Goal: Task Accomplishment & Management: Use online tool/utility

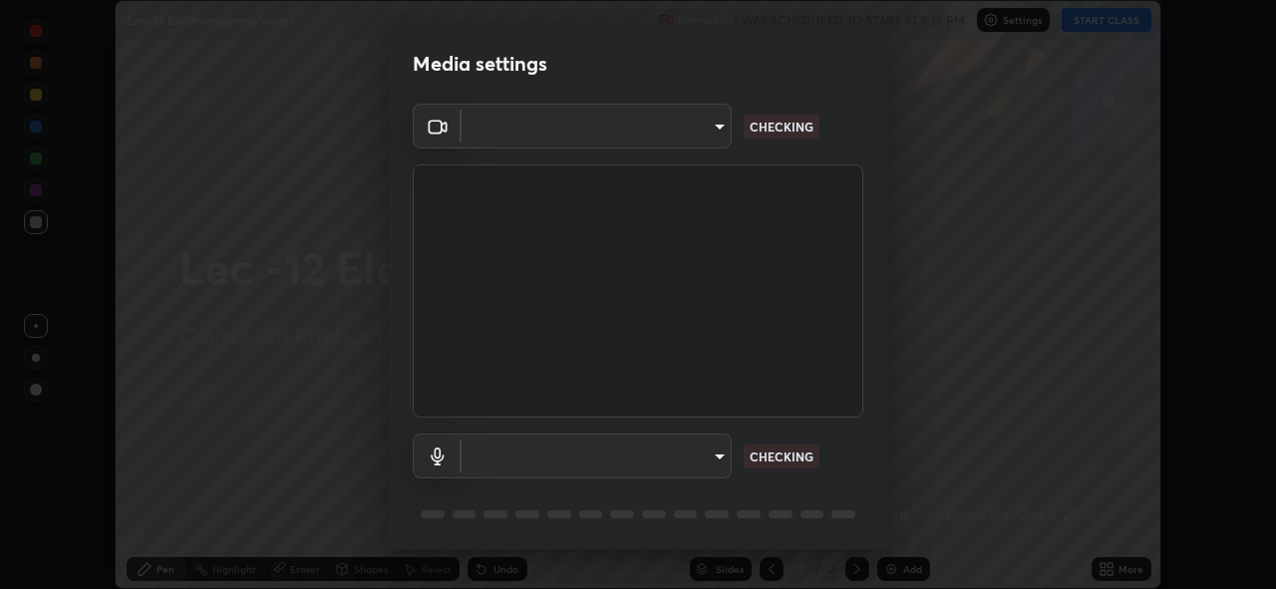
scroll to position [65, 0]
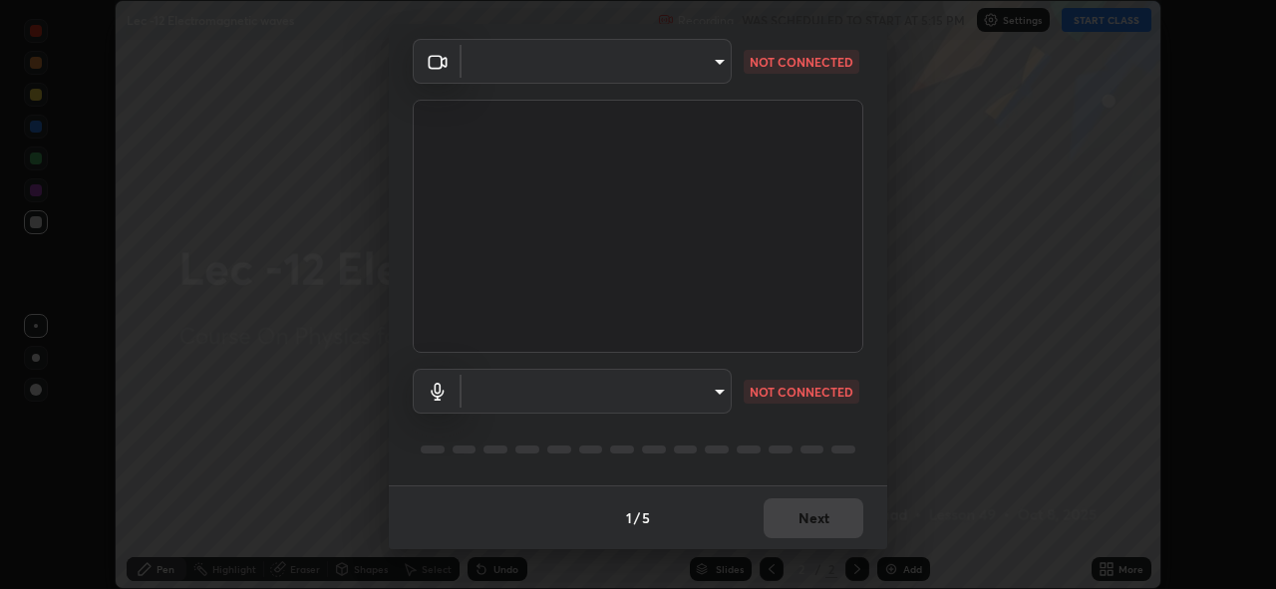
type input "de022fe1b621858c2527b293f4ee1ac3fce60766c86f2554c8f399c507b74c35"
type input "bf777c29deecdb40e066fdccf567029b6b1fb3340d8cc6c9d575a897a06aa16a"
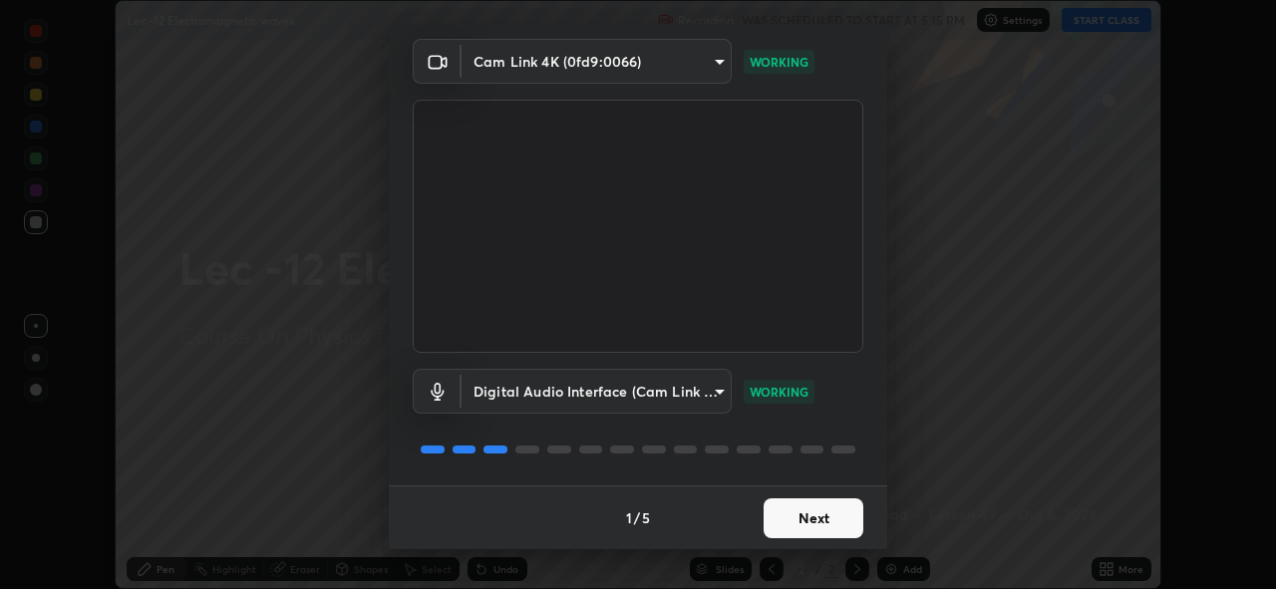
click at [801, 527] on button "Next" at bounding box center [813, 518] width 100 height 40
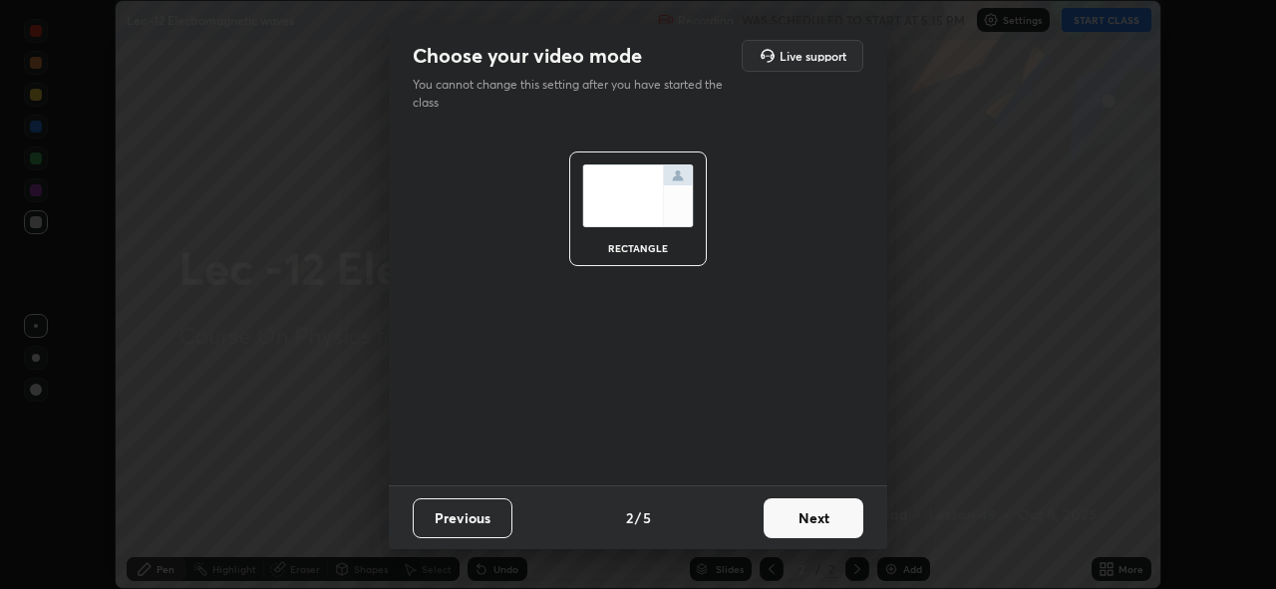
scroll to position [0, 0]
click at [802, 526] on button "Next" at bounding box center [813, 518] width 100 height 40
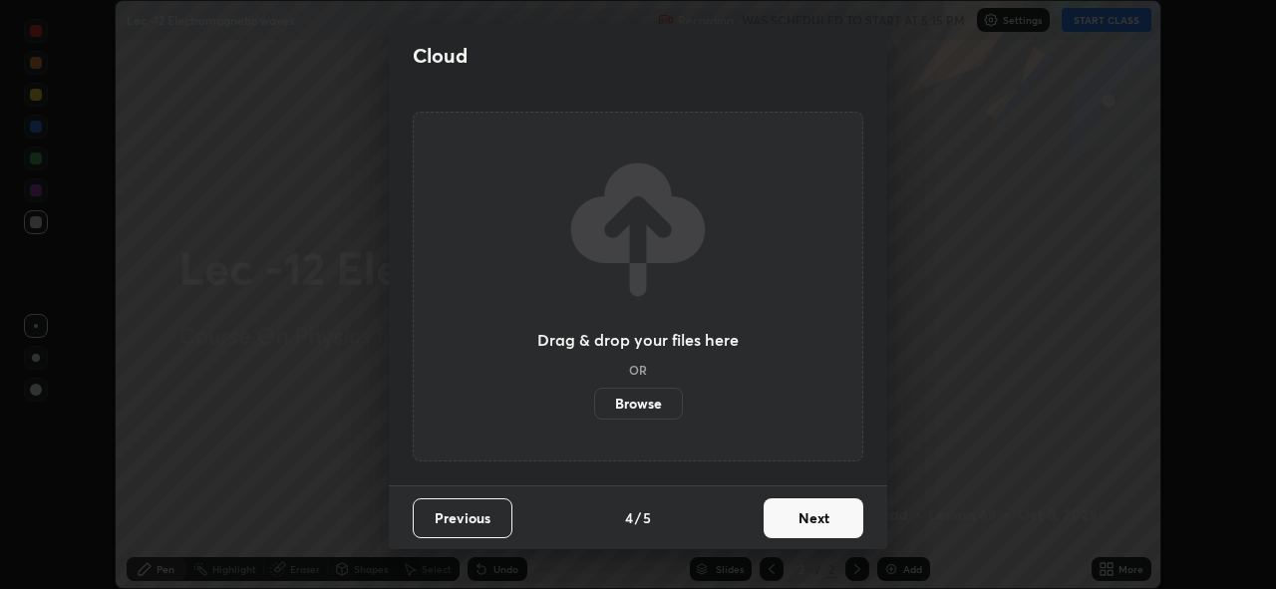
click at [805, 527] on button "Next" at bounding box center [813, 518] width 100 height 40
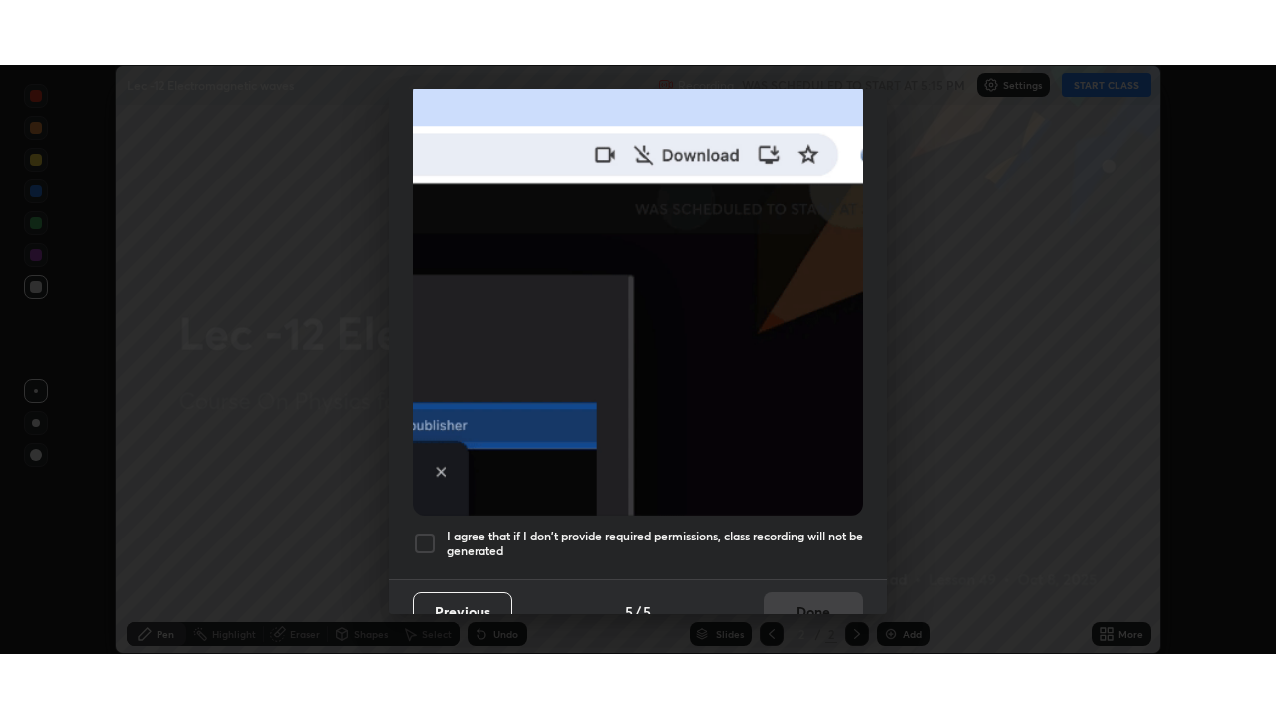
scroll to position [471, 0]
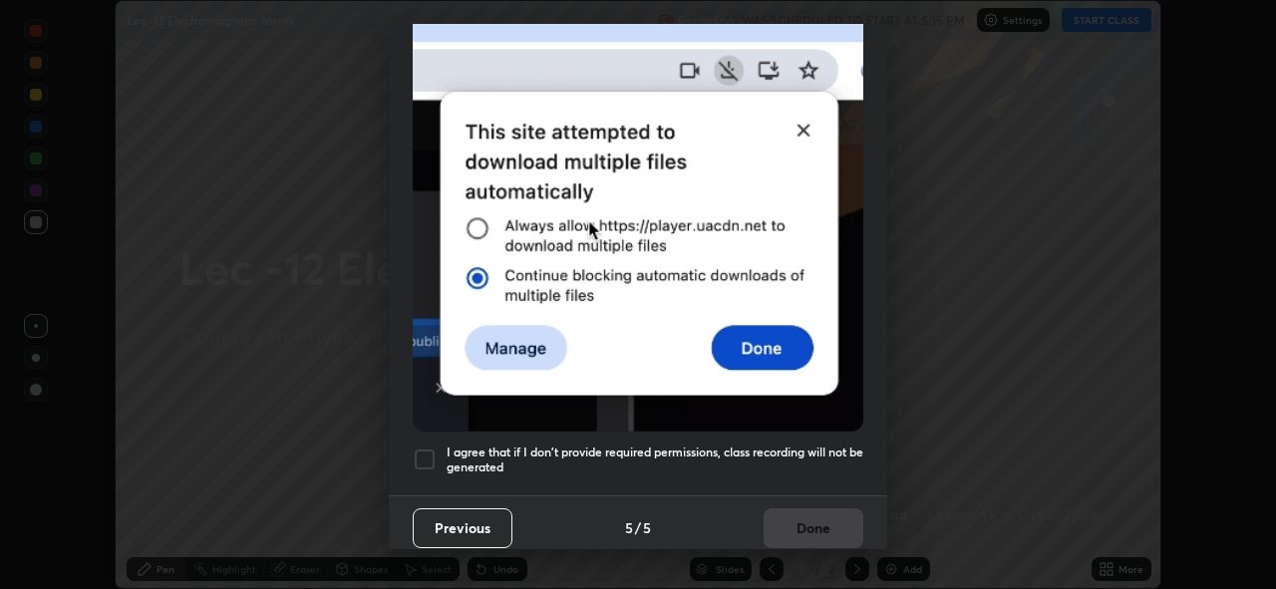
click at [421, 447] on div at bounding box center [425, 459] width 24 height 24
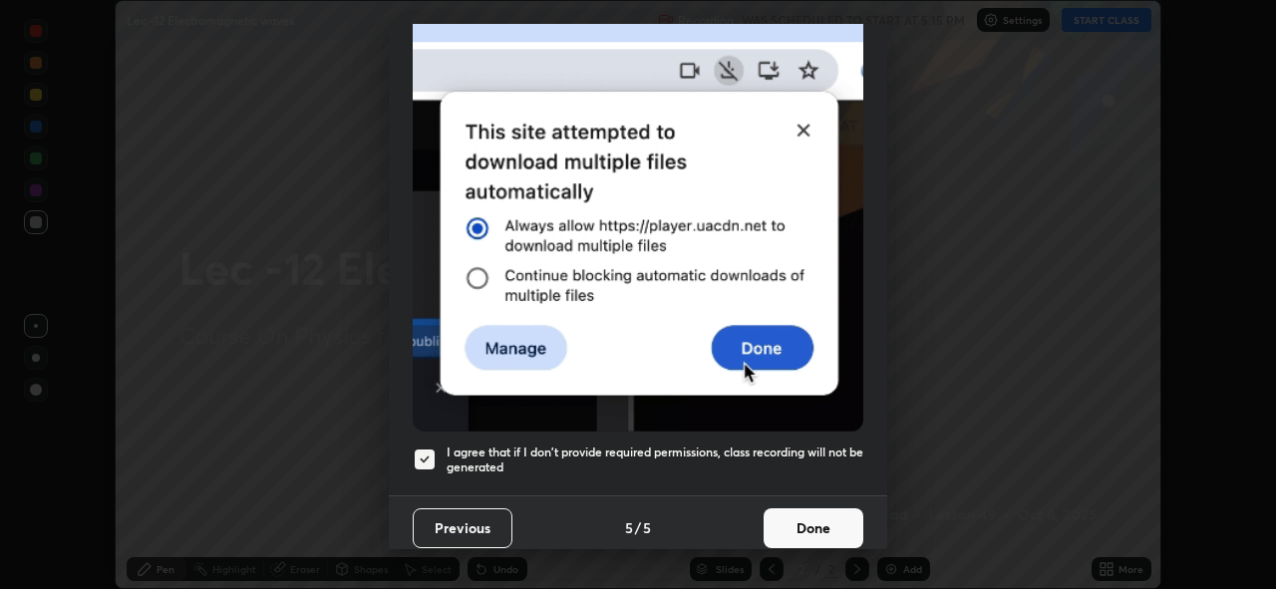
click at [788, 509] on button "Done" at bounding box center [813, 528] width 100 height 40
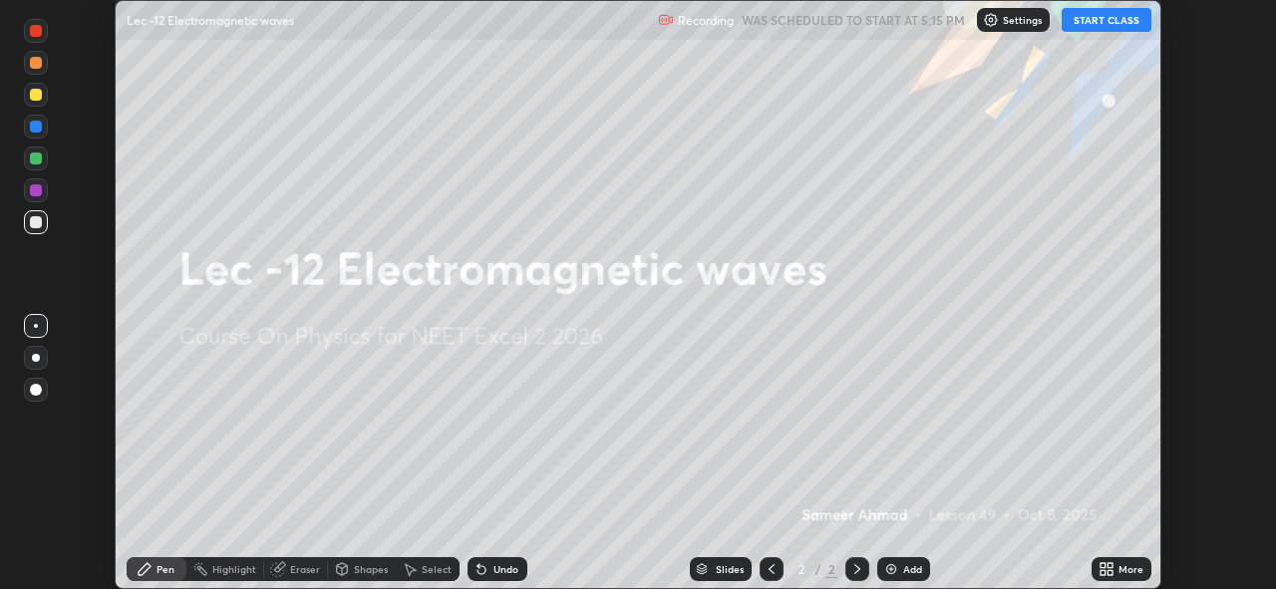
click at [1080, 22] on button "START CLASS" at bounding box center [1106, 20] width 90 height 24
click at [1109, 565] on icon at bounding box center [1109, 565] width 5 height 5
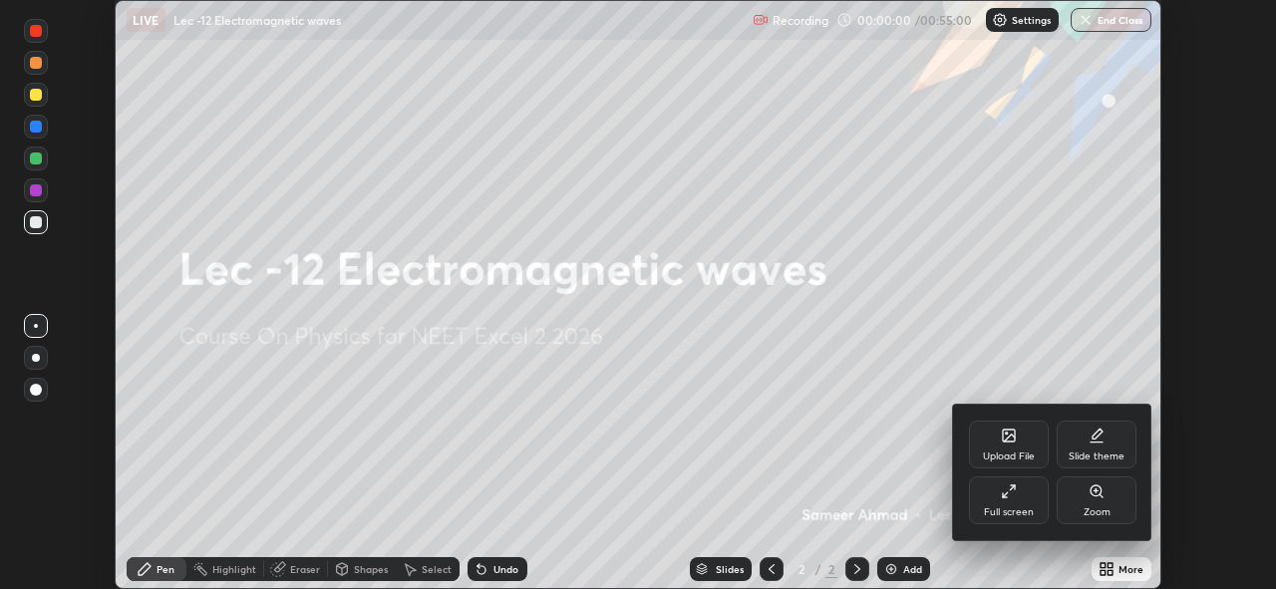
click at [1016, 500] on div "Full screen" at bounding box center [1009, 500] width 80 height 48
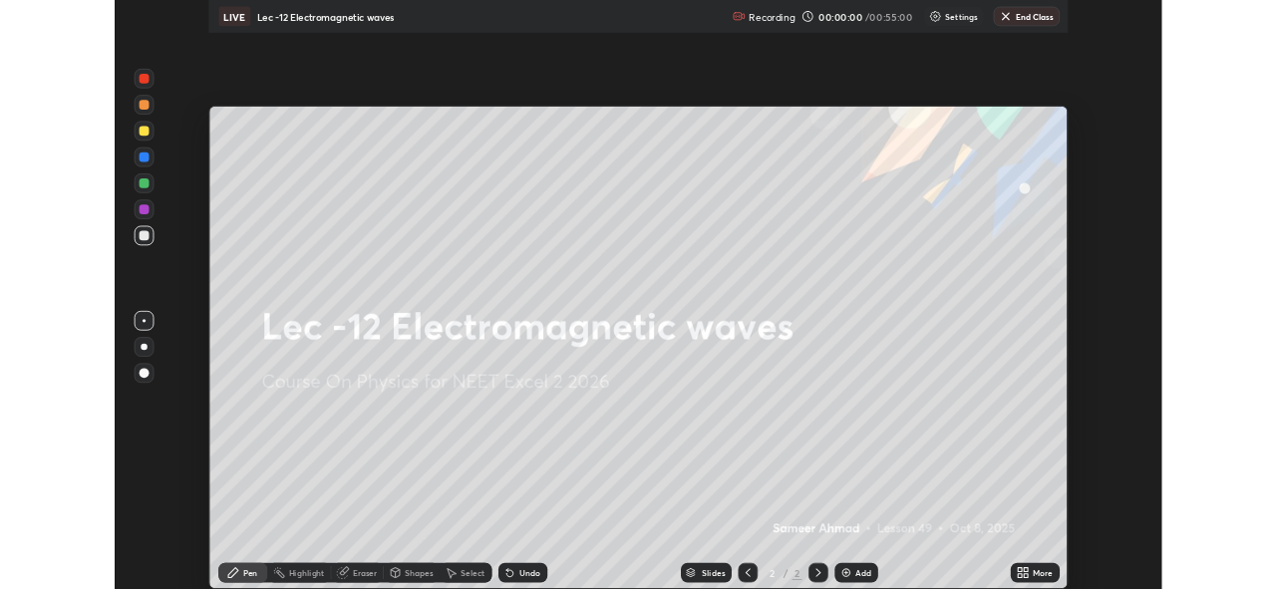
scroll to position [718, 1276]
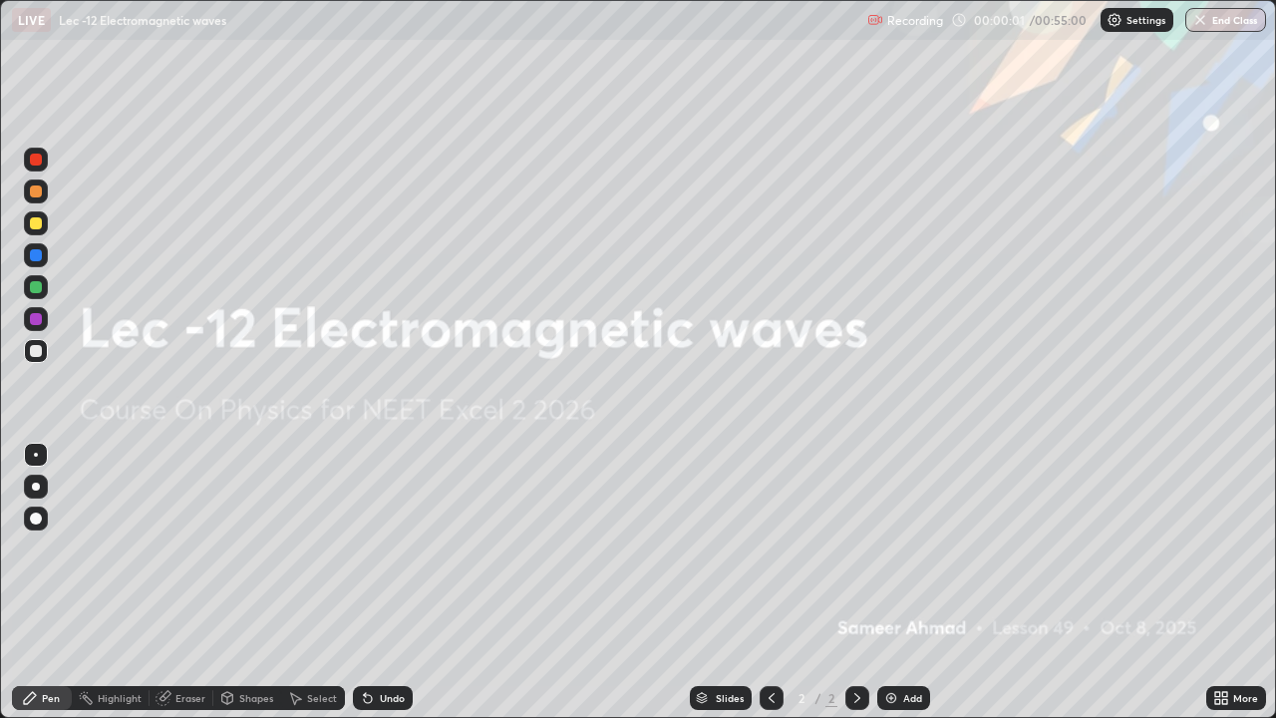
click at [917, 588] on div "Add" at bounding box center [912, 698] width 19 height 10
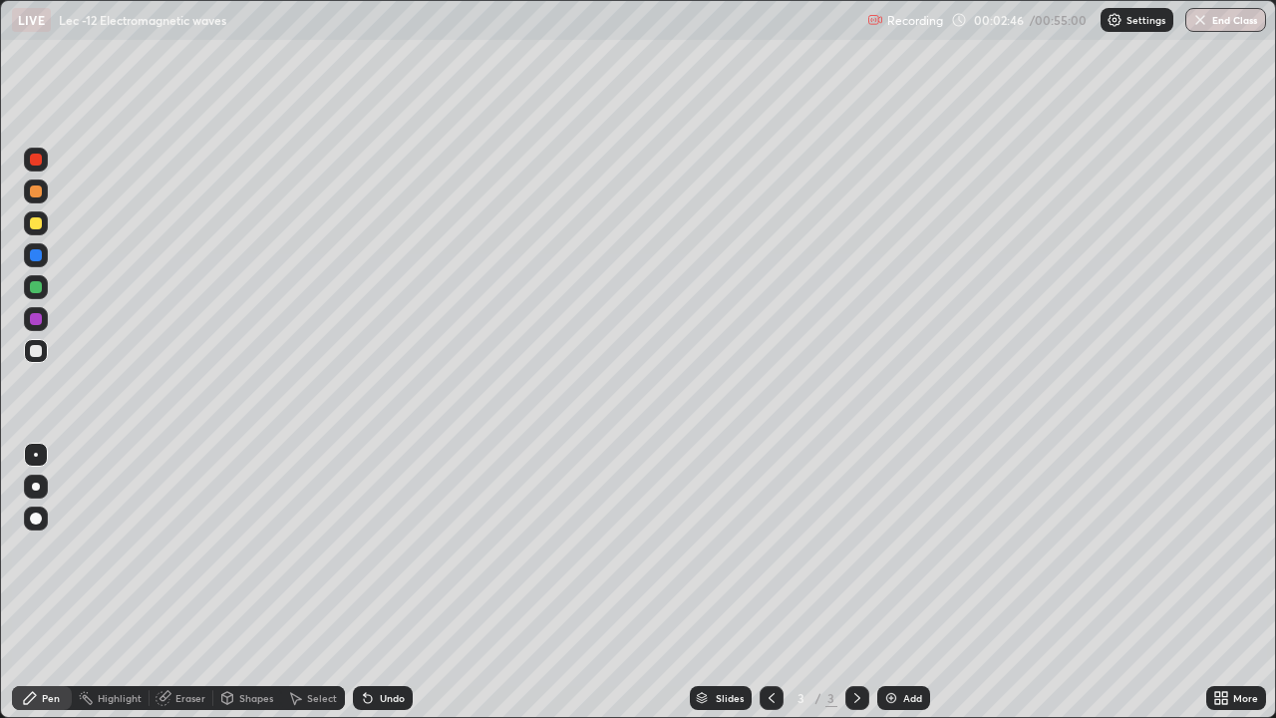
click at [393, 588] on div "Undo" at bounding box center [392, 698] width 25 height 10
click at [381, 588] on div "Undo" at bounding box center [392, 698] width 25 height 10
click at [377, 588] on div "Undo" at bounding box center [383, 698] width 60 height 24
click at [376, 588] on div "Undo" at bounding box center [383, 698] width 60 height 24
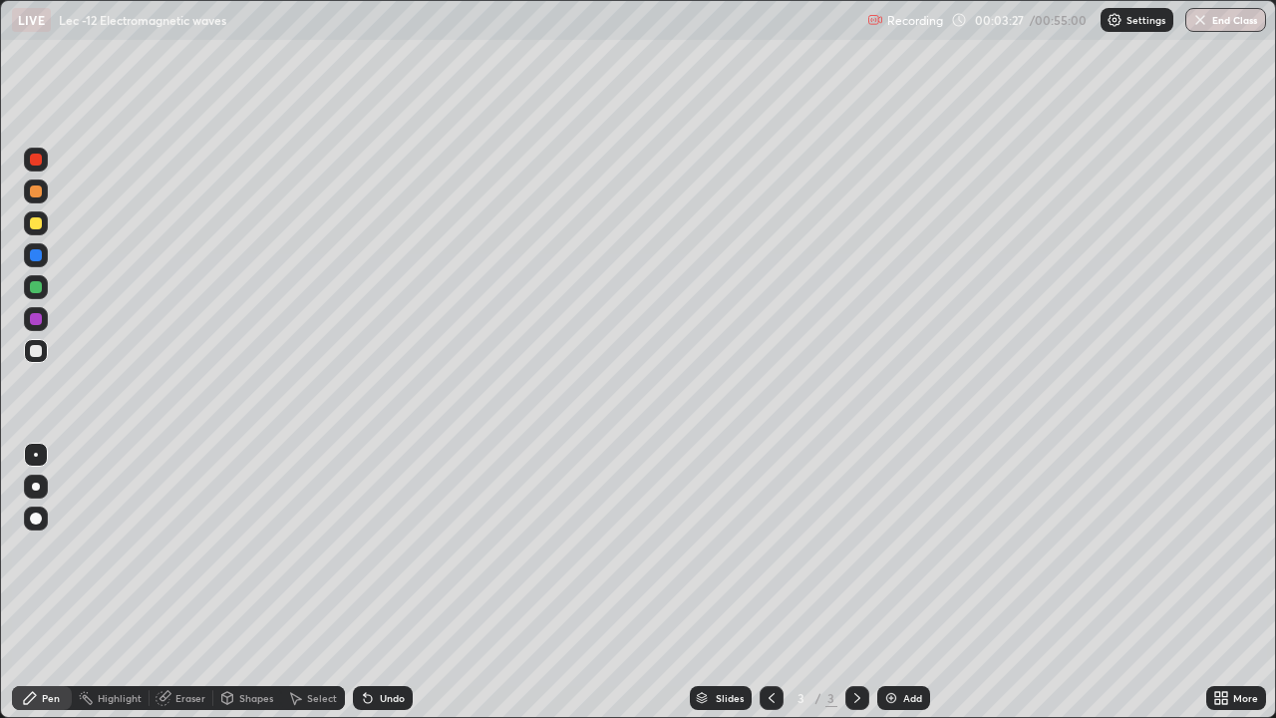
click at [387, 588] on div "Undo" at bounding box center [383, 698] width 60 height 24
click at [384, 588] on div "Undo" at bounding box center [392, 698] width 25 height 10
click at [897, 588] on div "Add" at bounding box center [903, 698] width 53 height 24
click at [386, 588] on div "Undo" at bounding box center [392, 698] width 25 height 10
click at [380, 588] on div "Undo" at bounding box center [392, 698] width 25 height 10
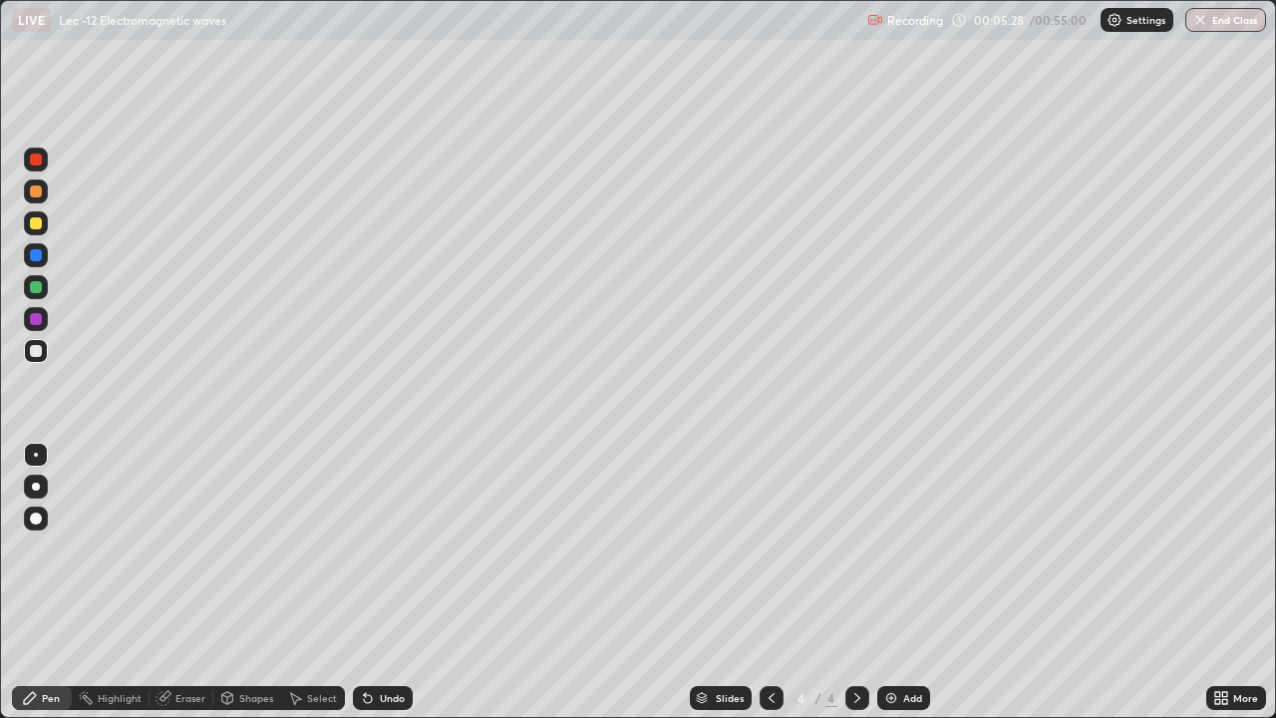
click at [377, 588] on div "Undo" at bounding box center [383, 698] width 60 height 24
click at [376, 588] on div "Undo" at bounding box center [383, 698] width 60 height 24
click at [375, 588] on div "Undo" at bounding box center [383, 698] width 60 height 24
click at [374, 588] on div "Undo" at bounding box center [383, 698] width 60 height 24
click at [371, 588] on div "Undo" at bounding box center [383, 698] width 60 height 24
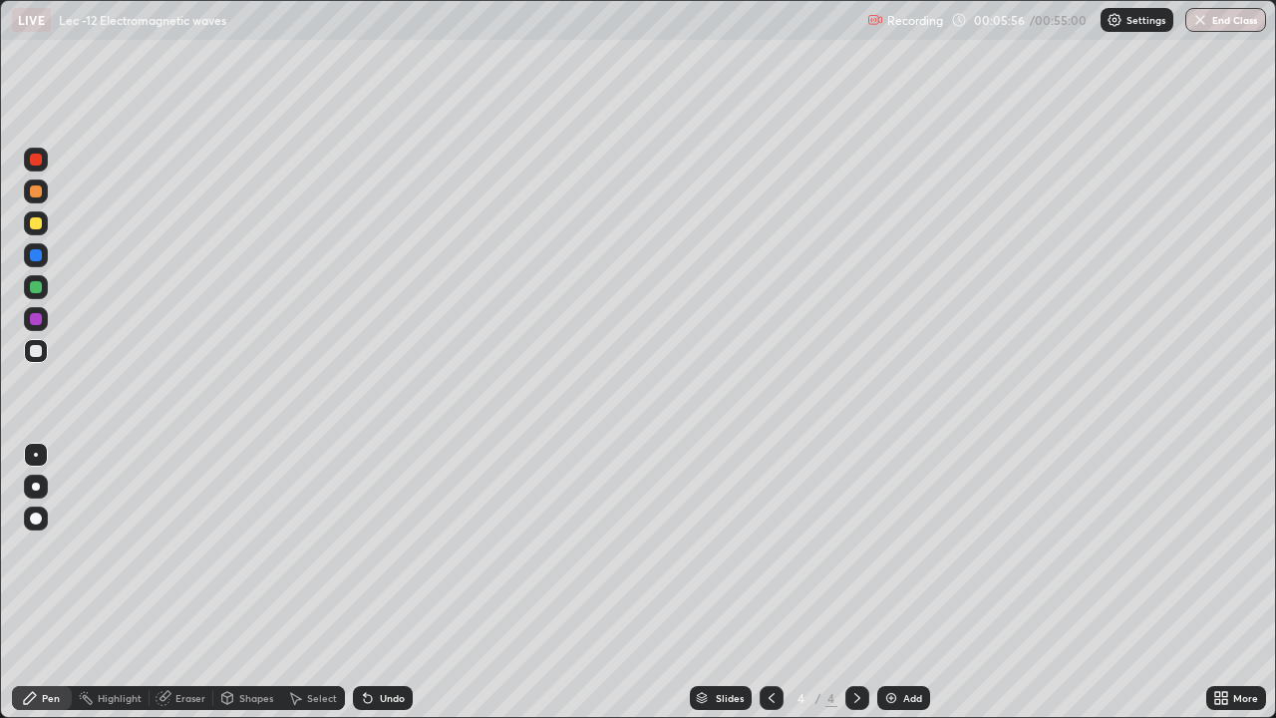
click at [173, 588] on div "Eraser" at bounding box center [181, 698] width 64 height 24
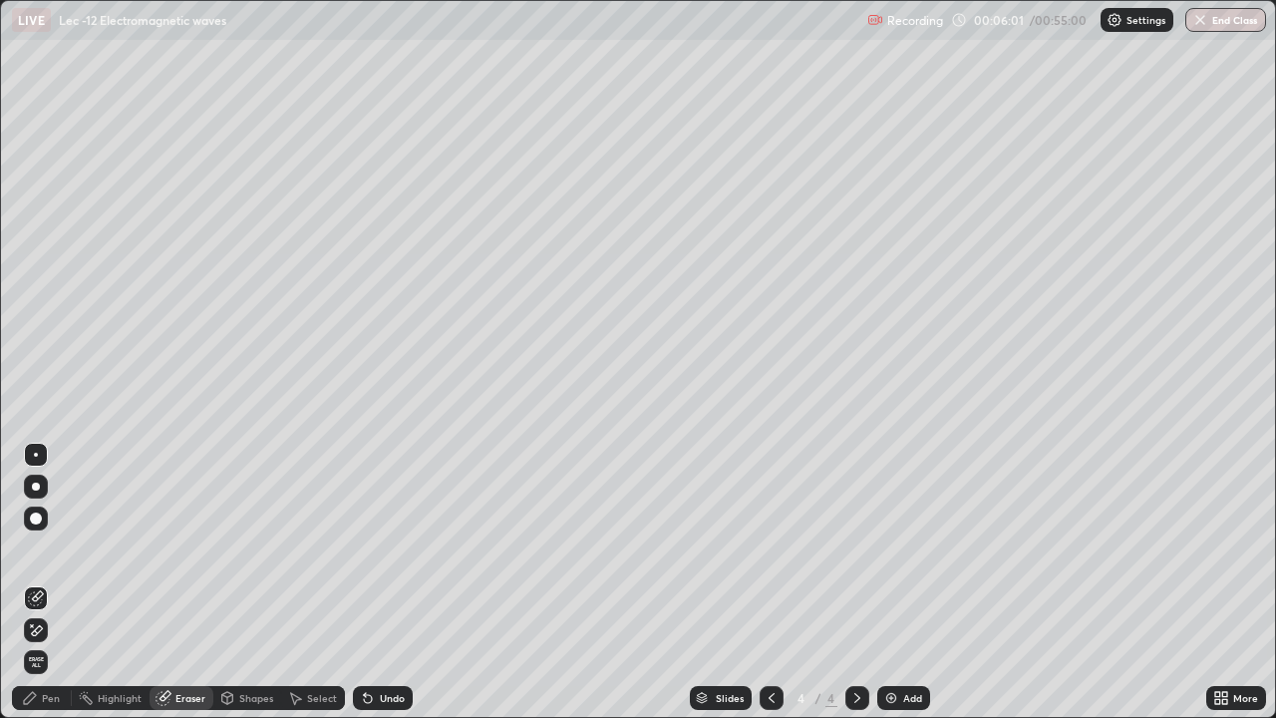
click at [40, 588] on div "Pen" at bounding box center [42, 698] width 60 height 24
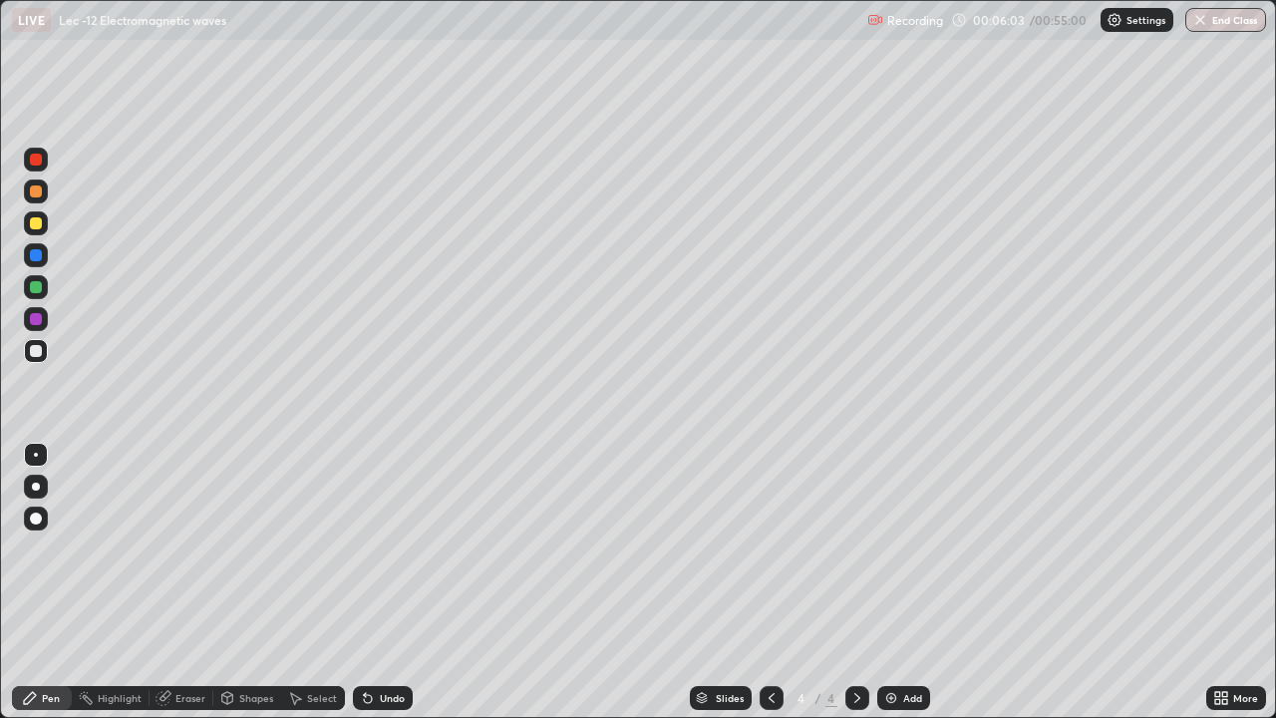
click at [37, 289] on div at bounding box center [36, 287] width 12 height 12
click at [380, 588] on div "Undo" at bounding box center [392, 698] width 25 height 10
click at [374, 588] on div "Undo" at bounding box center [383, 698] width 60 height 24
click at [372, 588] on div "Undo" at bounding box center [383, 698] width 60 height 24
click at [374, 588] on div "Undo" at bounding box center [383, 698] width 60 height 24
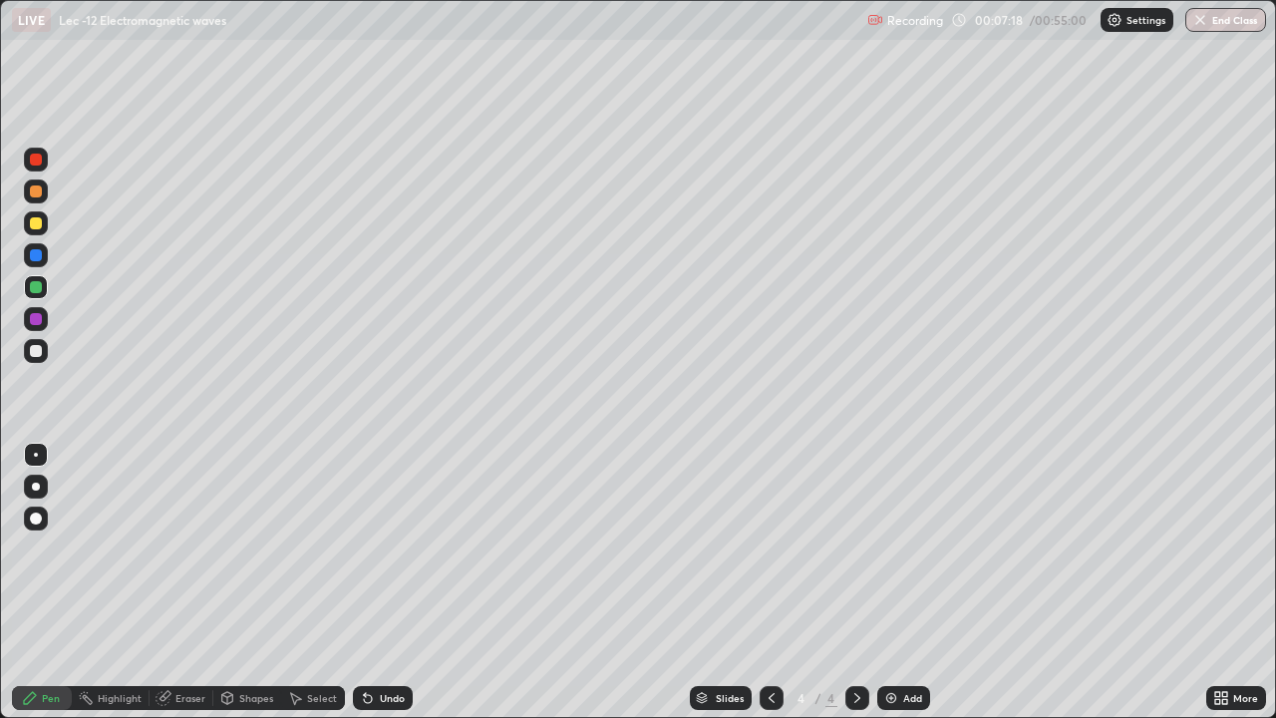
click at [369, 588] on div "Undo" at bounding box center [383, 698] width 60 height 24
click at [365, 588] on icon at bounding box center [368, 699] width 8 height 8
click at [380, 588] on div "Undo" at bounding box center [392, 698] width 25 height 10
click at [381, 588] on div "Undo" at bounding box center [392, 698] width 25 height 10
click at [380, 588] on div "Undo" at bounding box center [392, 698] width 25 height 10
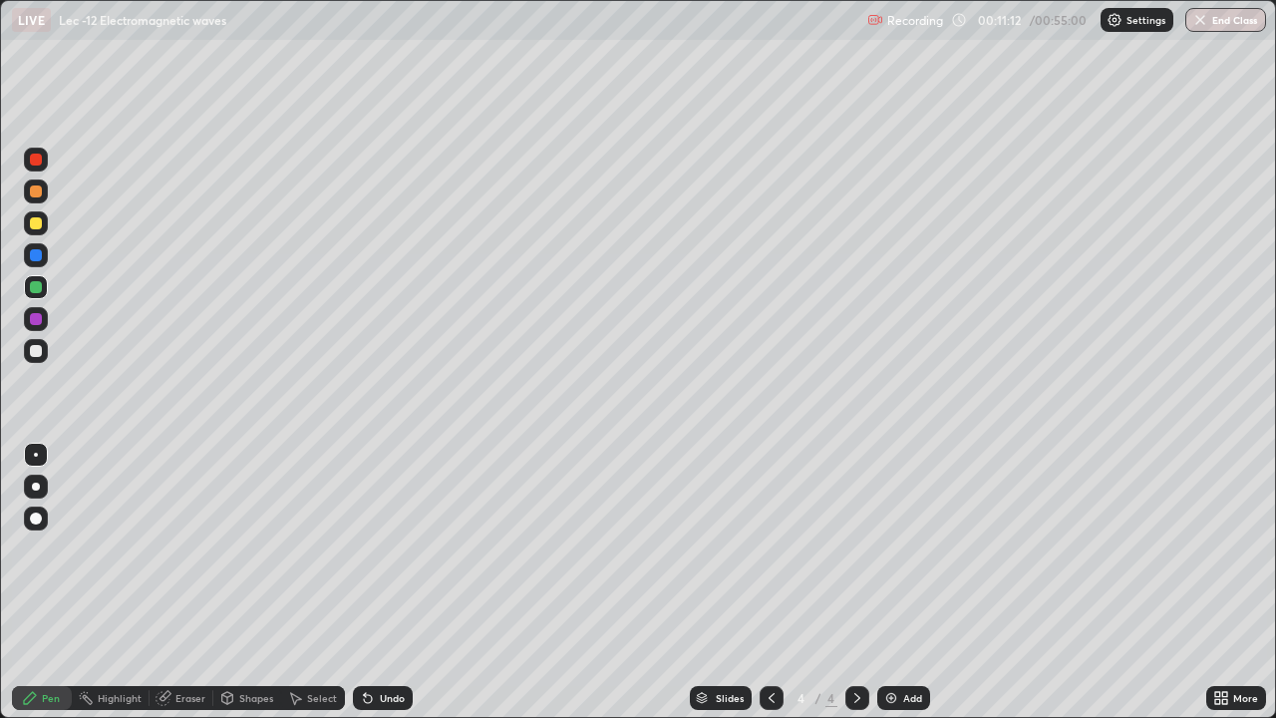
click at [380, 588] on div "Undo" at bounding box center [392, 698] width 25 height 10
click at [381, 588] on div "Undo" at bounding box center [392, 698] width 25 height 10
click at [380, 588] on div "Undo" at bounding box center [392, 698] width 25 height 10
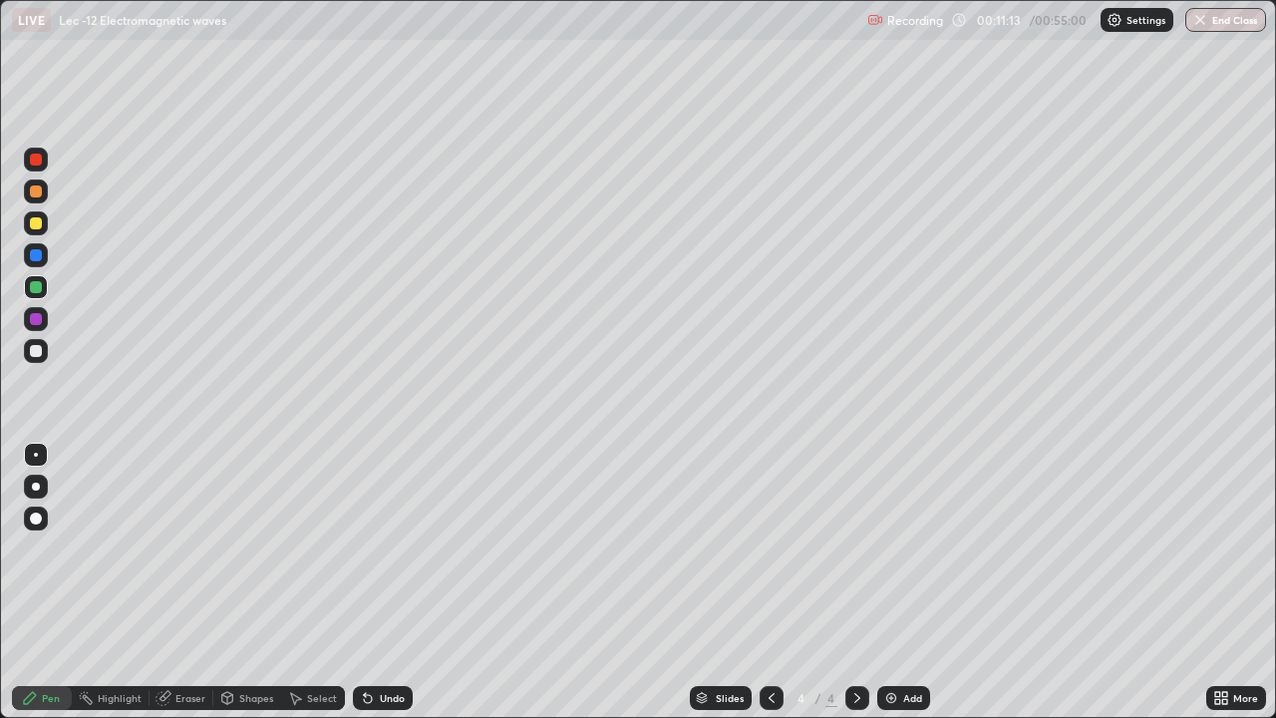
click at [380, 588] on div "Undo" at bounding box center [392, 698] width 25 height 10
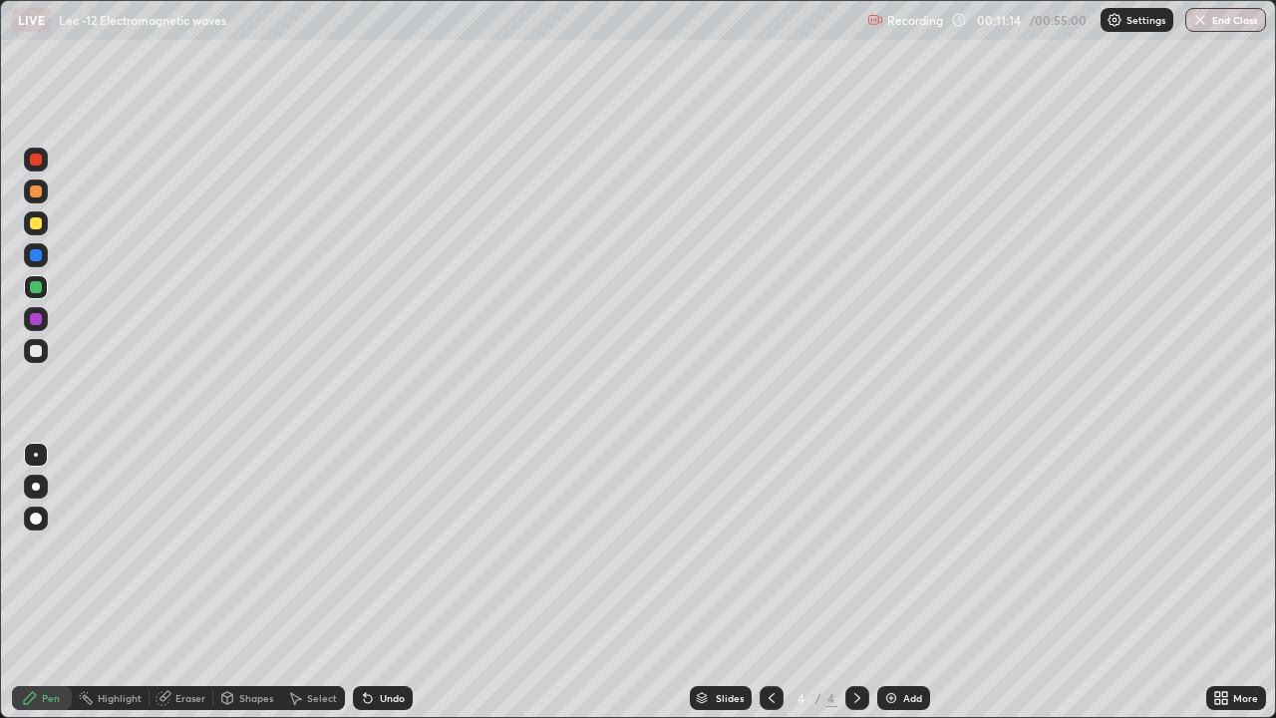
click at [380, 588] on div "Undo" at bounding box center [392, 698] width 25 height 10
click at [304, 588] on div "Select" at bounding box center [313, 698] width 64 height 24
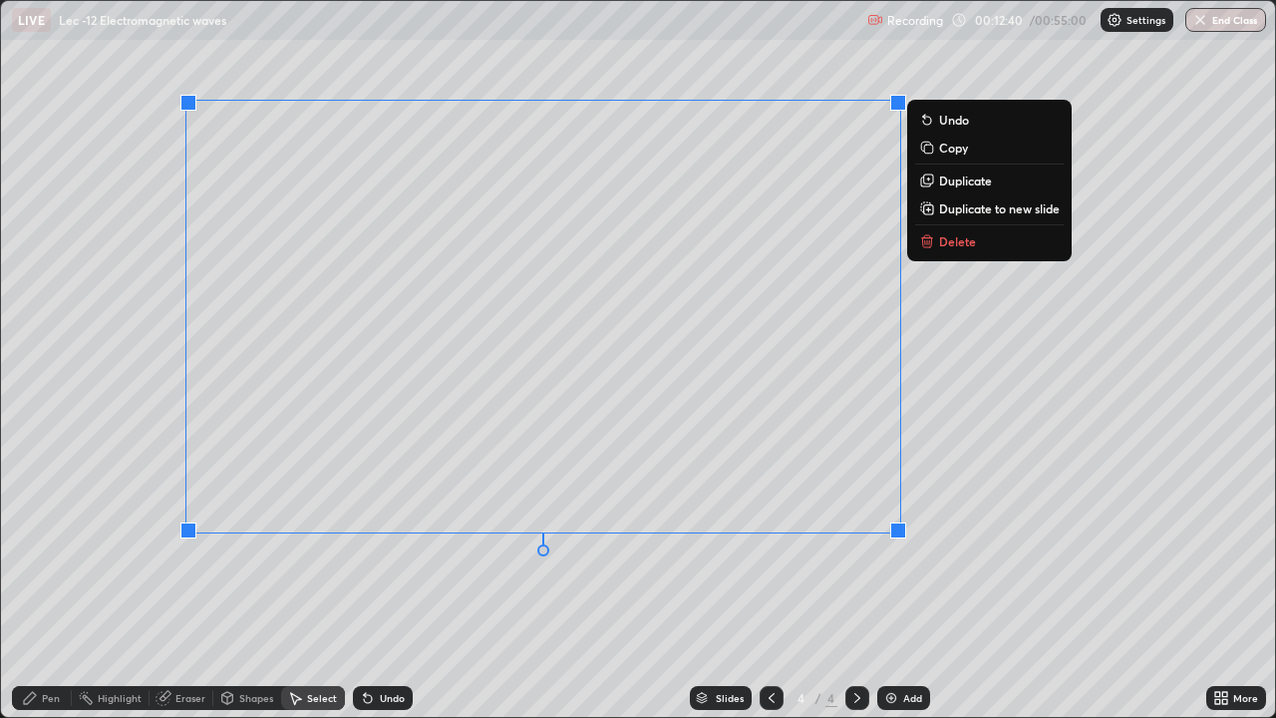
click at [951, 211] on p "Duplicate to new slide" at bounding box center [999, 208] width 121 height 16
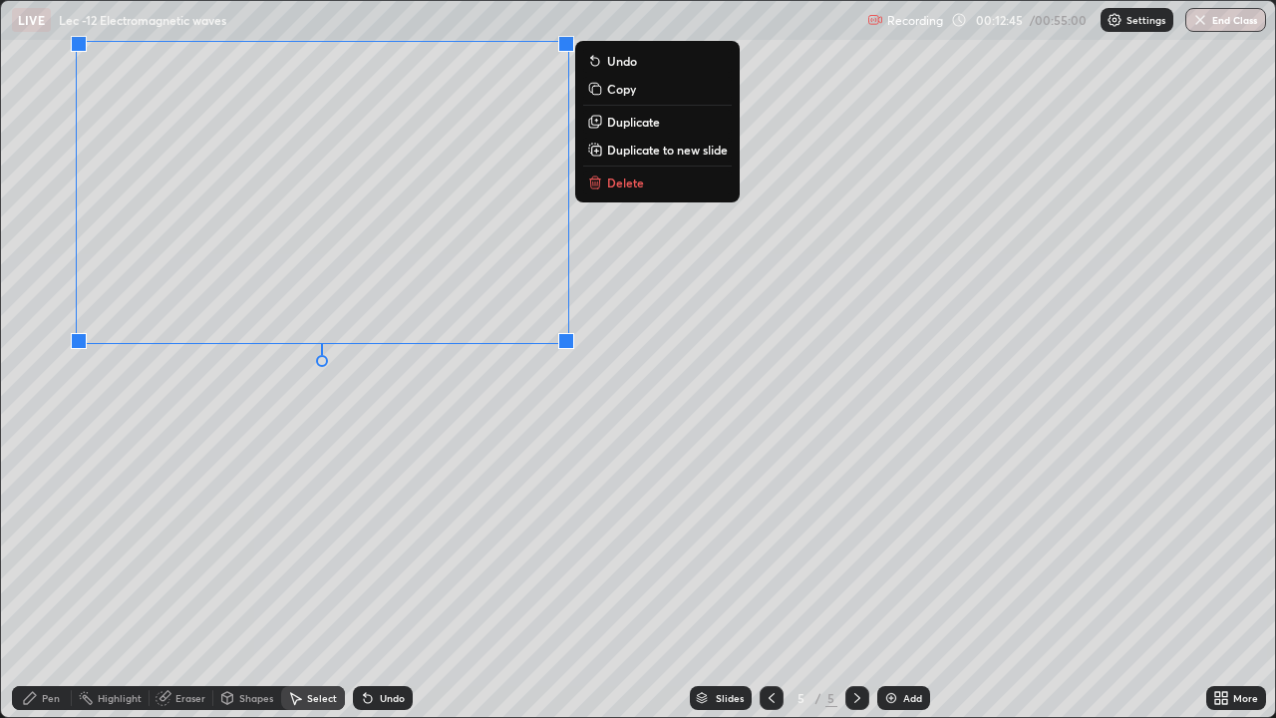
click at [31, 588] on icon at bounding box center [30, 698] width 12 height 12
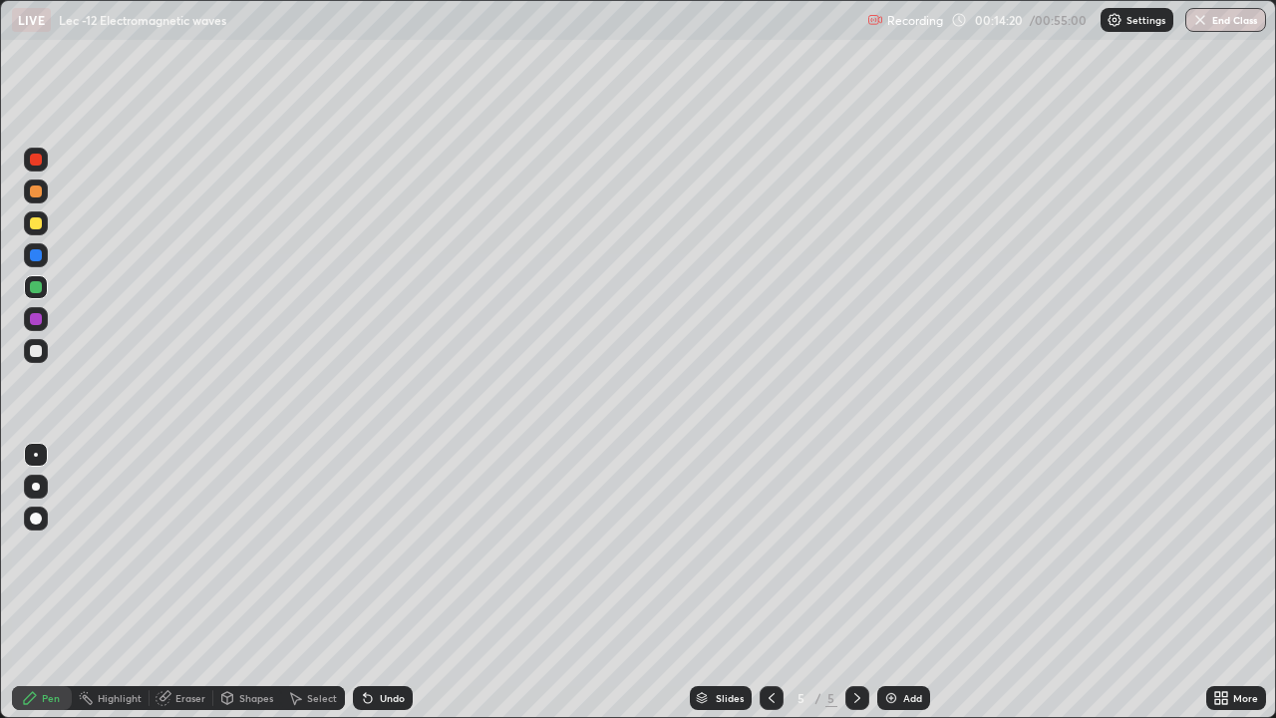
click at [380, 588] on div "Undo" at bounding box center [392, 698] width 25 height 10
click at [322, 588] on div "Select" at bounding box center [322, 698] width 30 height 10
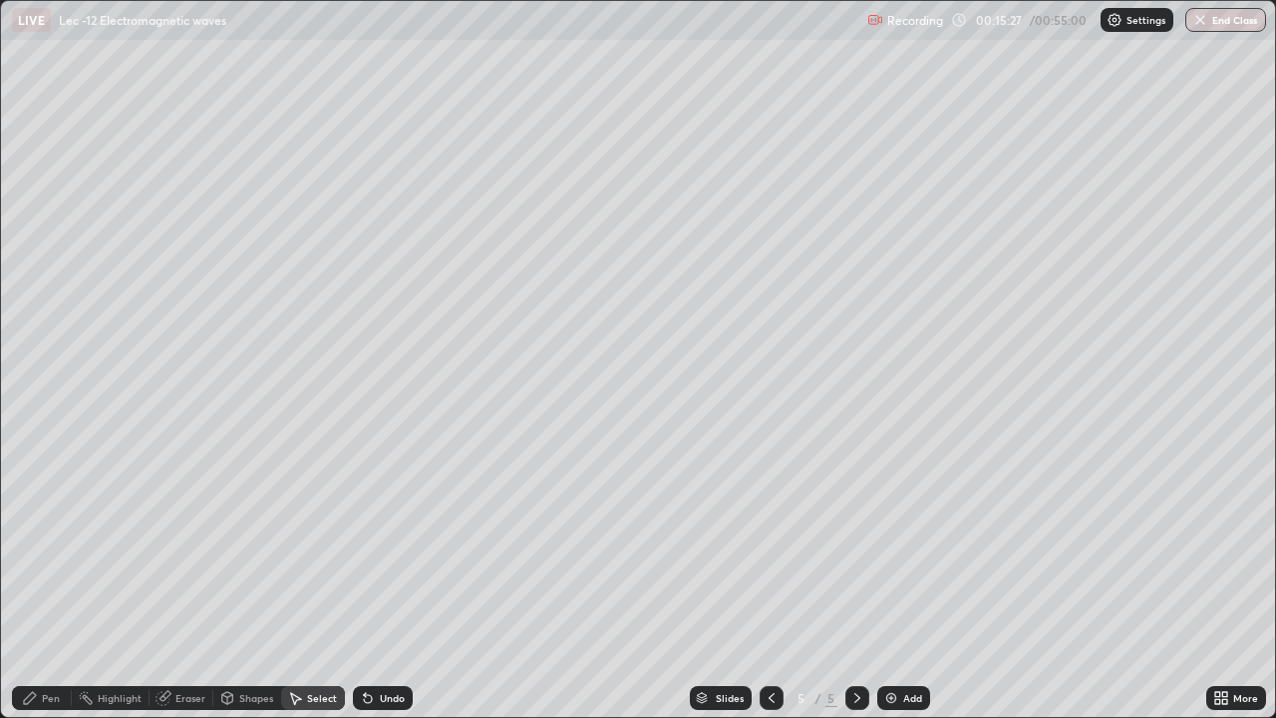
click at [39, 588] on div "Pen" at bounding box center [42, 698] width 60 height 24
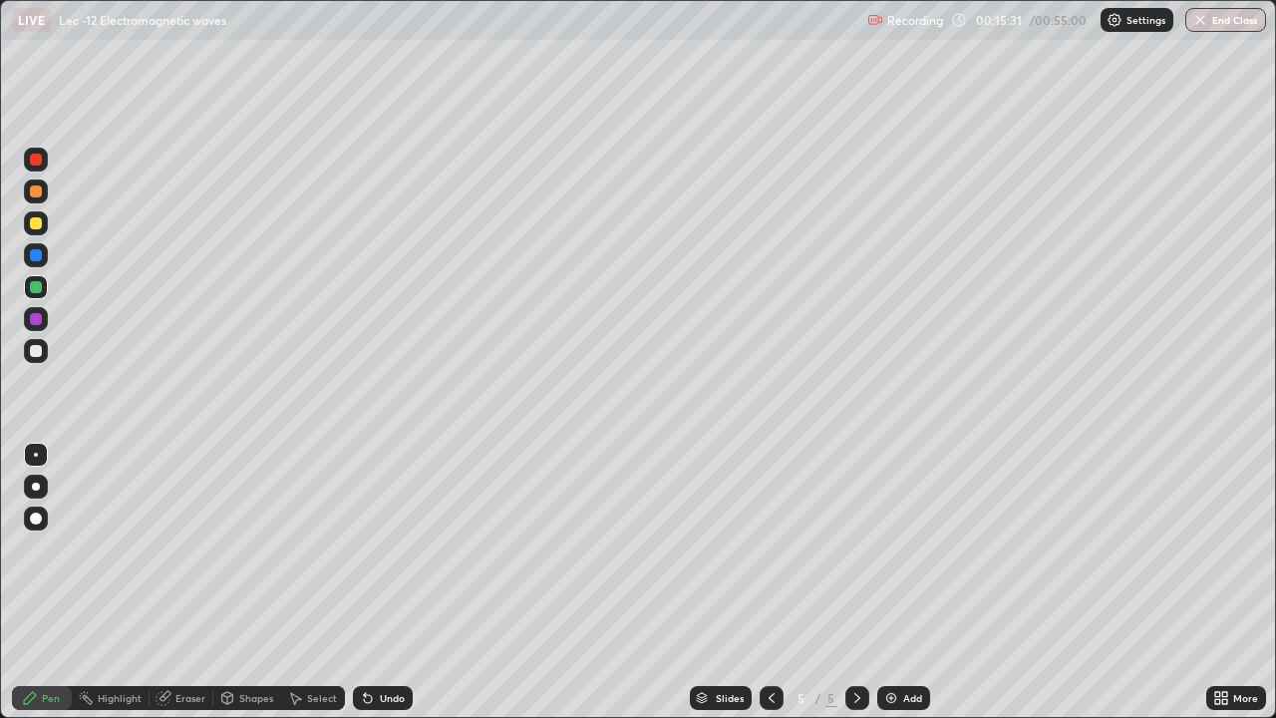
click at [299, 588] on icon at bounding box center [295, 698] width 16 height 16
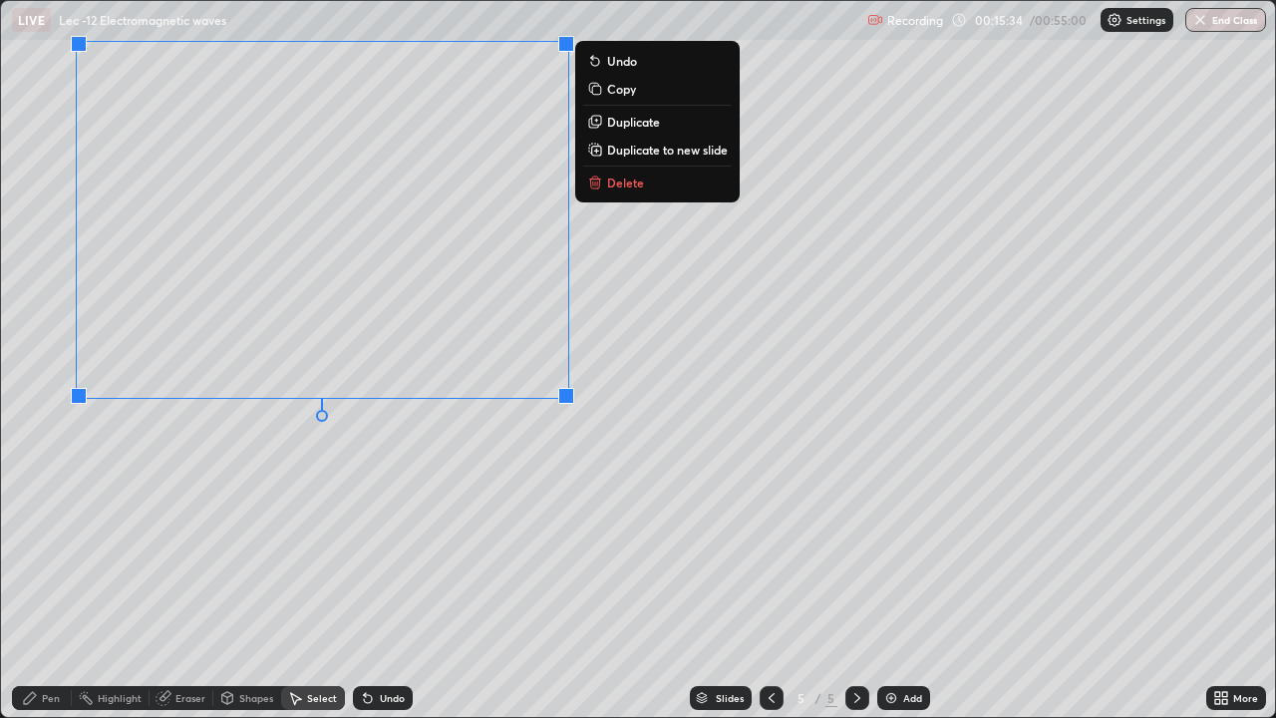
click at [638, 148] on p "Duplicate to new slide" at bounding box center [667, 150] width 121 height 16
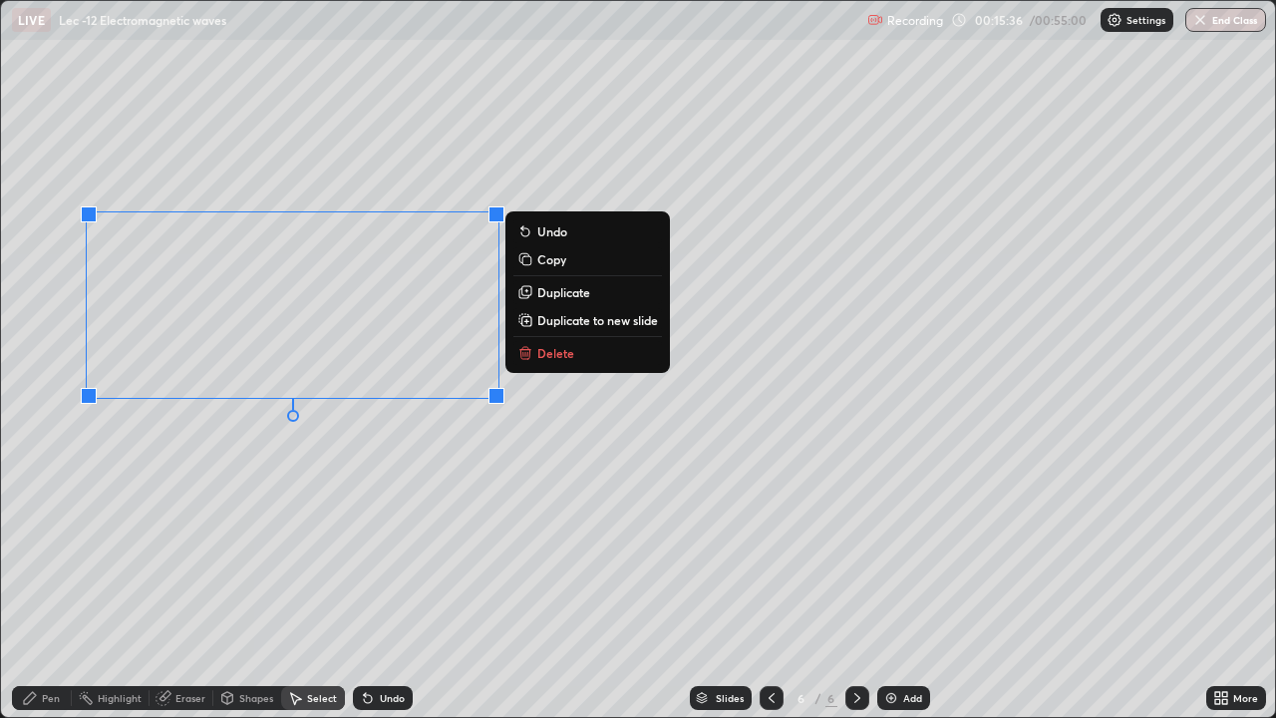
click at [62, 474] on div "0 ° Undo Copy Duplicate Duplicate to new slide Delete" at bounding box center [638, 359] width 1274 height 716
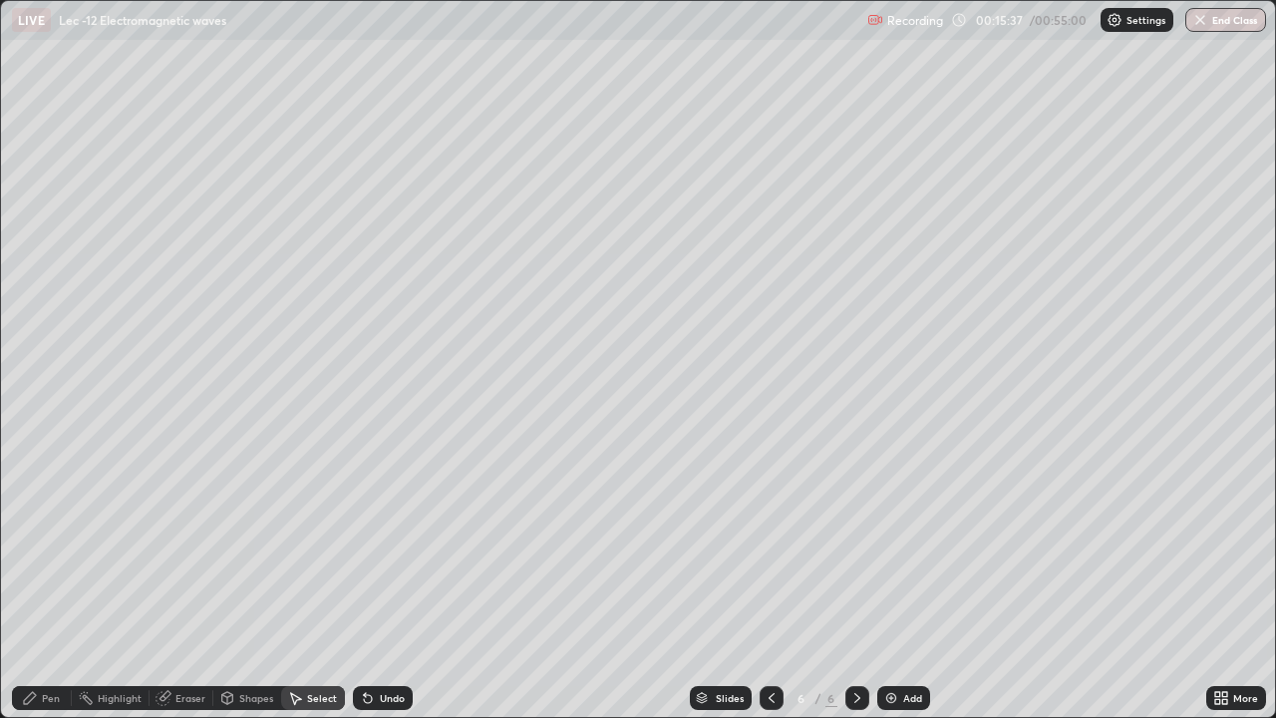
click at [192, 588] on div "Eraser" at bounding box center [181, 698] width 64 height 24
click at [31, 588] on div "Pen" at bounding box center [42, 698] width 60 height 24
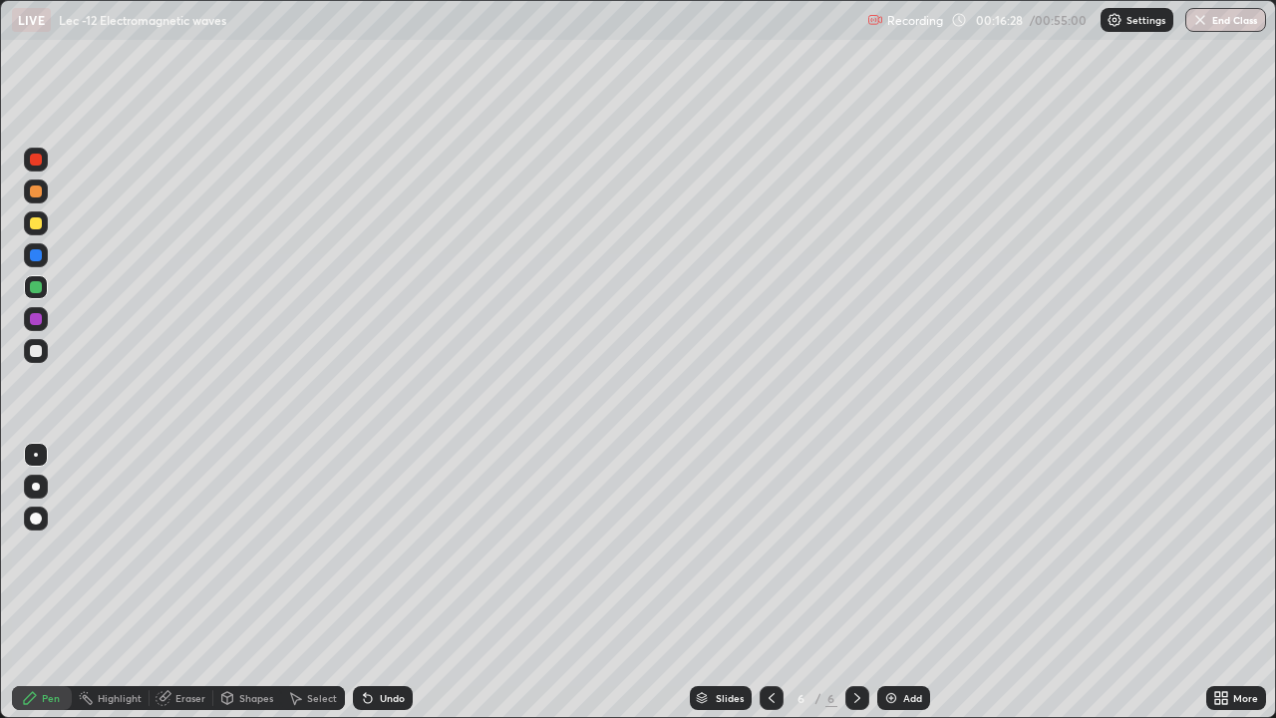
click at [364, 588] on icon at bounding box center [365, 694] width 2 height 2
click at [187, 588] on div "Eraser" at bounding box center [190, 698] width 30 height 10
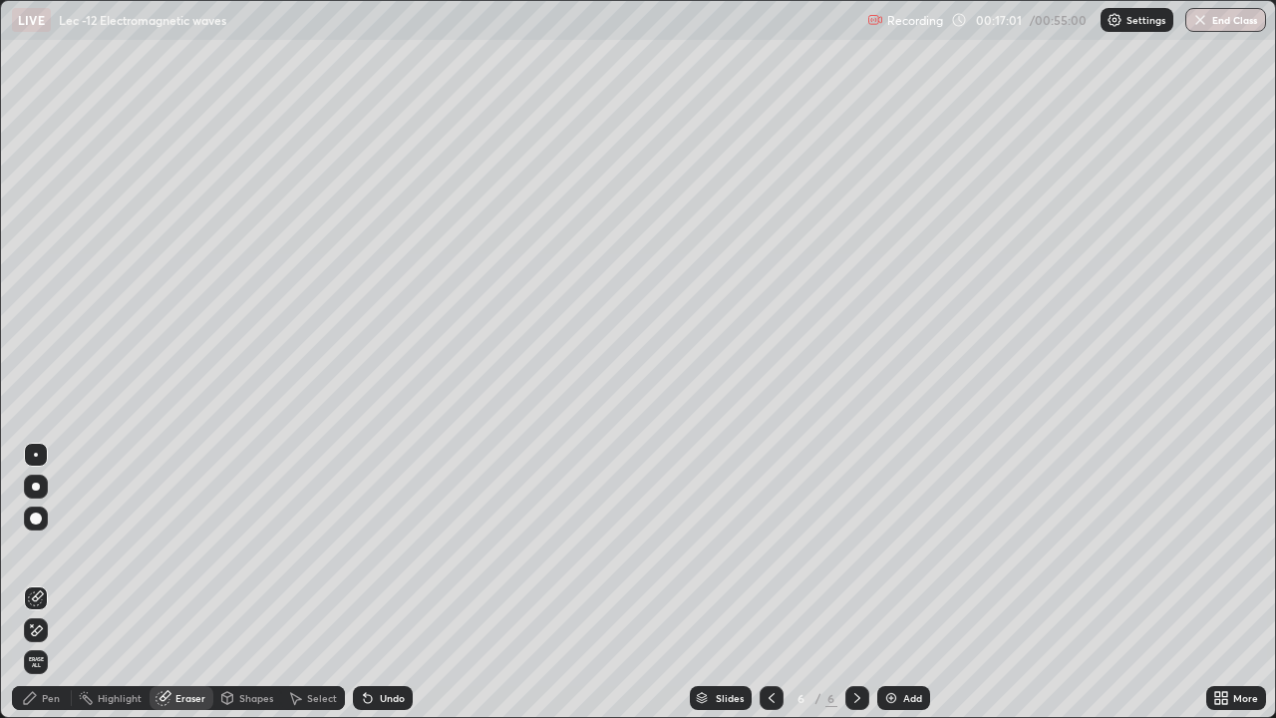
click at [46, 588] on div "Pen" at bounding box center [51, 698] width 18 height 10
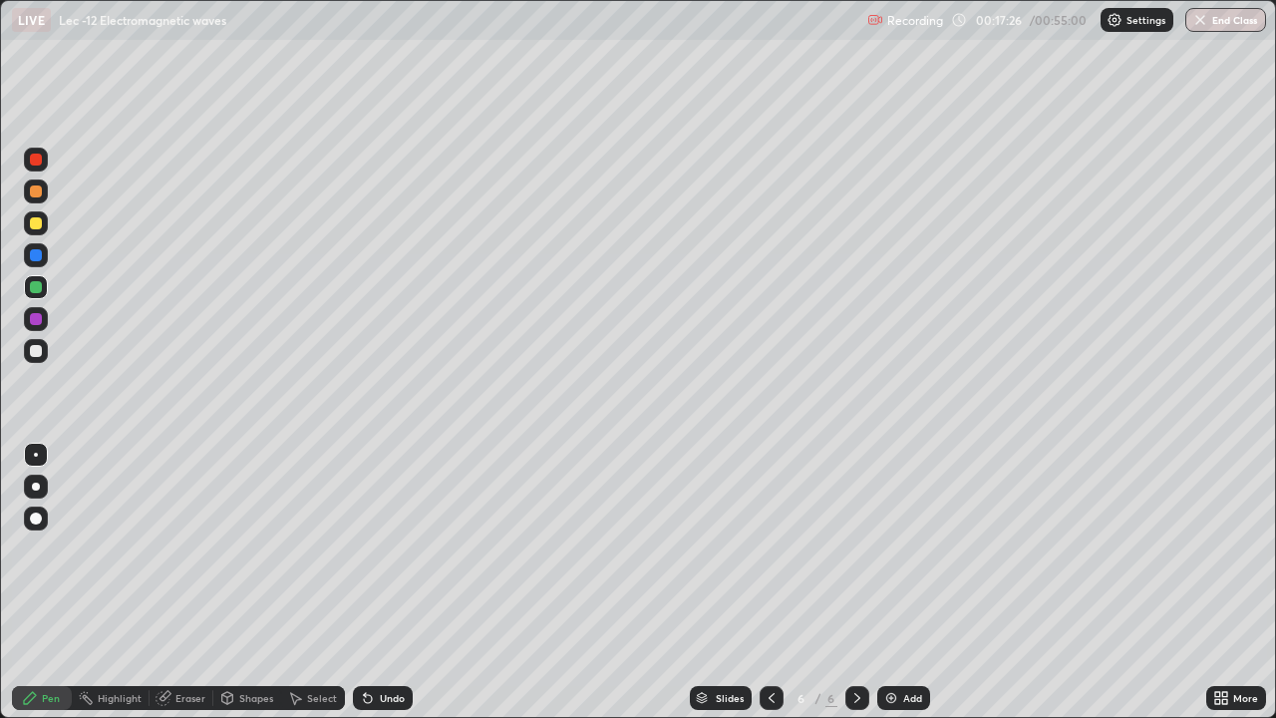
click at [373, 588] on div "Undo" at bounding box center [383, 698] width 60 height 24
click at [896, 588] on img at bounding box center [891, 698] width 16 height 16
click at [40, 352] on div at bounding box center [36, 351] width 12 height 12
click at [308, 588] on div "Select" at bounding box center [322, 698] width 30 height 10
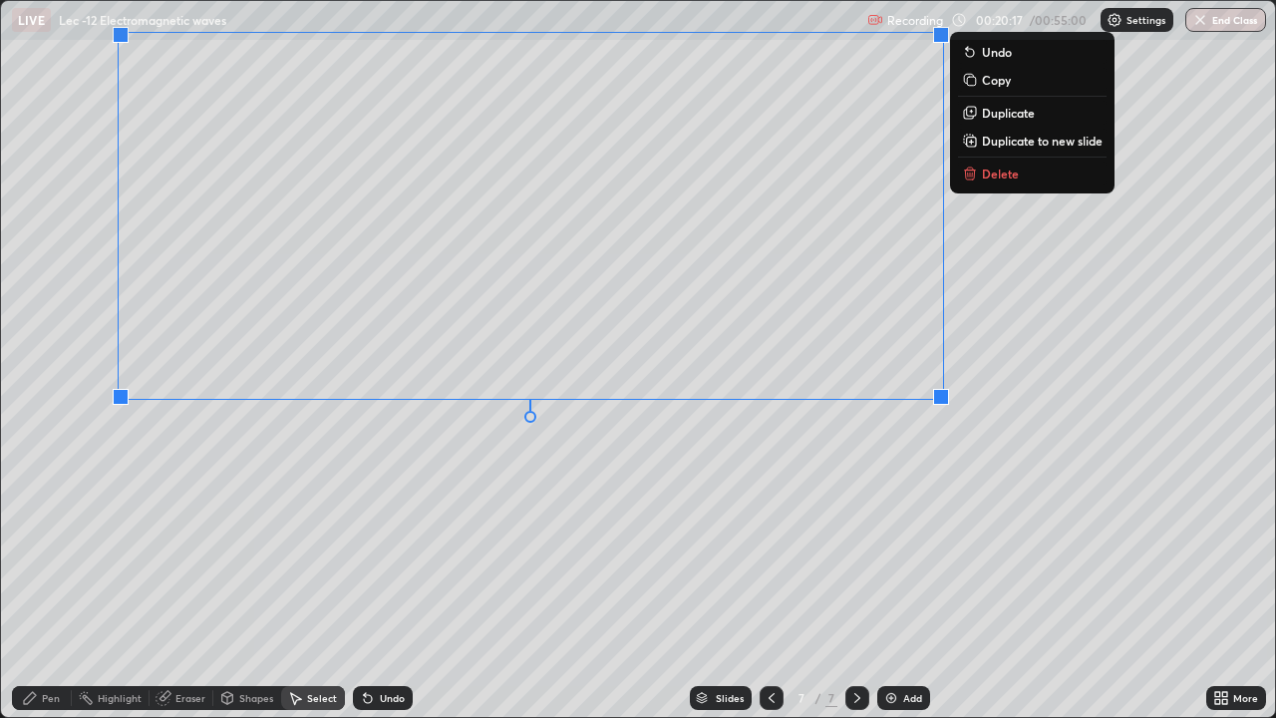
click at [34, 588] on icon at bounding box center [30, 698] width 16 height 16
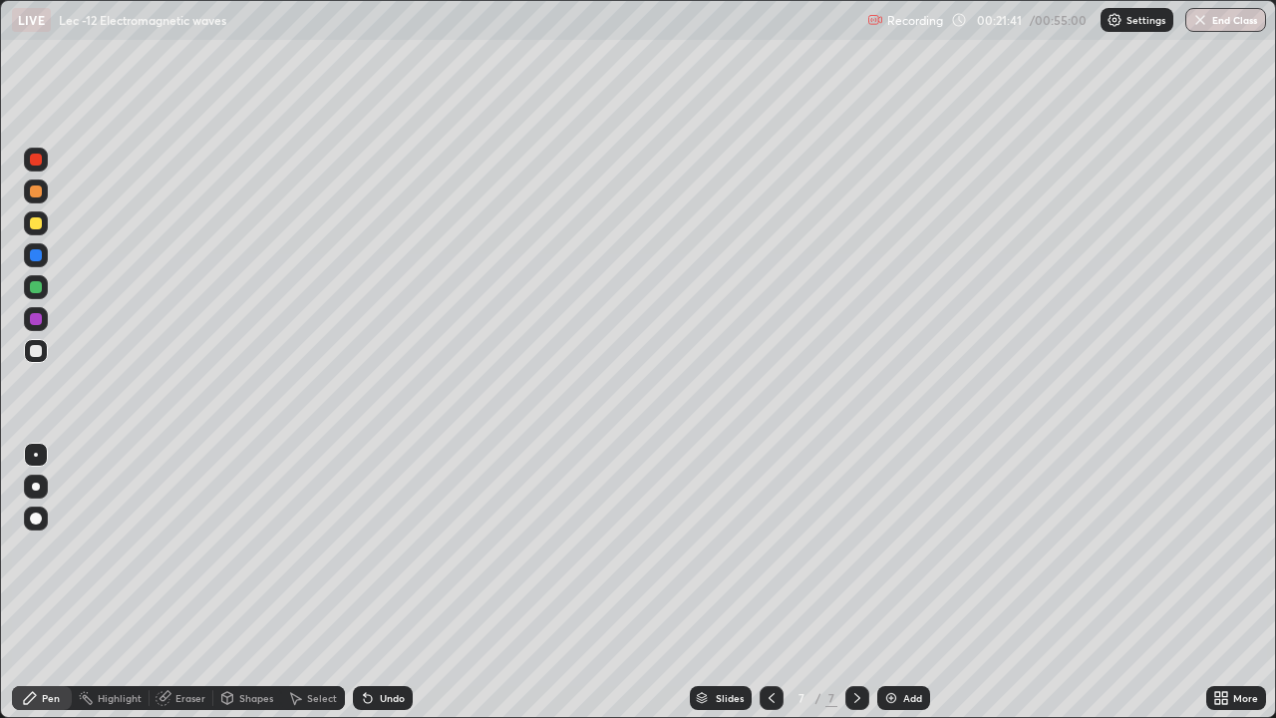
click at [307, 588] on div "Select" at bounding box center [322, 698] width 30 height 10
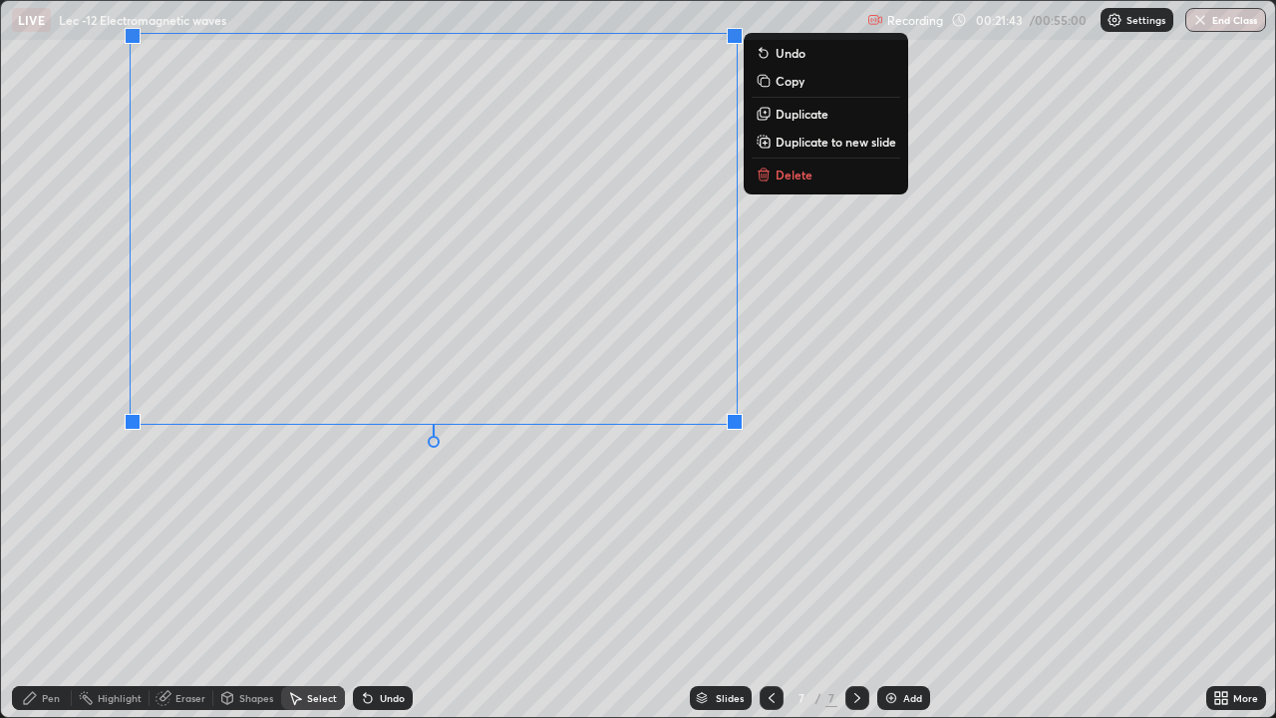
click at [376, 573] on div "0 ° Undo Copy Duplicate Duplicate to new slide Delete" at bounding box center [638, 359] width 1274 height 716
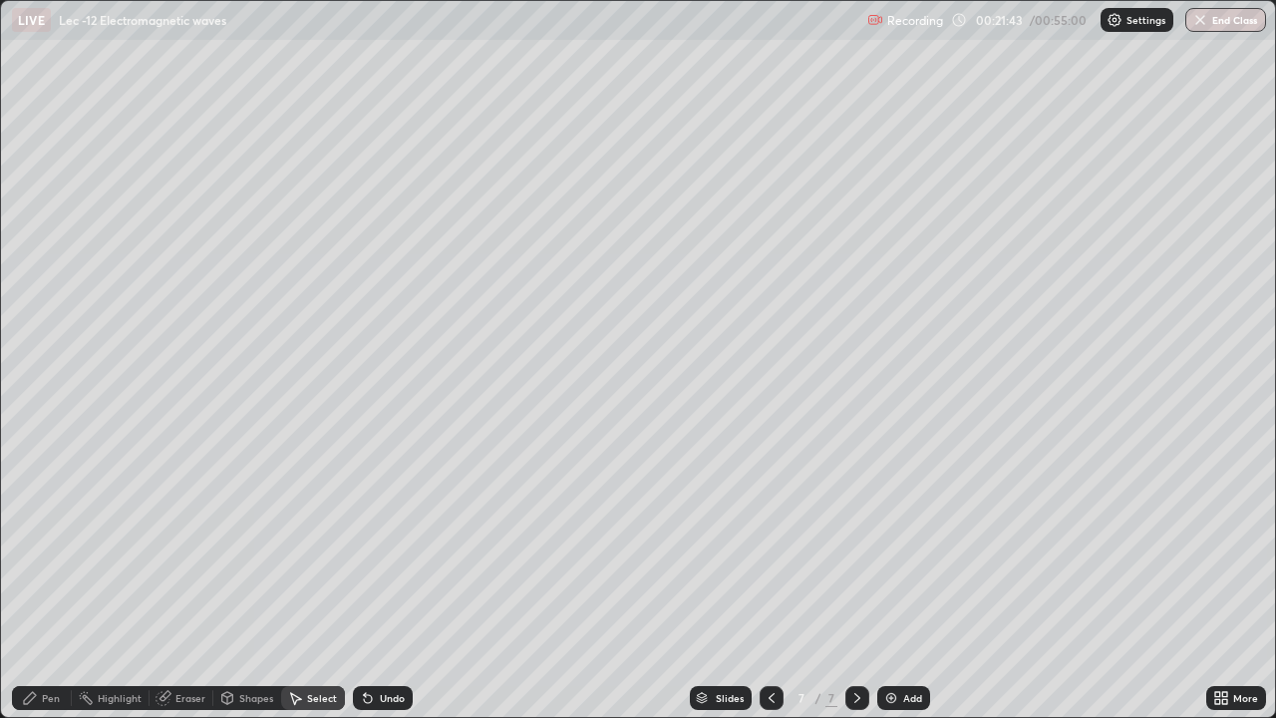
click at [166, 588] on icon at bounding box center [162, 698] width 13 height 13
click at [376, 588] on div "Undo" at bounding box center [383, 698] width 60 height 24
click at [39, 588] on div "Pen" at bounding box center [42, 698] width 60 height 24
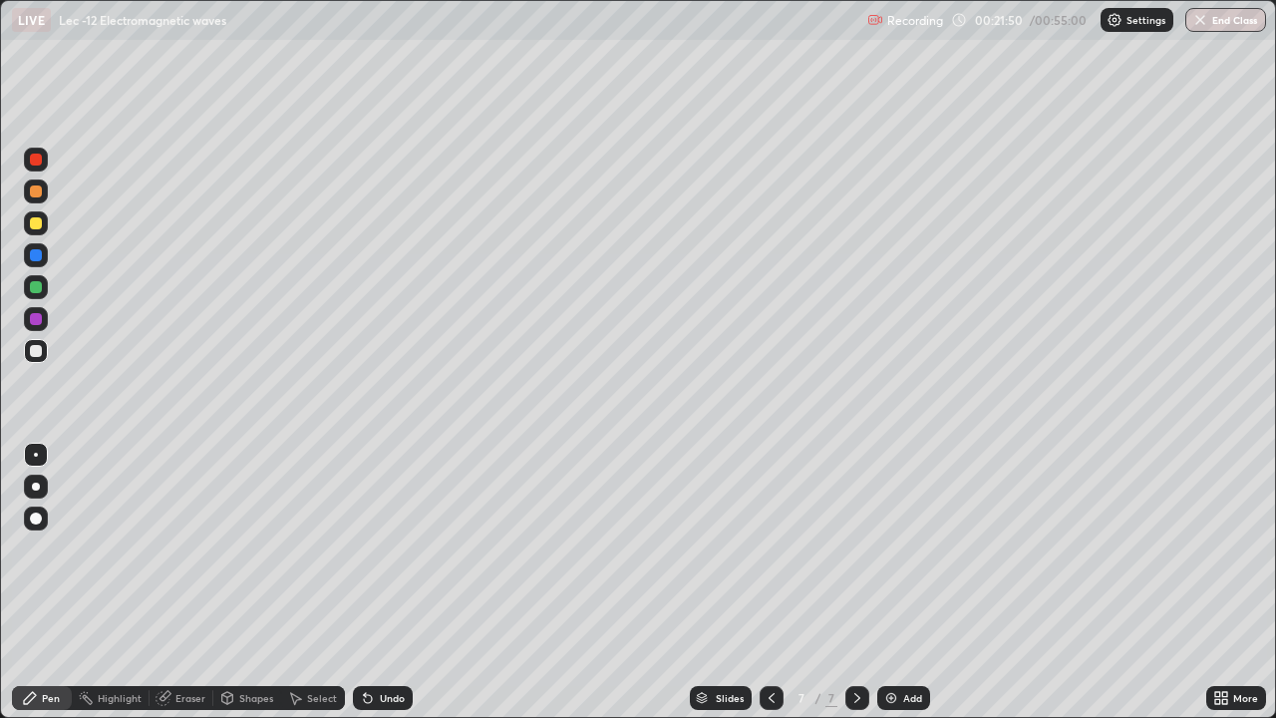
click at [301, 588] on icon at bounding box center [295, 698] width 16 height 16
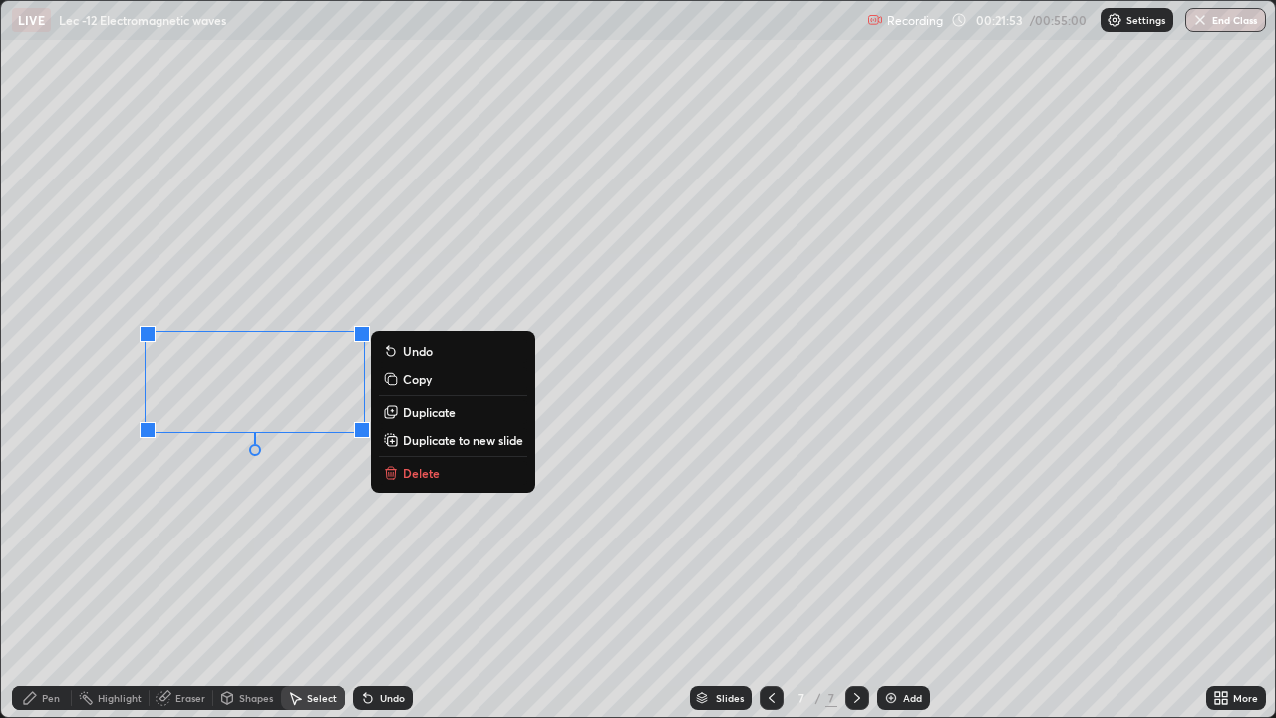
click at [29, 588] on icon at bounding box center [30, 698] width 16 height 16
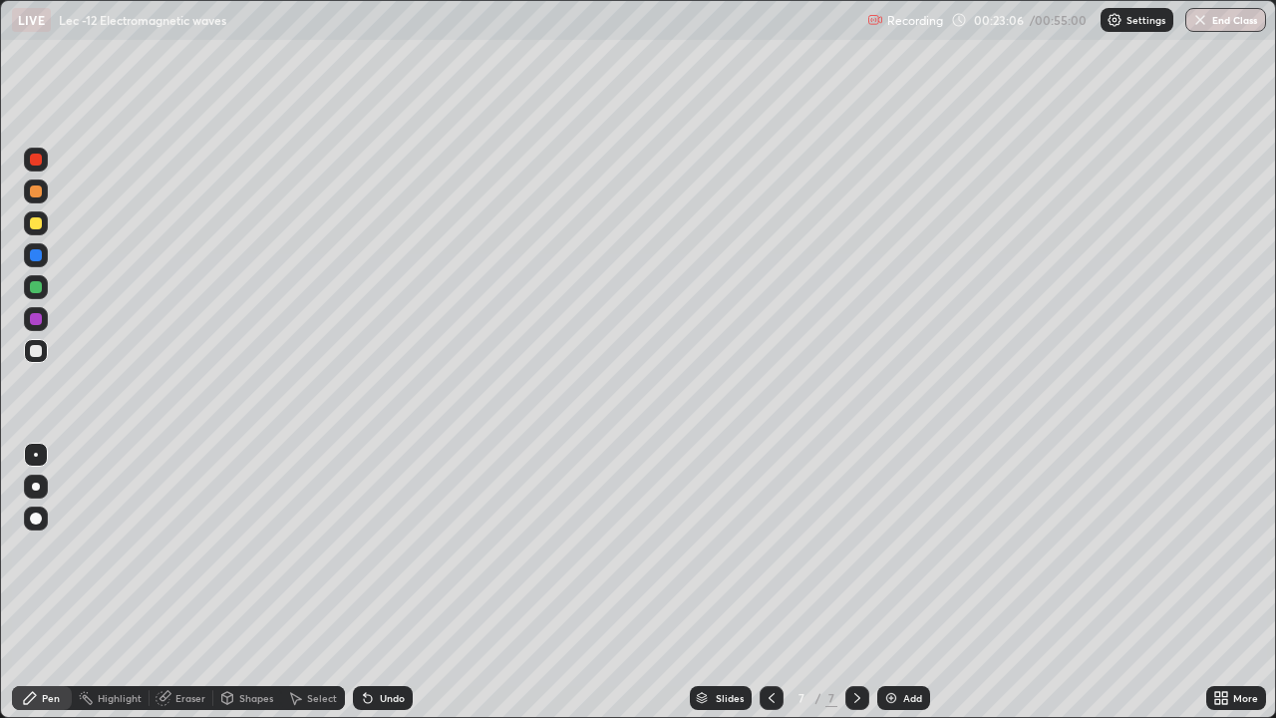
click at [311, 588] on div "Select" at bounding box center [322, 698] width 30 height 10
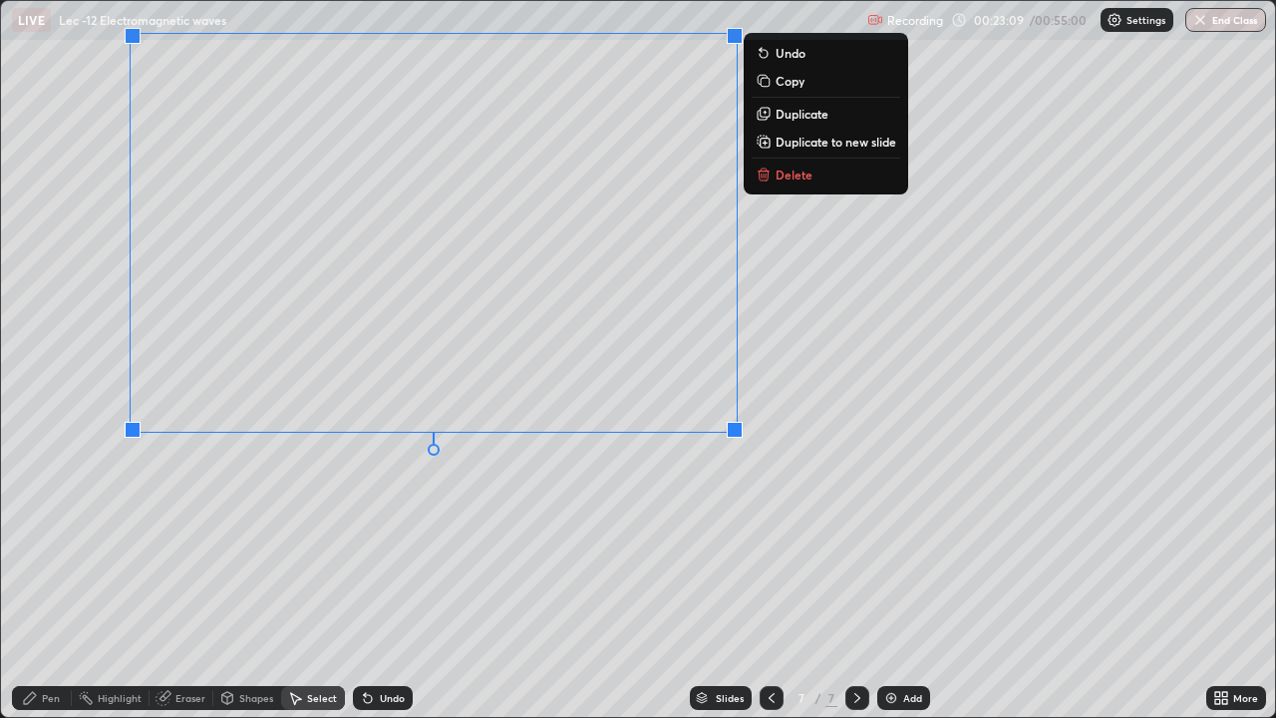
click at [171, 577] on div "0 ° Undo Copy Duplicate Duplicate to new slide Delete" at bounding box center [638, 359] width 1274 height 716
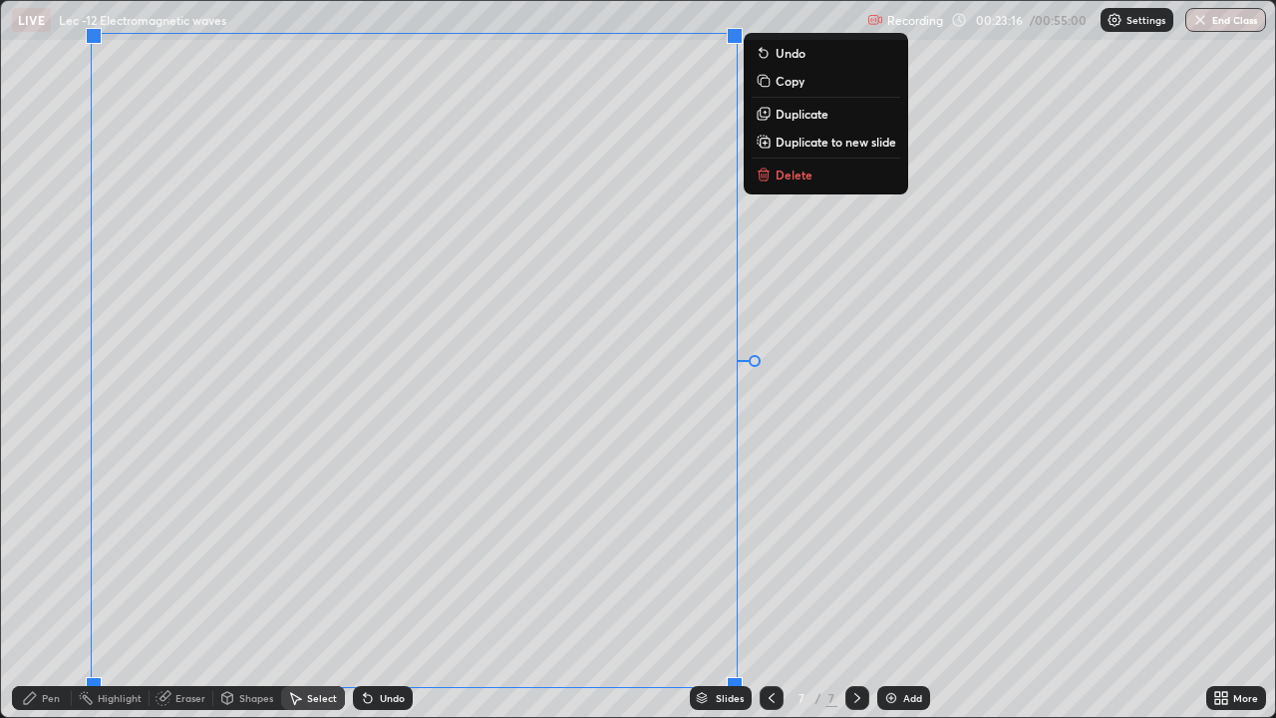
click at [55, 451] on div "Erase all" at bounding box center [36, 359] width 48 height 638
click at [48, 446] on div "Erase all" at bounding box center [36, 359] width 48 height 638
click at [790, 496] on div "0 ° Undo Copy Duplicate Duplicate to new slide Delete" at bounding box center [638, 359] width 1274 height 716
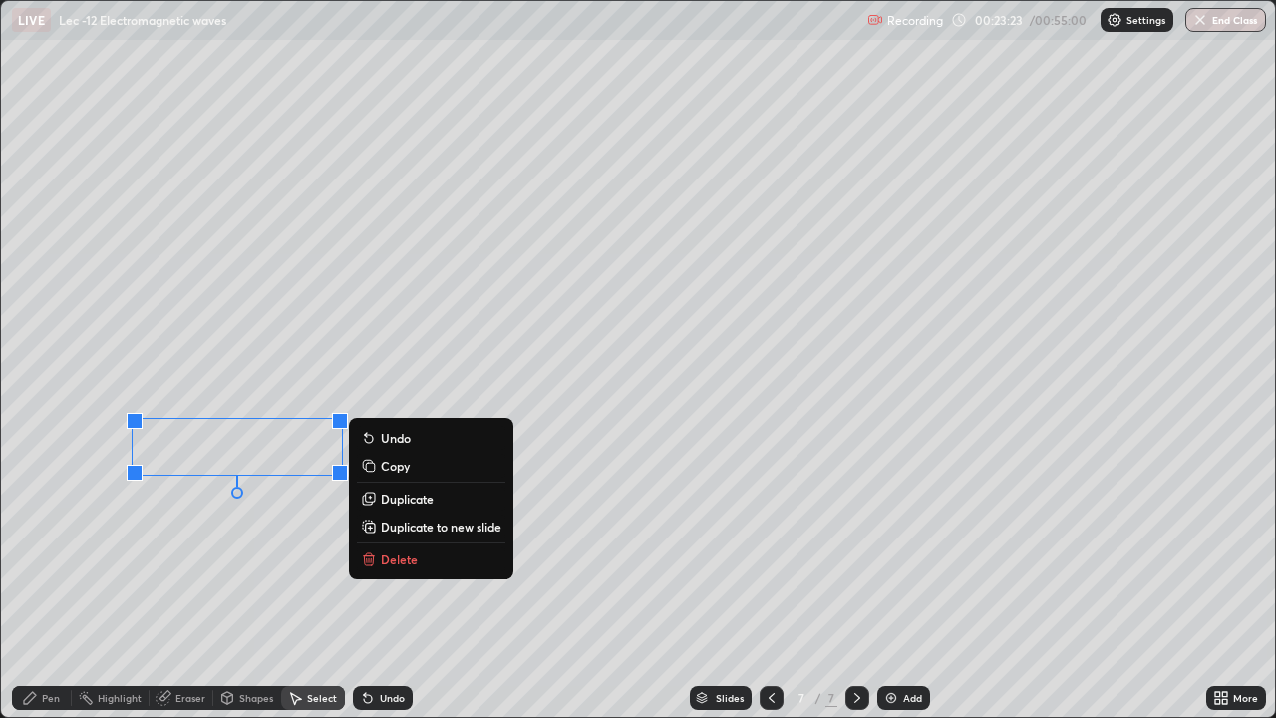
click at [60, 430] on div "0 ° Undo Copy Duplicate Duplicate to new slide Delete" at bounding box center [638, 359] width 1274 height 716
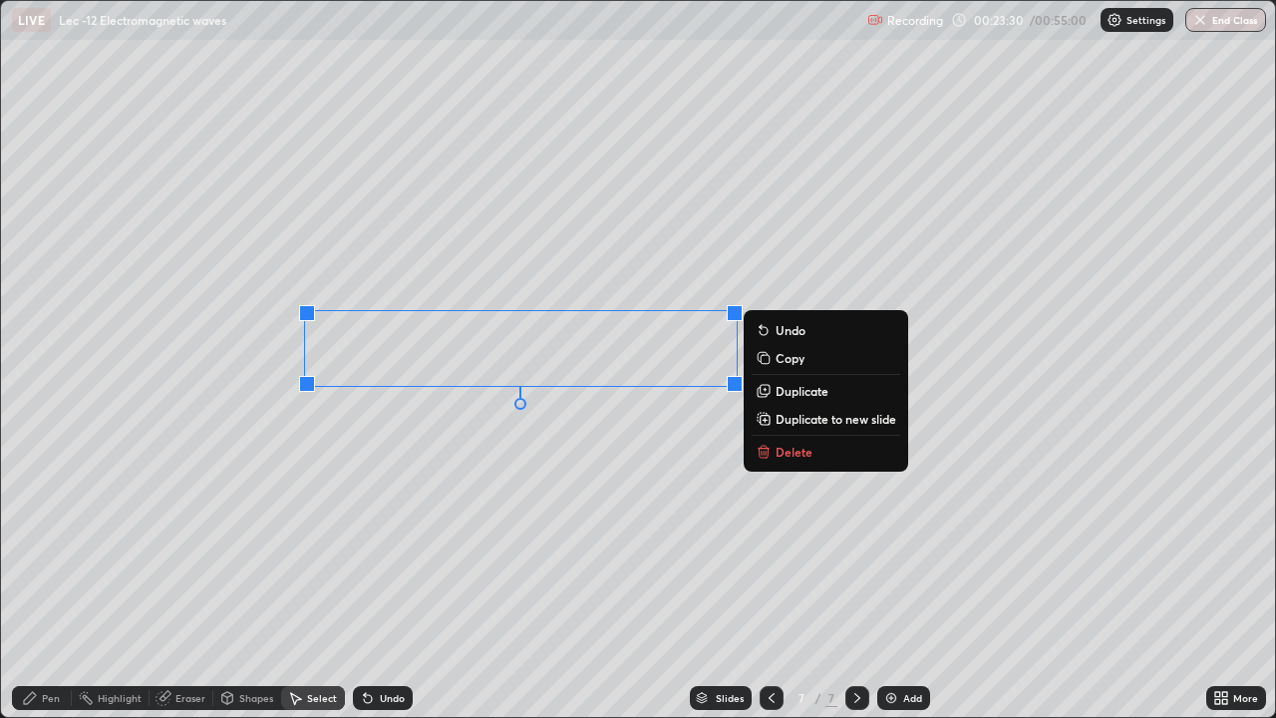
click at [37, 588] on icon at bounding box center [30, 698] width 16 height 16
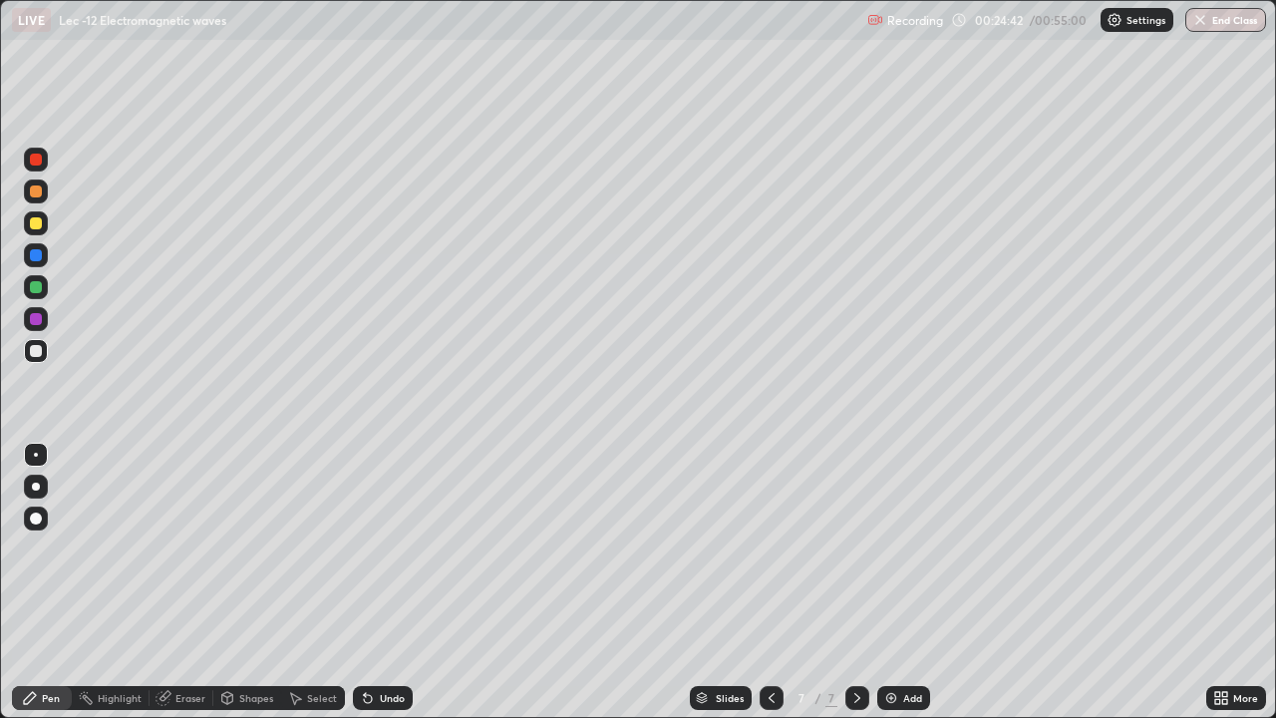
click at [374, 588] on div "Undo" at bounding box center [383, 698] width 60 height 24
click at [303, 588] on div "Select" at bounding box center [313, 698] width 64 height 24
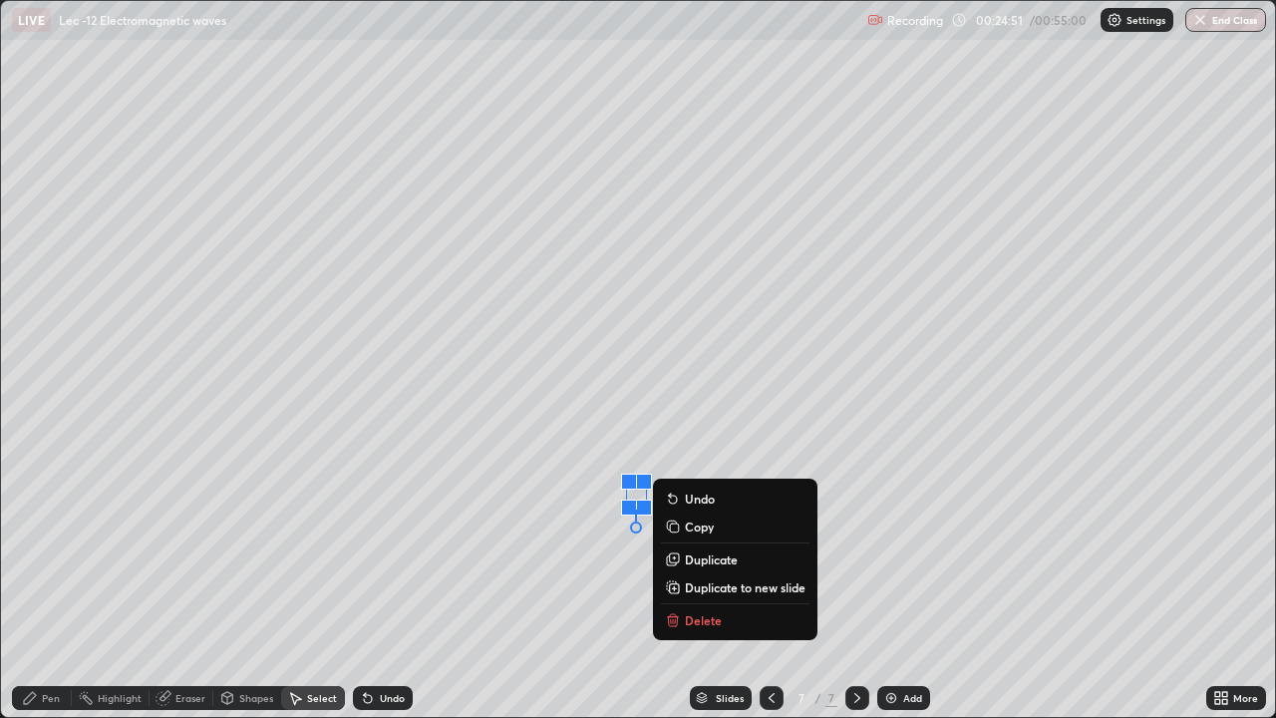
click at [598, 454] on div "0 ° Undo Copy Duplicate Duplicate to new slide Delete" at bounding box center [638, 359] width 1274 height 716
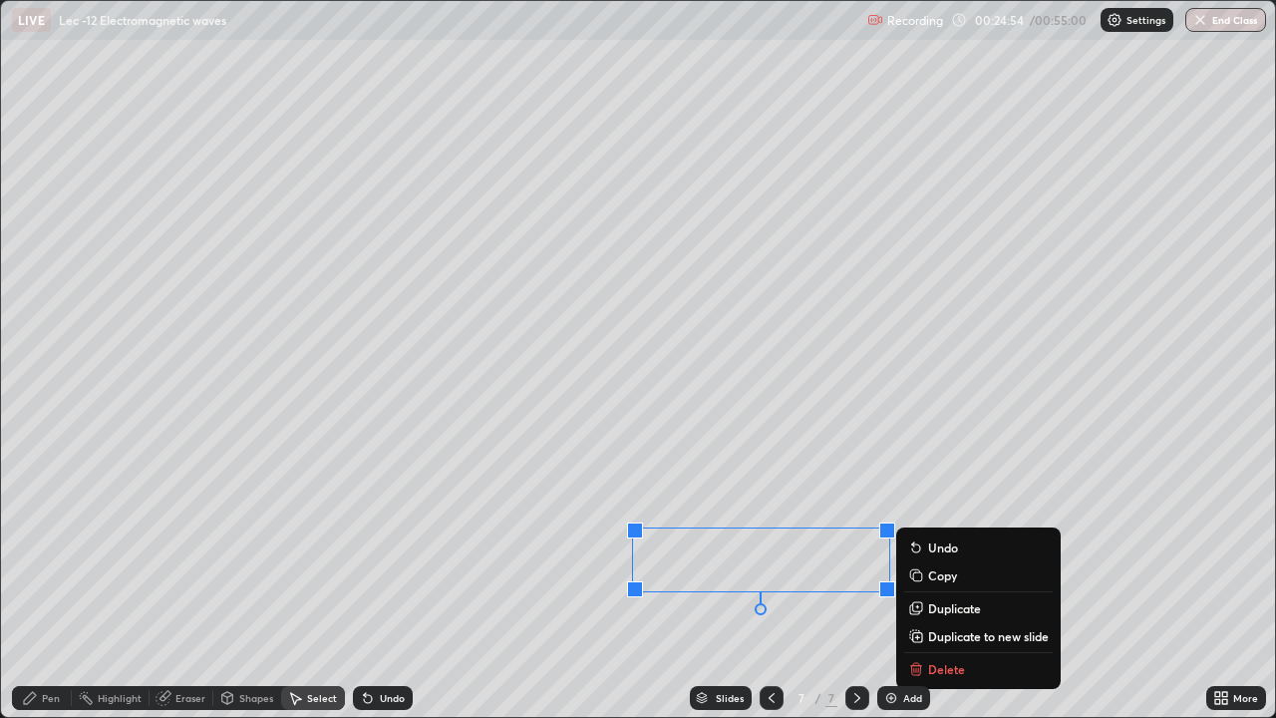
click at [48, 588] on div "Pen" at bounding box center [51, 698] width 18 height 10
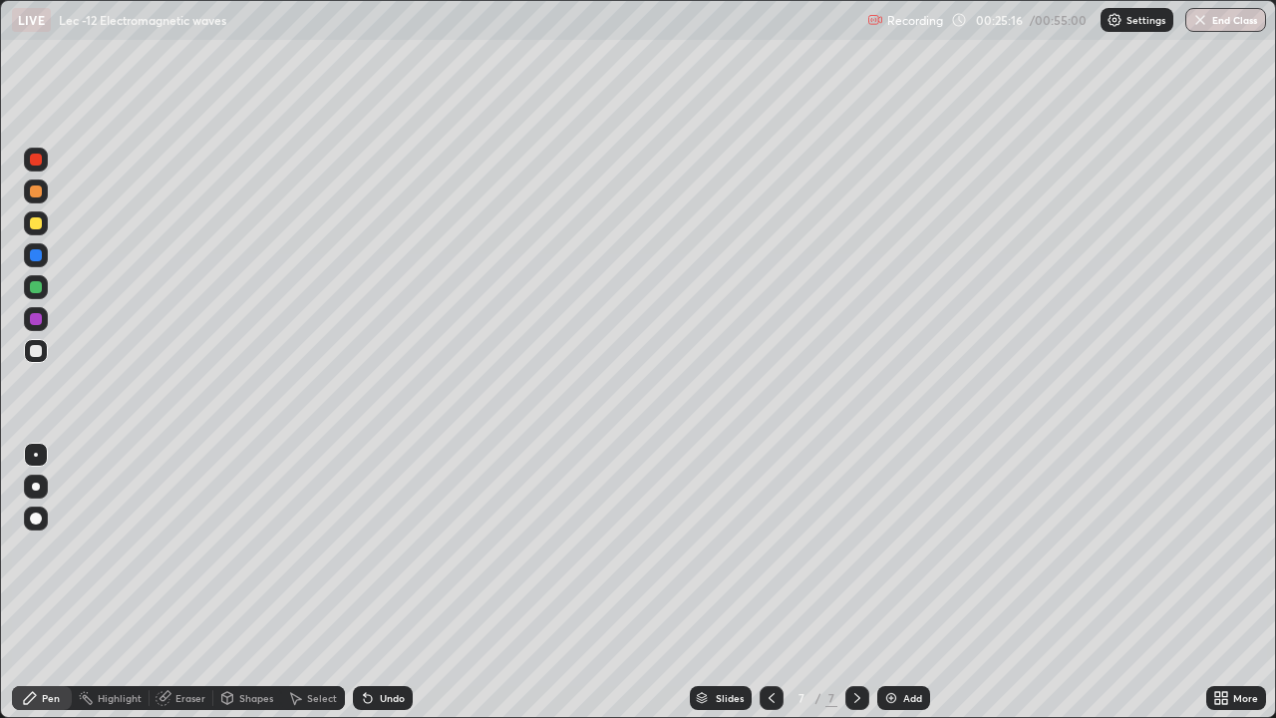
click at [175, 588] on div "Eraser" at bounding box center [190, 698] width 30 height 10
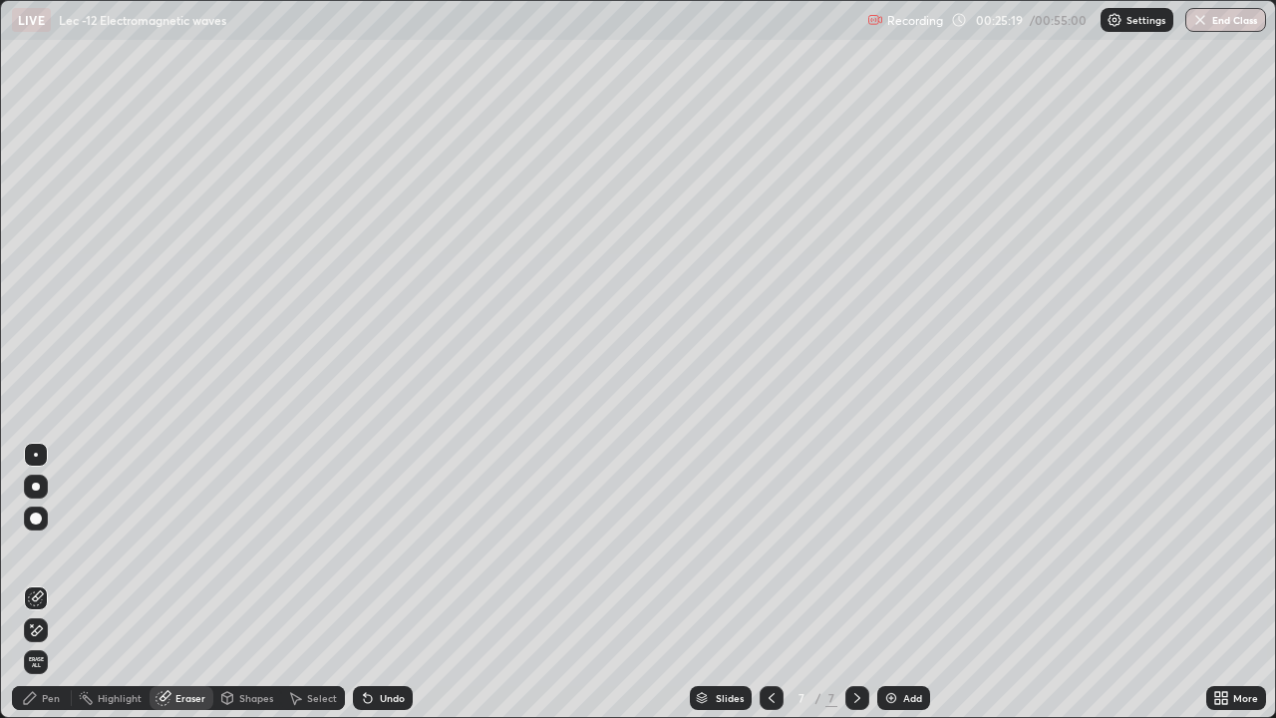
click at [29, 588] on icon at bounding box center [30, 698] width 12 height 12
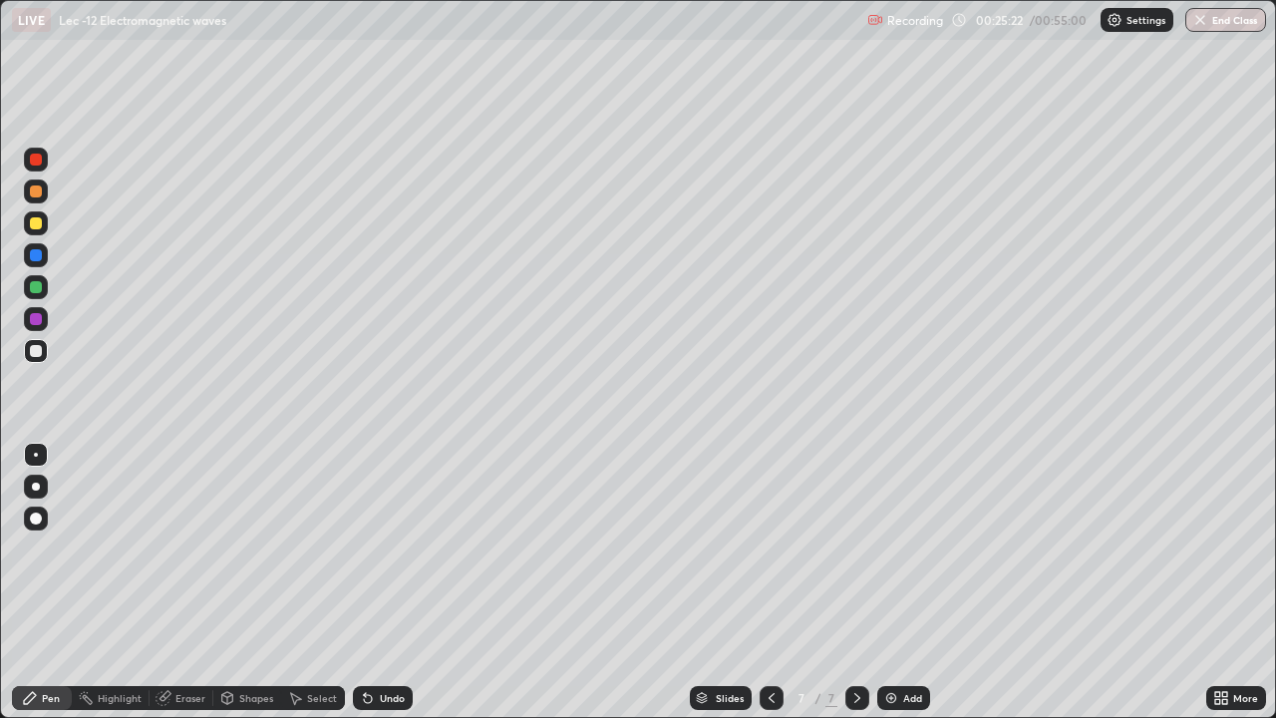
click at [177, 588] on div "Eraser" at bounding box center [190, 698] width 30 height 10
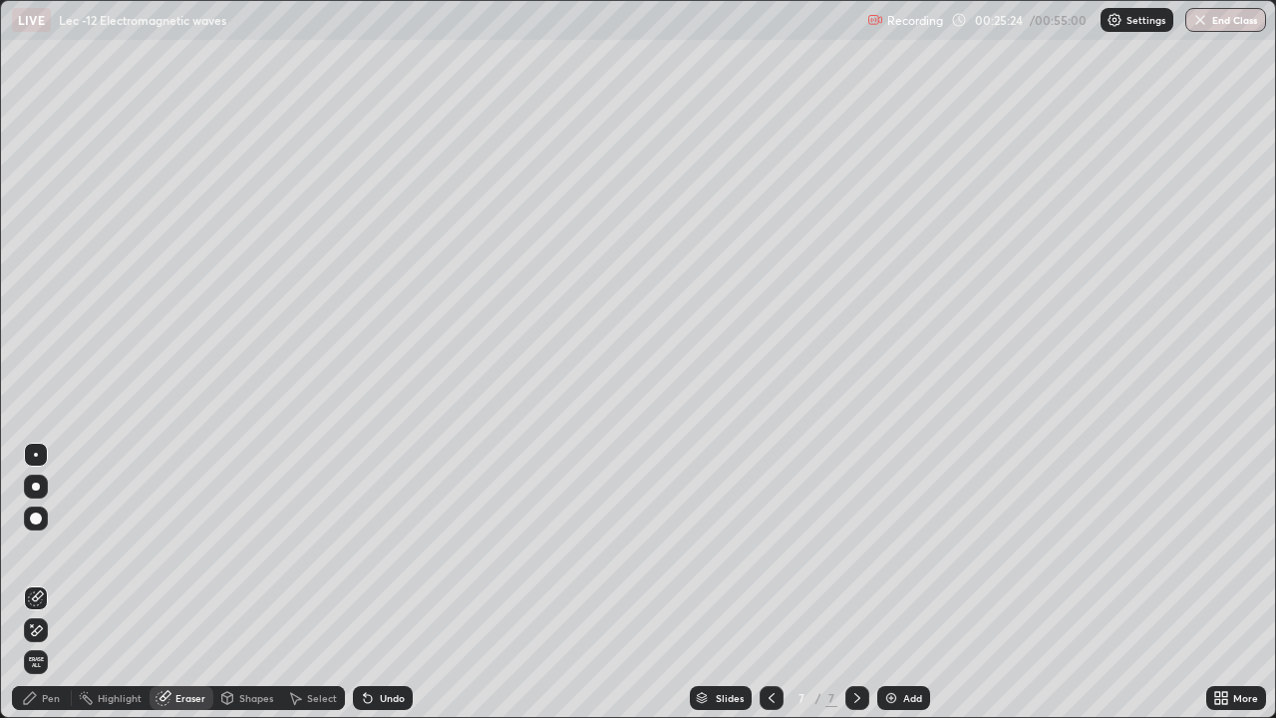
click at [33, 588] on div "Pen" at bounding box center [42, 698] width 60 height 24
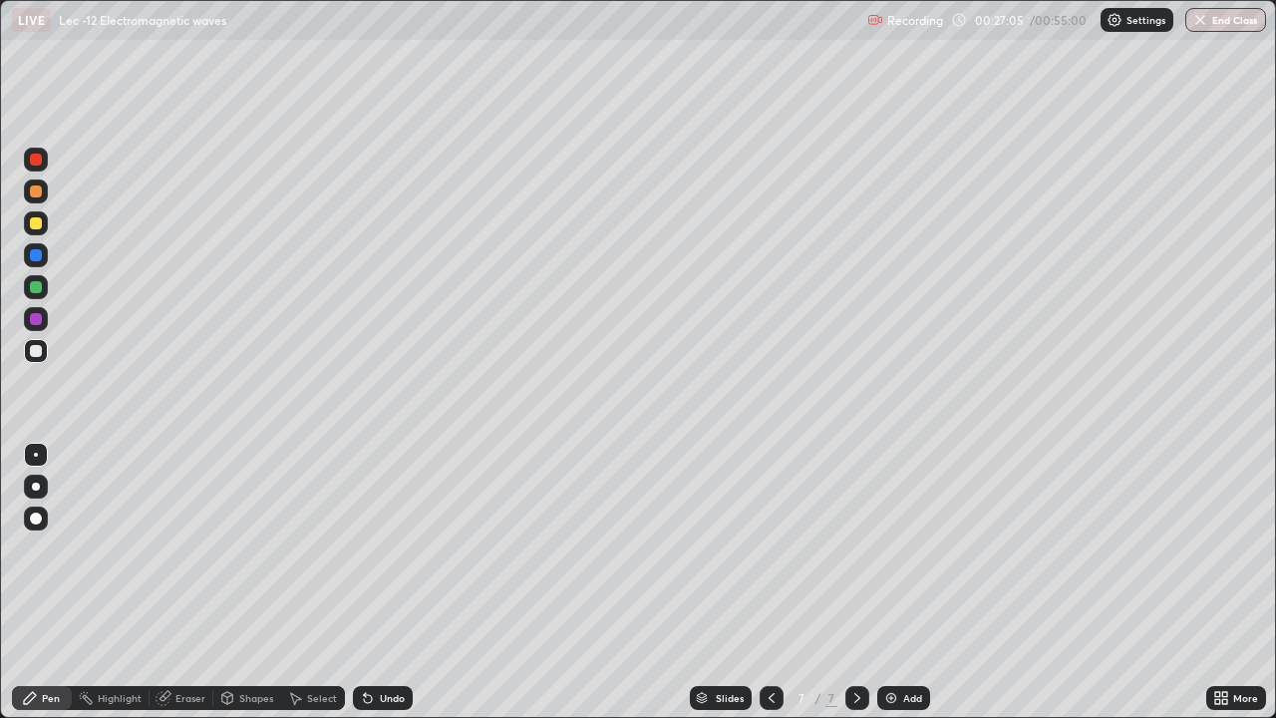
click at [888, 588] on div "Add" at bounding box center [903, 698] width 53 height 24
click at [763, 588] on icon at bounding box center [771, 698] width 16 height 16
click at [849, 588] on icon at bounding box center [857, 698] width 16 height 16
click at [769, 588] on icon at bounding box center [771, 698] width 6 height 10
click at [856, 588] on icon at bounding box center [857, 698] width 6 height 10
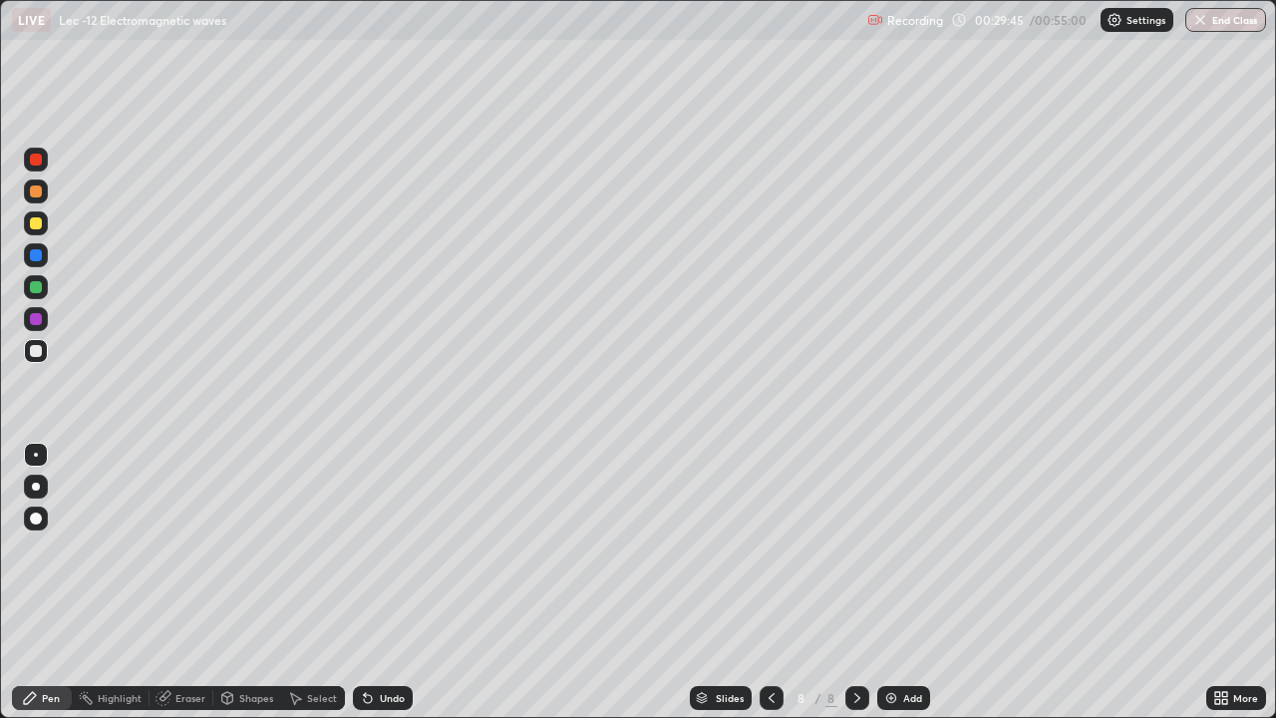
click at [327, 588] on div "Select" at bounding box center [322, 698] width 30 height 10
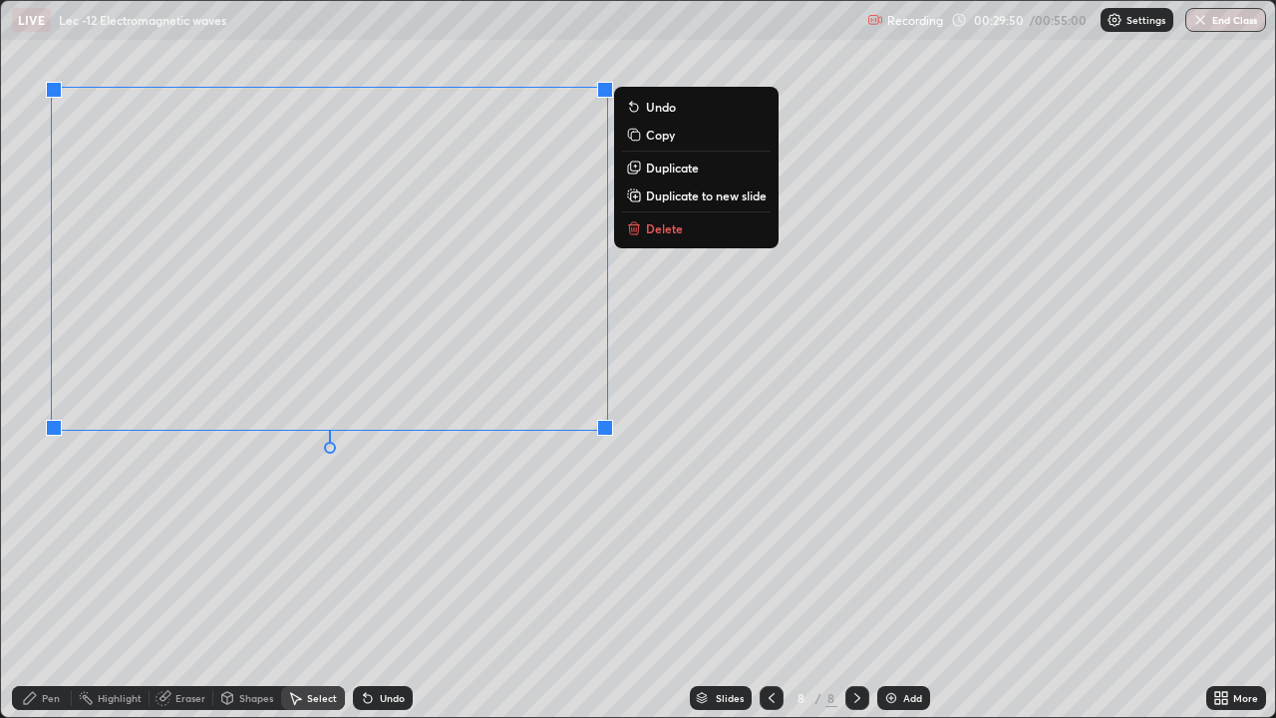
click at [20, 588] on div "Pen" at bounding box center [42, 698] width 60 height 24
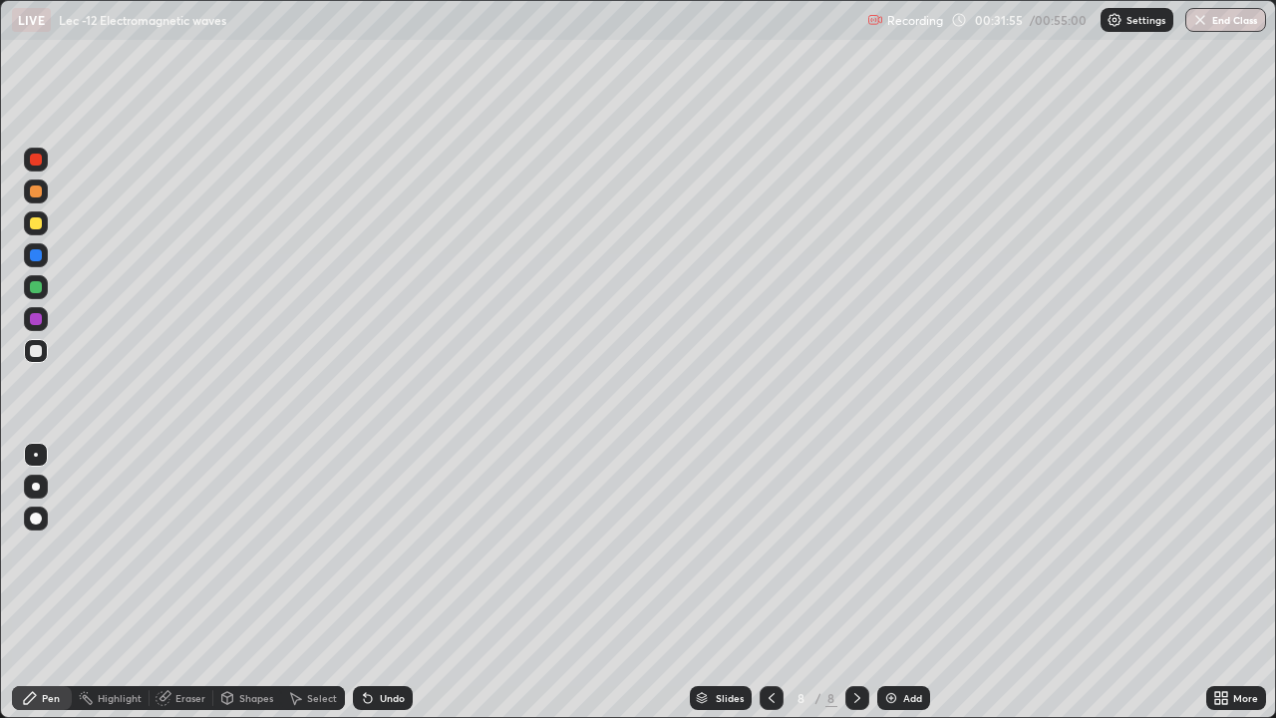
click at [384, 588] on div "Undo" at bounding box center [392, 698] width 25 height 10
click at [386, 588] on div "Undo" at bounding box center [392, 698] width 25 height 10
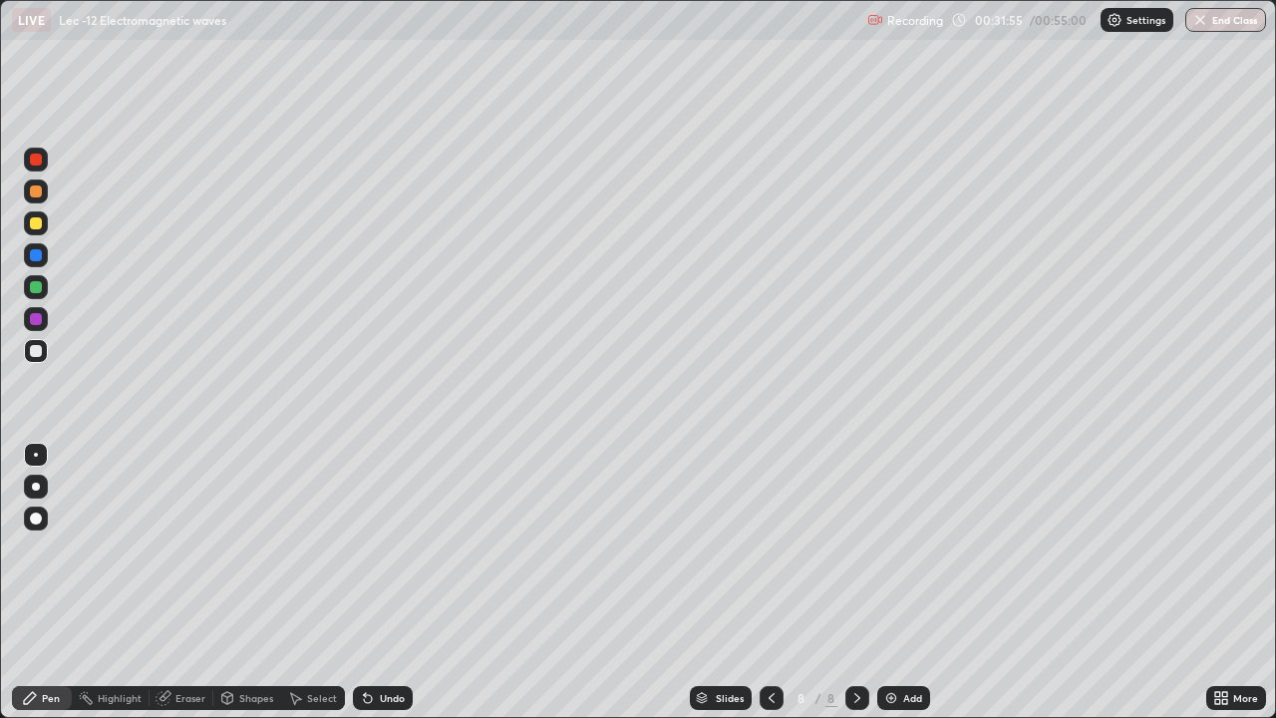
click at [386, 588] on div "Undo" at bounding box center [392, 698] width 25 height 10
click at [384, 588] on div "Undo" at bounding box center [383, 698] width 60 height 24
click at [386, 588] on div "Undo" at bounding box center [392, 698] width 25 height 10
click at [380, 588] on div "Undo" at bounding box center [383, 698] width 60 height 24
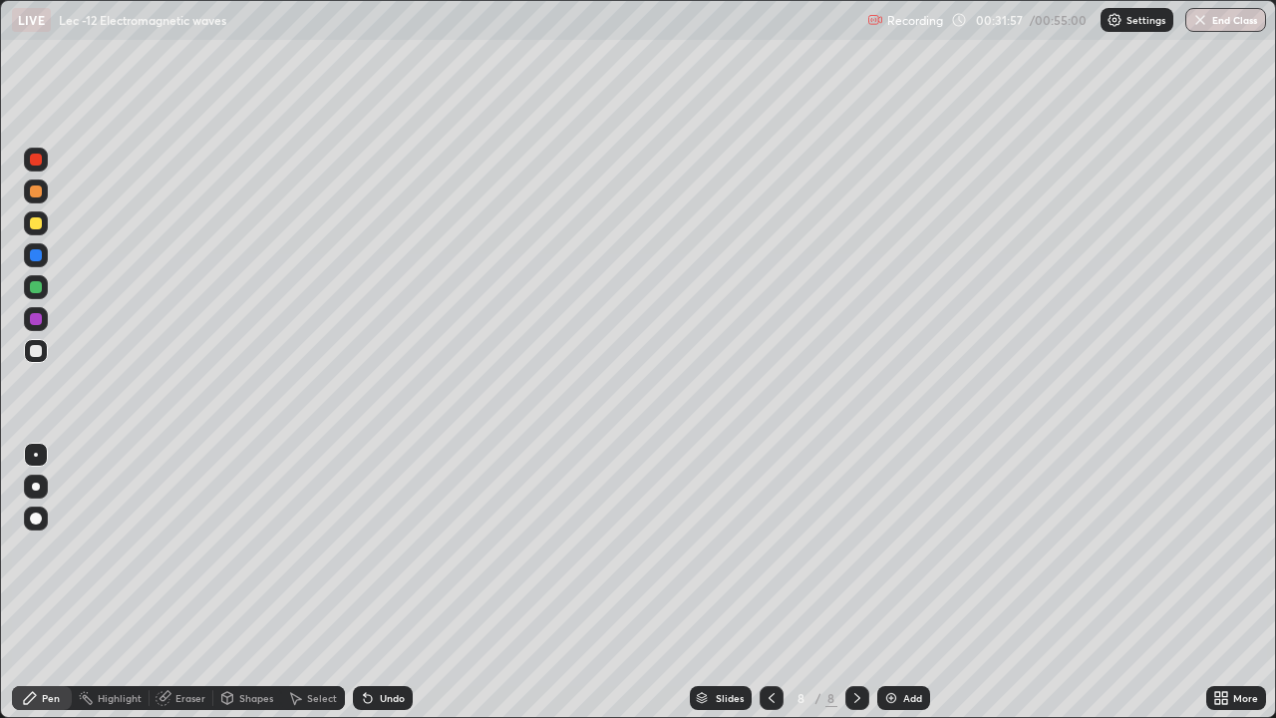
click at [378, 588] on div "Undo" at bounding box center [383, 698] width 60 height 24
click at [376, 588] on div "Undo" at bounding box center [383, 698] width 60 height 24
click at [374, 588] on div "Undo" at bounding box center [383, 698] width 60 height 24
click at [376, 588] on div "Undo" at bounding box center [383, 698] width 60 height 24
click at [318, 588] on div "Select" at bounding box center [322, 698] width 30 height 10
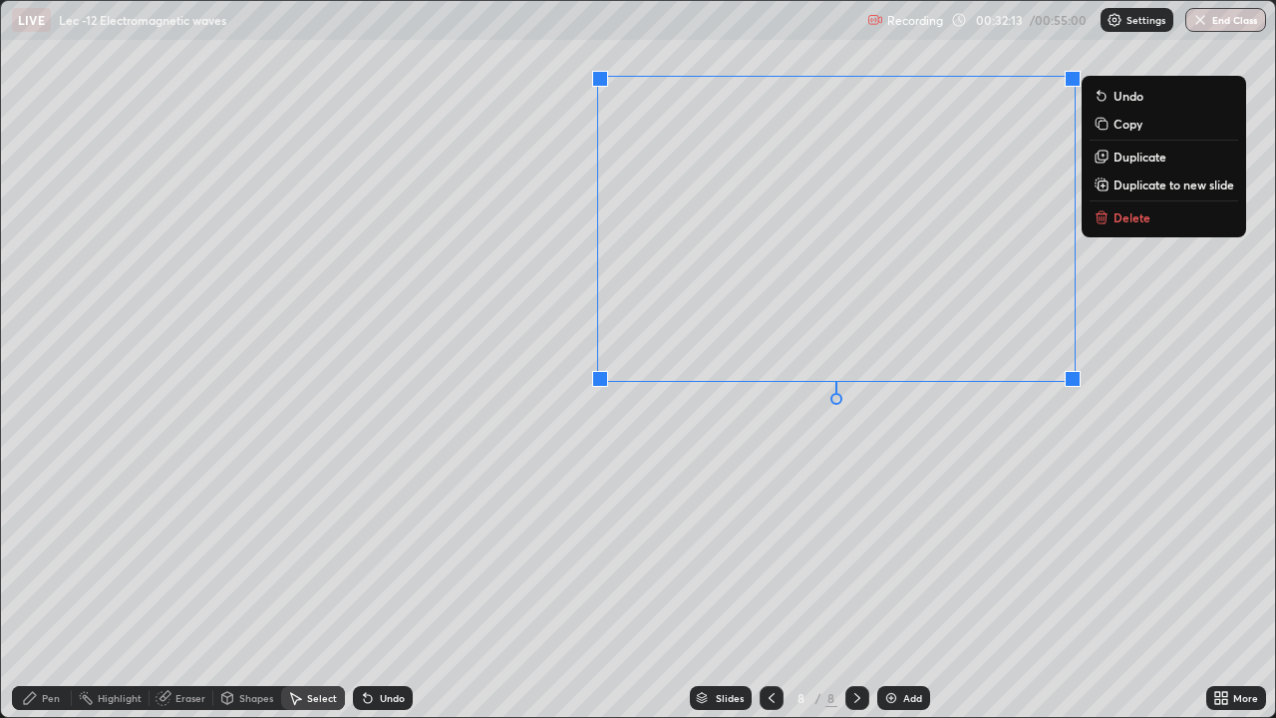
click at [1130, 156] on p "Duplicate" at bounding box center [1139, 156] width 53 height 16
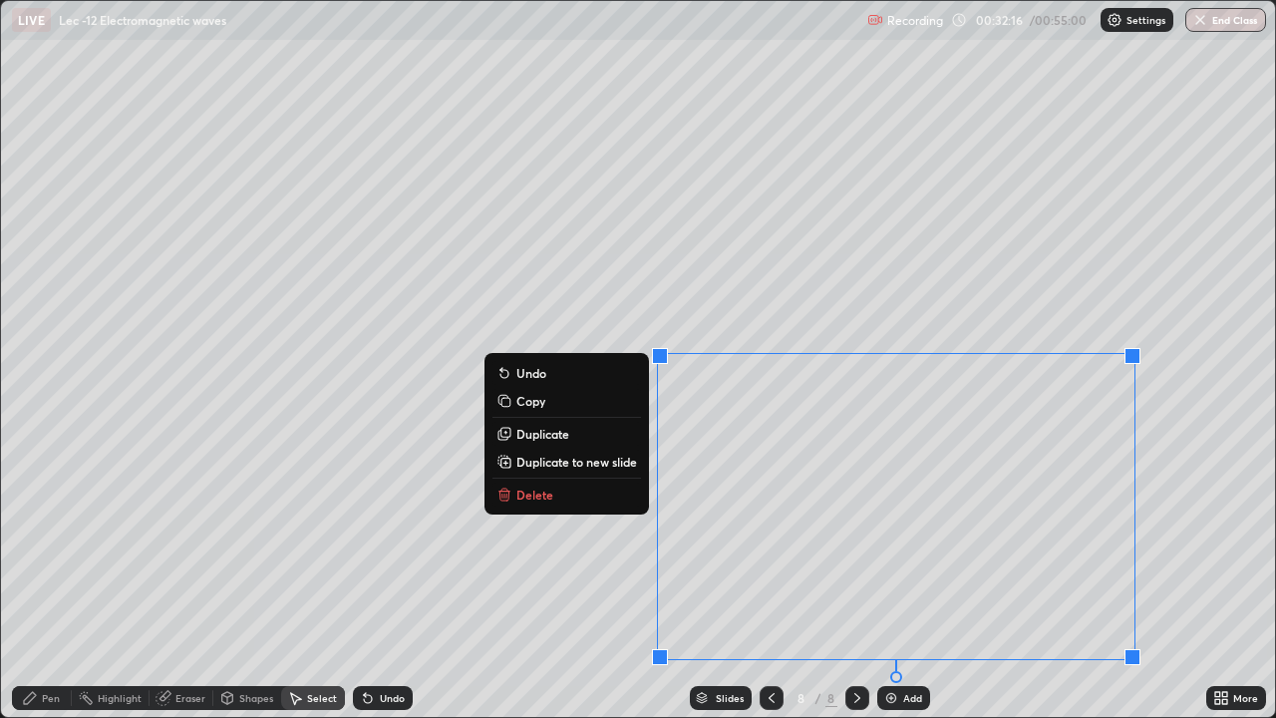
click at [178, 588] on div "Eraser" at bounding box center [190, 698] width 30 height 10
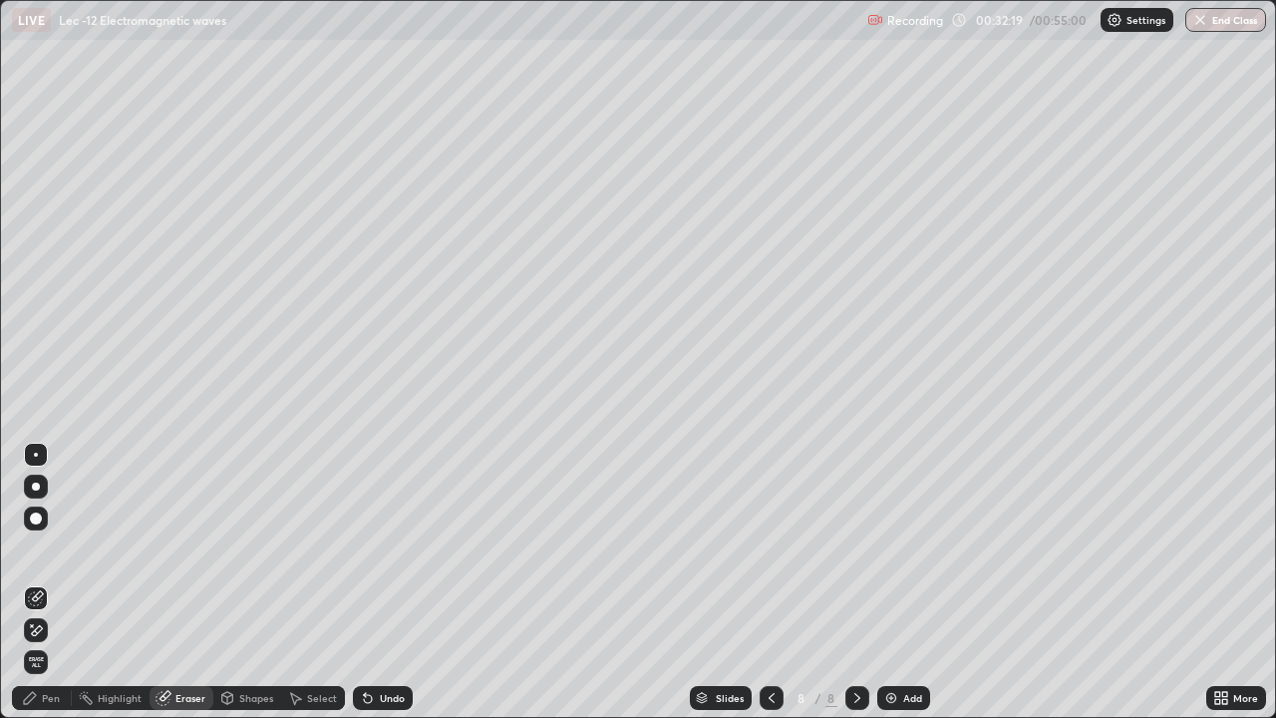
click at [34, 588] on icon at bounding box center [30, 698] width 16 height 16
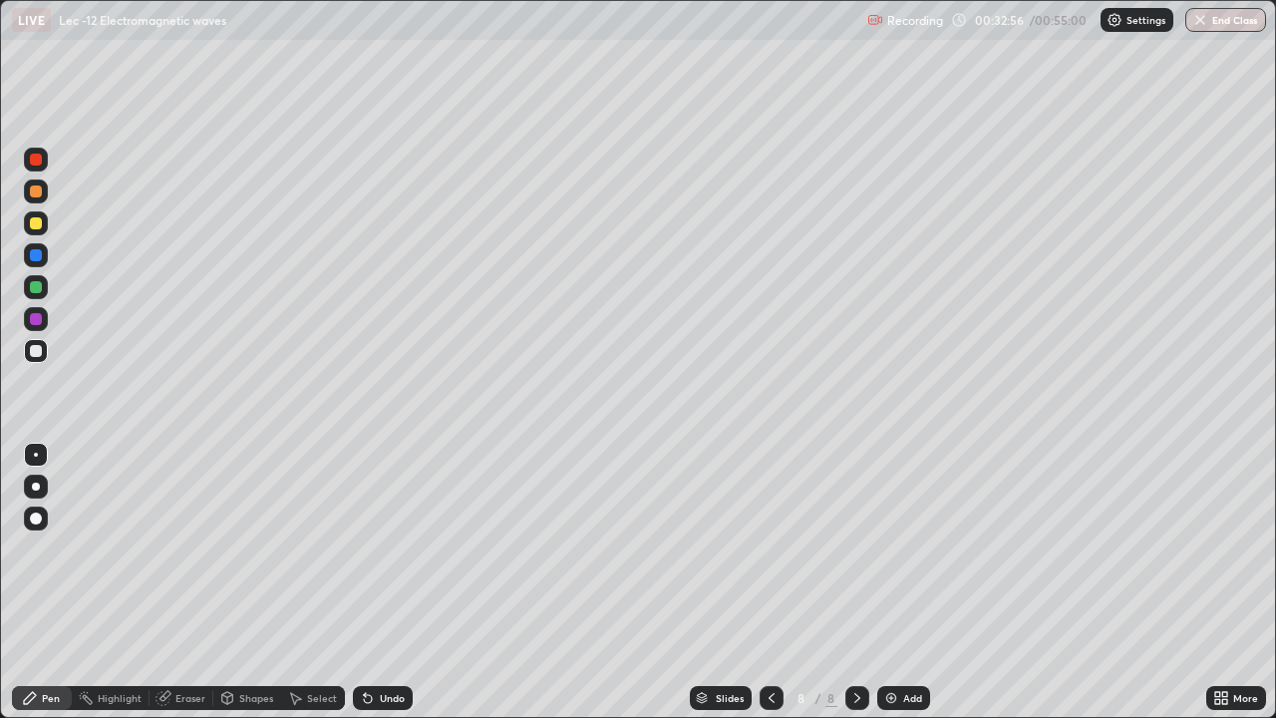
click at [294, 588] on icon at bounding box center [296, 699] width 11 height 12
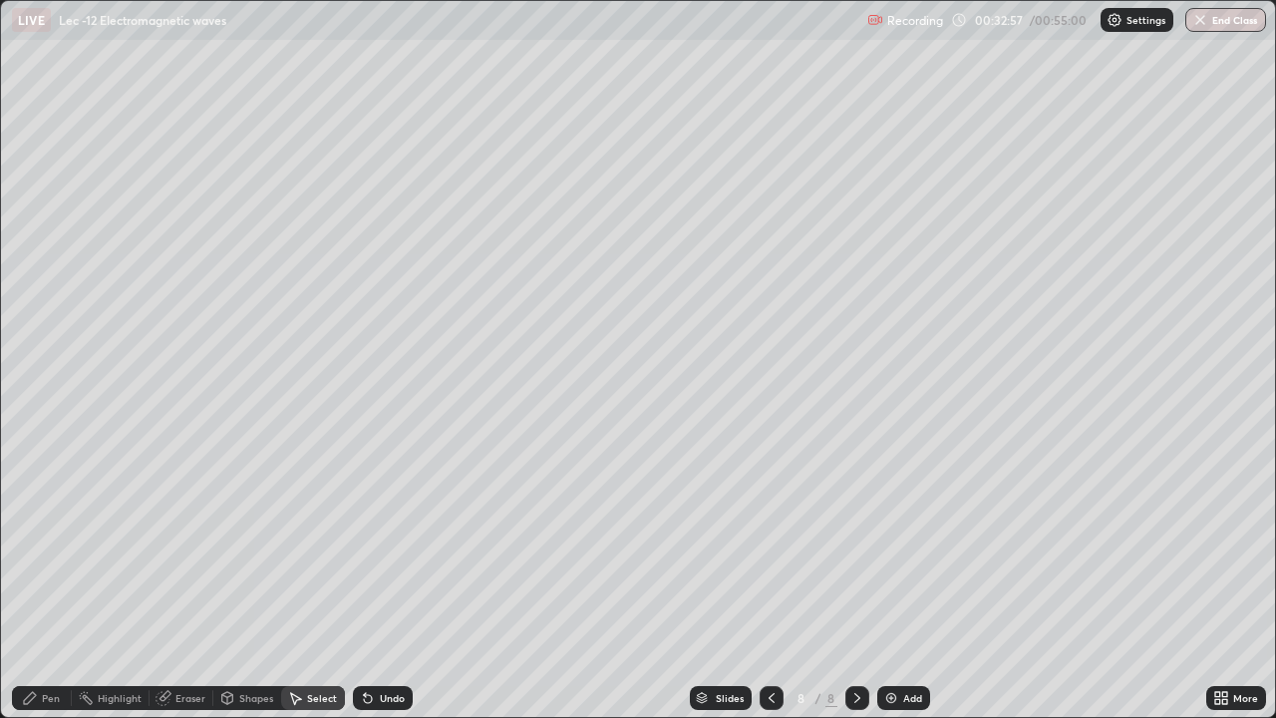
click at [390, 588] on div "Undo" at bounding box center [392, 698] width 25 height 10
click at [389, 588] on div "Undo" at bounding box center [383, 698] width 60 height 24
click at [382, 588] on div "Undo" at bounding box center [383, 698] width 60 height 24
click at [374, 588] on div "Undo" at bounding box center [383, 698] width 60 height 24
click at [371, 588] on icon at bounding box center [368, 698] width 16 height 16
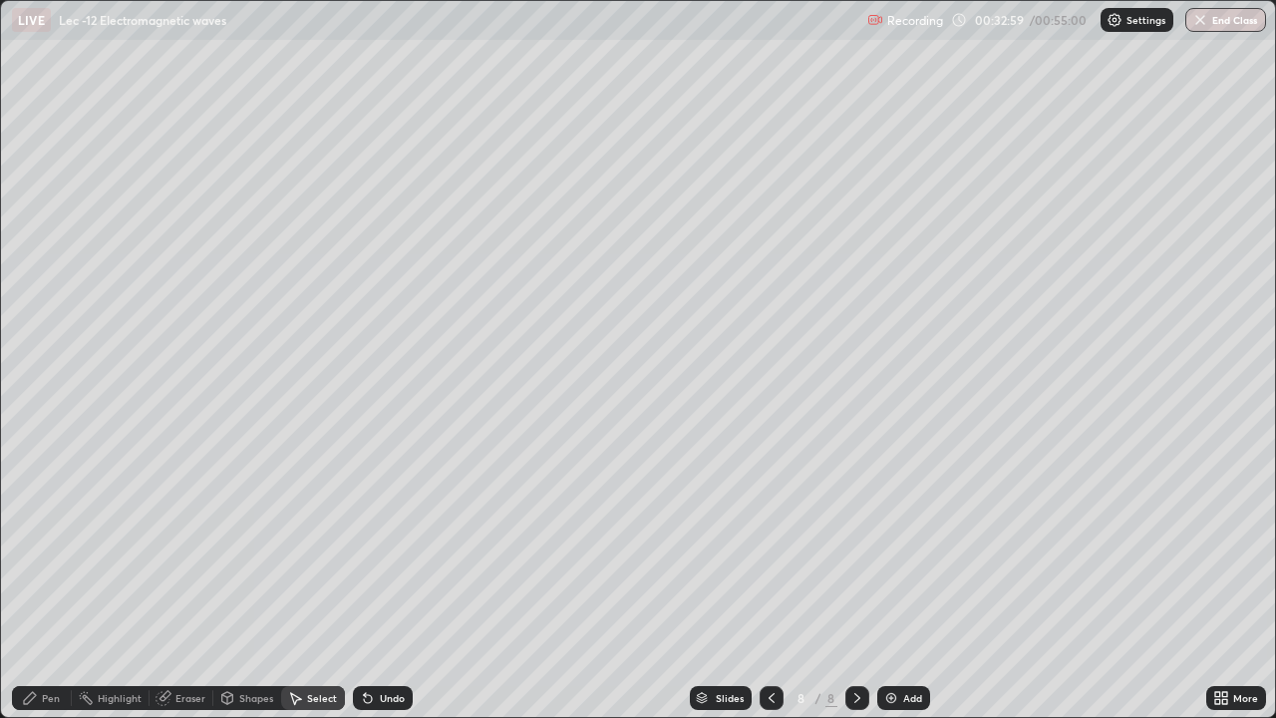
click at [367, 588] on icon at bounding box center [368, 698] width 16 height 16
click at [380, 588] on div "Undo" at bounding box center [392, 698] width 25 height 10
click at [373, 588] on div "Undo" at bounding box center [383, 698] width 60 height 24
click at [373, 588] on icon at bounding box center [368, 698] width 16 height 16
click at [42, 588] on div "Pen" at bounding box center [51, 698] width 18 height 10
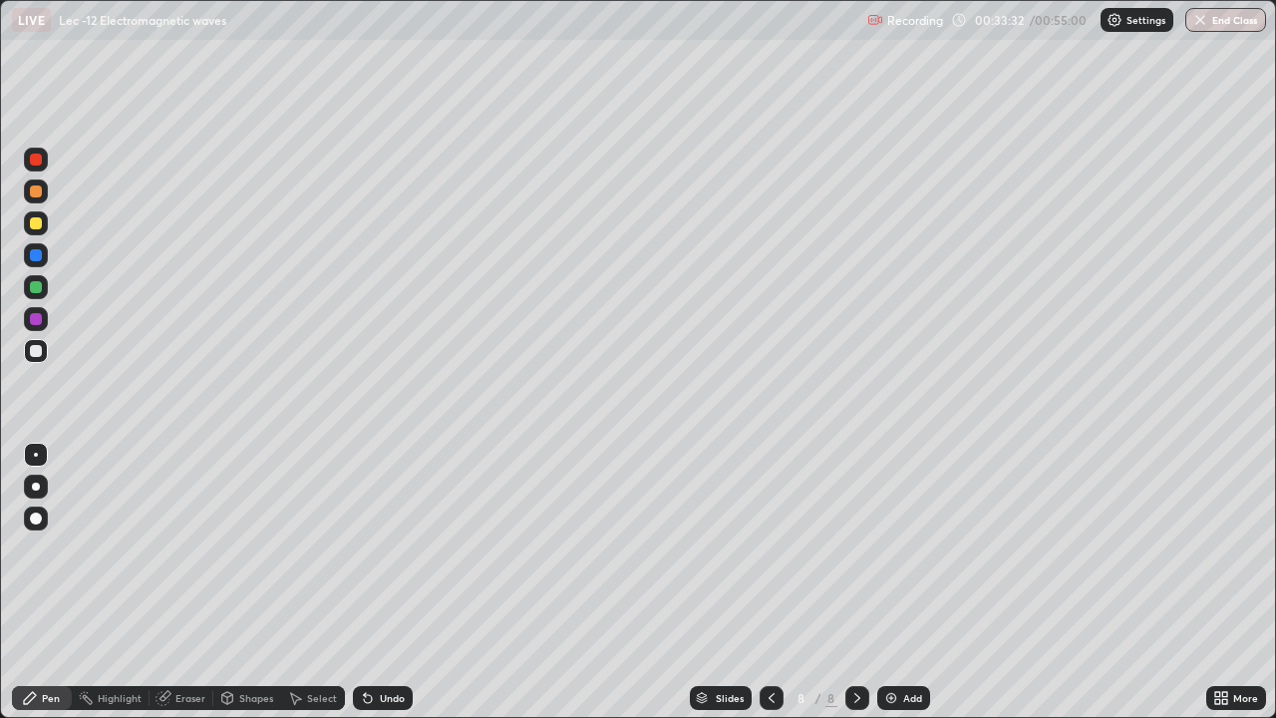
click at [385, 588] on div "Undo" at bounding box center [392, 698] width 25 height 10
click at [896, 588] on img at bounding box center [891, 698] width 16 height 16
click at [37, 284] on div at bounding box center [36, 287] width 12 height 12
click at [375, 588] on div "Undo" at bounding box center [383, 698] width 60 height 24
click at [374, 588] on div "Undo" at bounding box center [383, 698] width 60 height 24
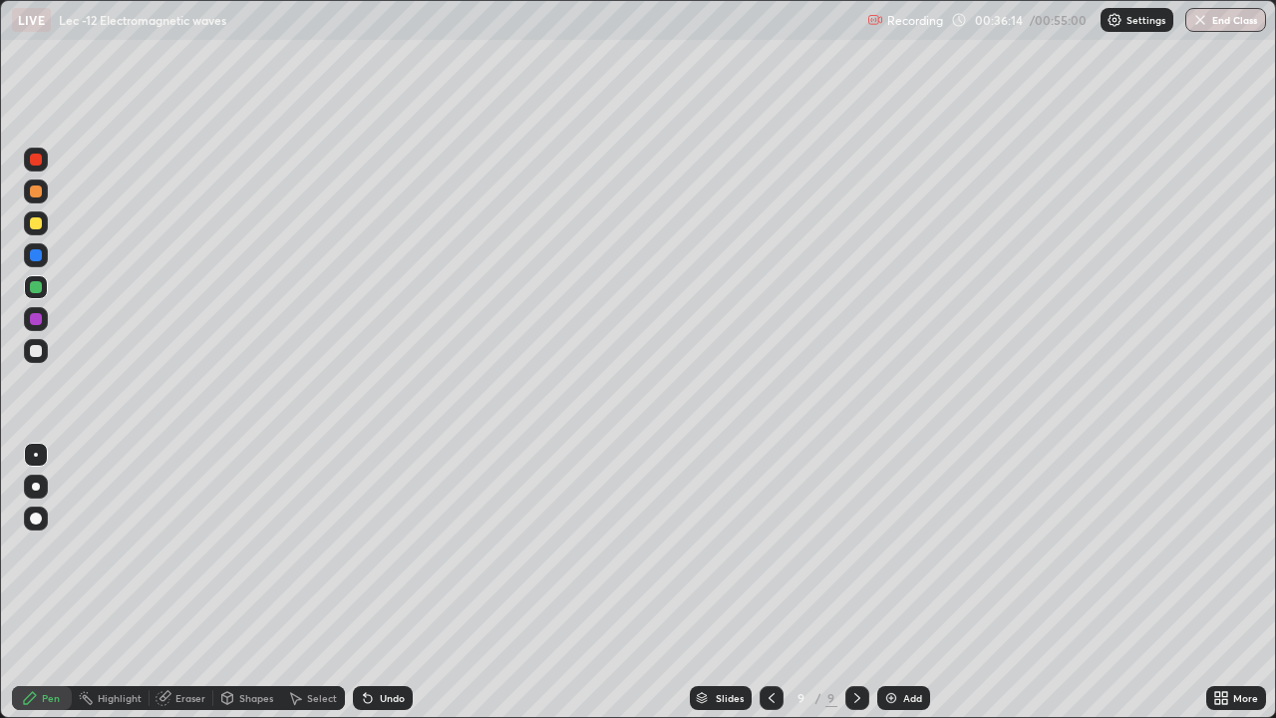
click at [375, 588] on div "Undo" at bounding box center [383, 698] width 60 height 24
click at [41, 354] on div at bounding box center [36, 351] width 12 height 12
click at [37, 351] on div at bounding box center [36, 351] width 12 height 12
click at [319, 588] on div "Select" at bounding box center [322, 698] width 30 height 10
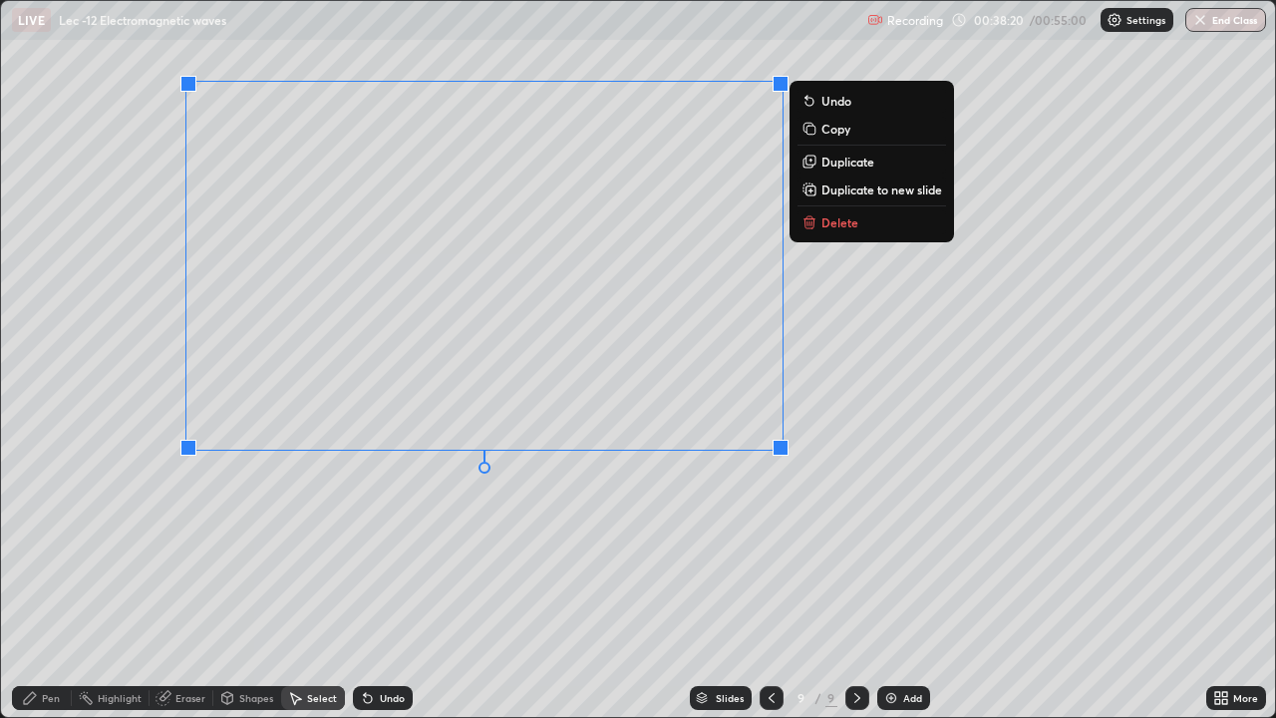
click at [825, 190] on p "Duplicate to new slide" at bounding box center [881, 189] width 121 height 16
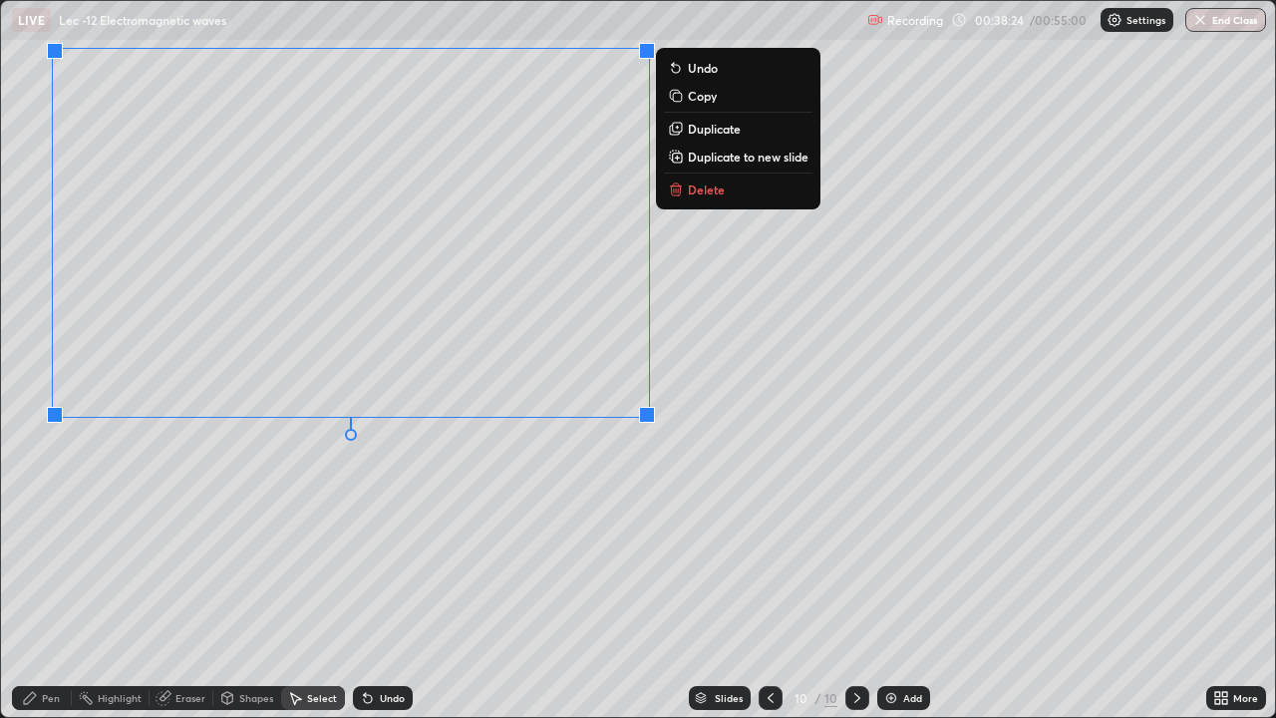
click at [44, 588] on div "Pen" at bounding box center [51, 698] width 18 height 10
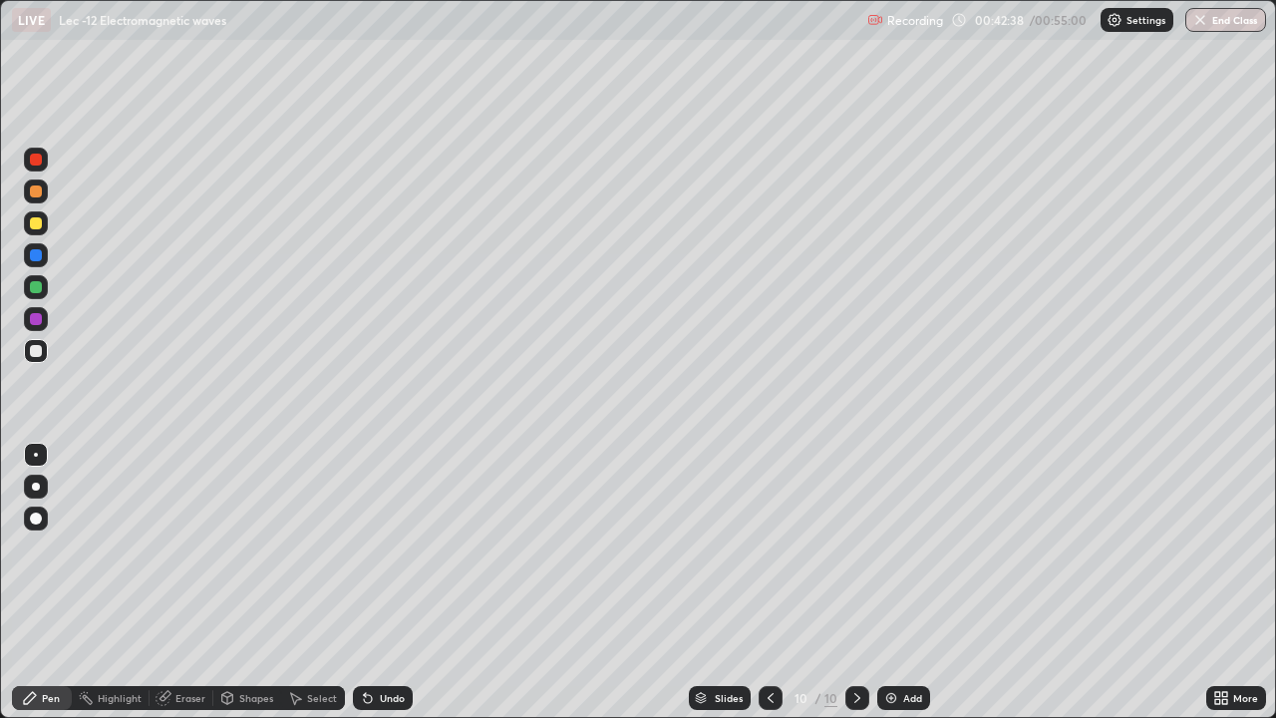
click at [911, 588] on div "Add" at bounding box center [912, 698] width 19 height 10
click at [769, 588] on icon at bounding box center [771, 698] width 16 height 16
click at [759, 588] on div at bounding box center [771, 698] width 24 height 40
click at [762, 588] on div at bounding box center [771, 698] width 24 height 24
click at [769, 588] on icon at bounding box center [771, 698] width 16 height 16
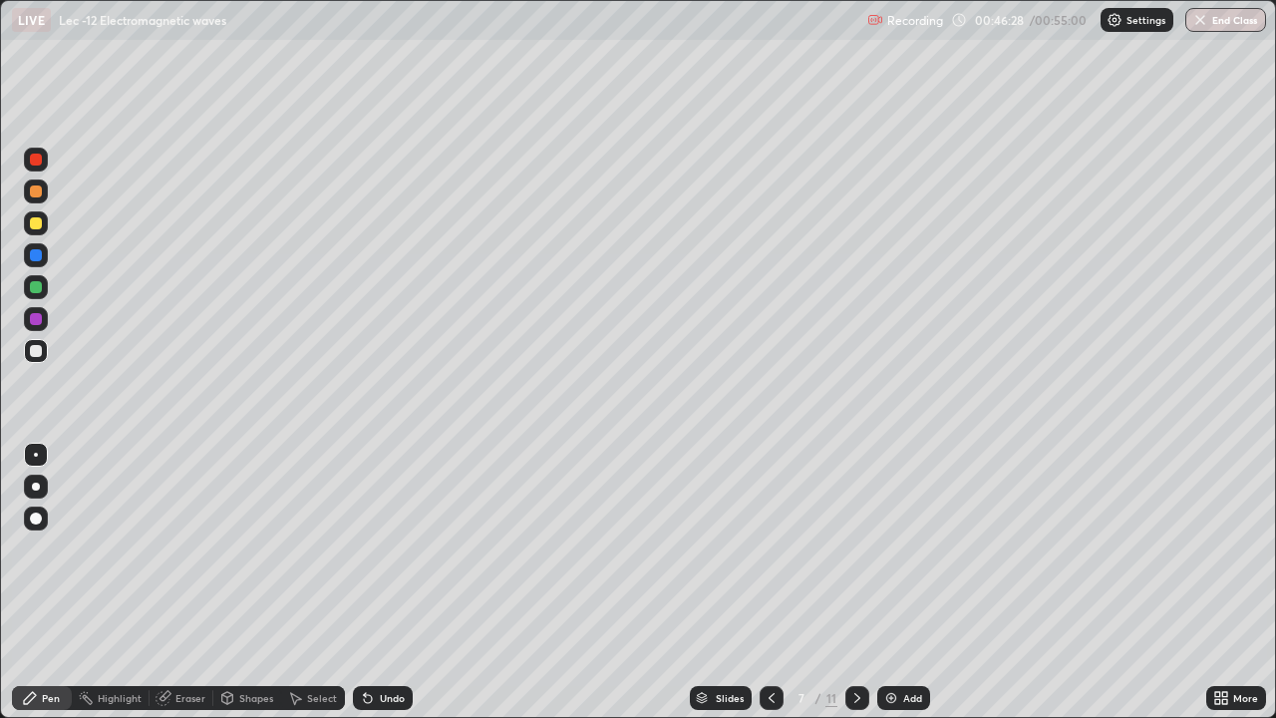
click at [857, 588] on icon at bounding box center [857, 698] width 16 height 16
click at [854, 588] on icon at bounding box center [857, 698] width 16 height 16
click at [853, 588] on icon at bounding box center [857, 698] width 16 height 16
click at [852, 588] on icon at bounding box center [857, 698] width 16 height 16
click at [770, 588] on icon at bounding box center [771, 698] width 16 height 16
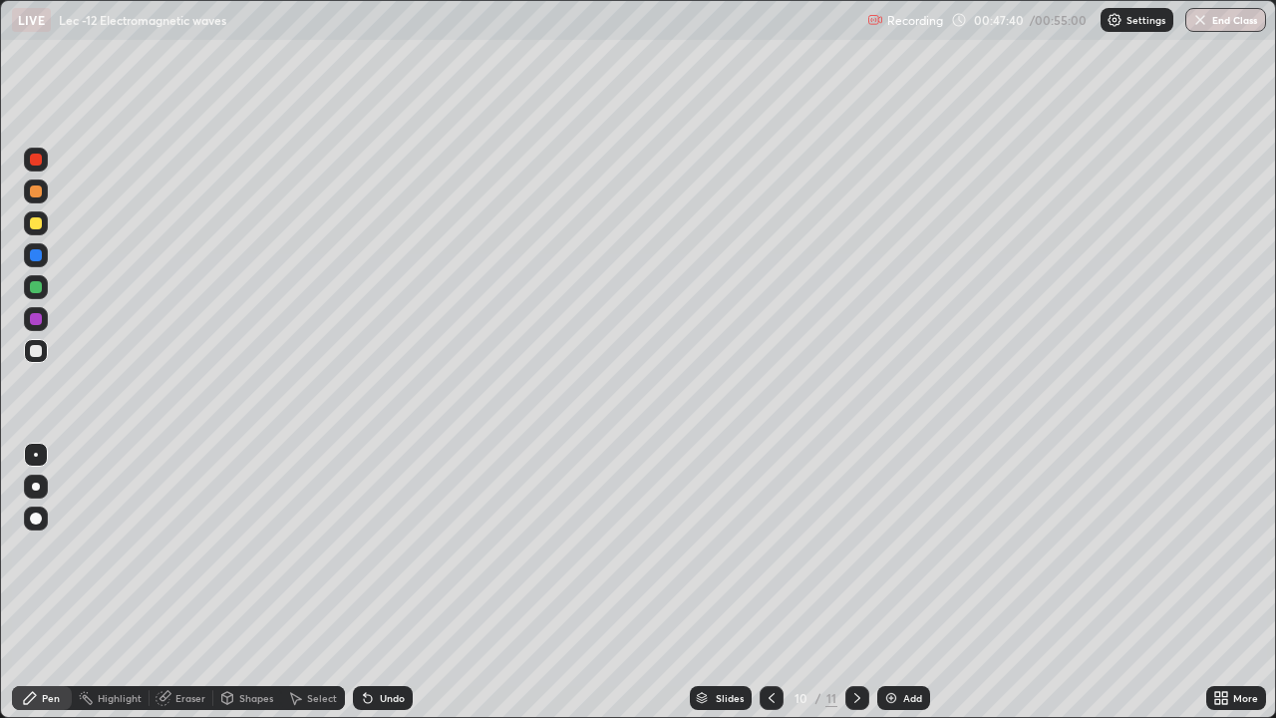
click at [769, 588] on icon at bounding box center [771, 698] width 16 height 16
click at [302, 588] on div "Select" at bounding box center [313, 698] width 64 height 24
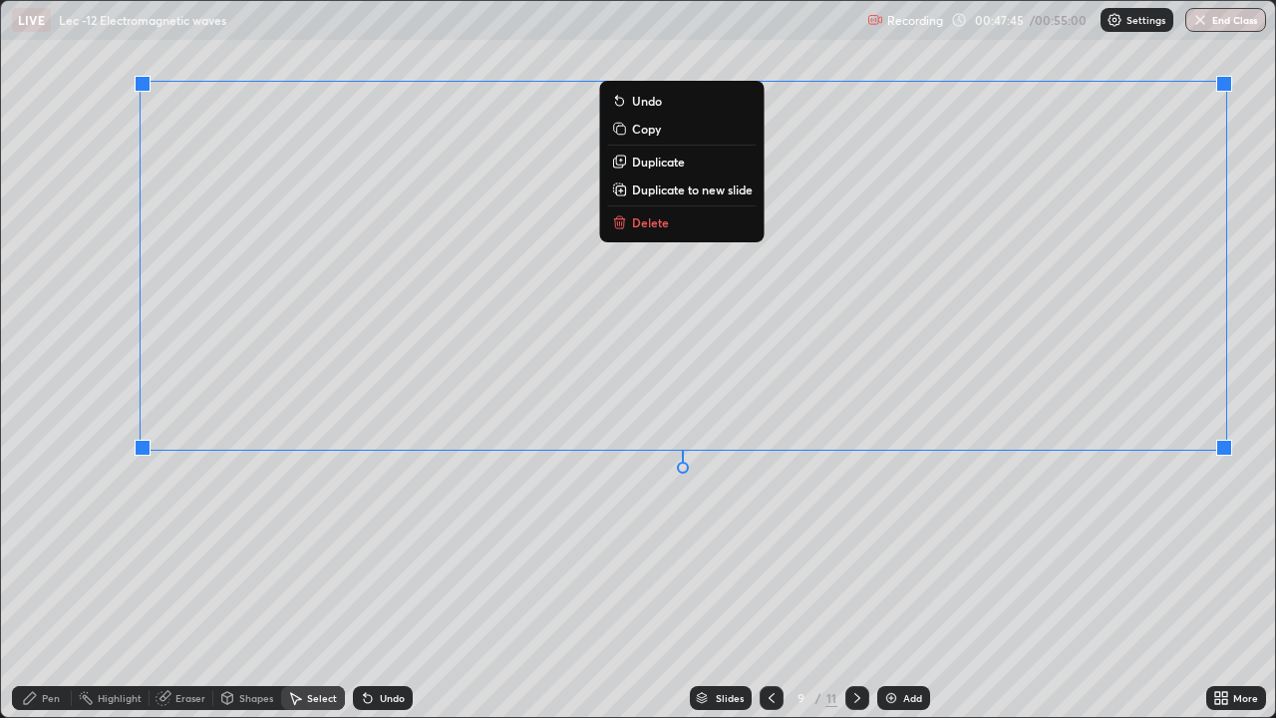
click at [638, 133] on p "Copy" at bounding box center [646, 129] width 29 height 16
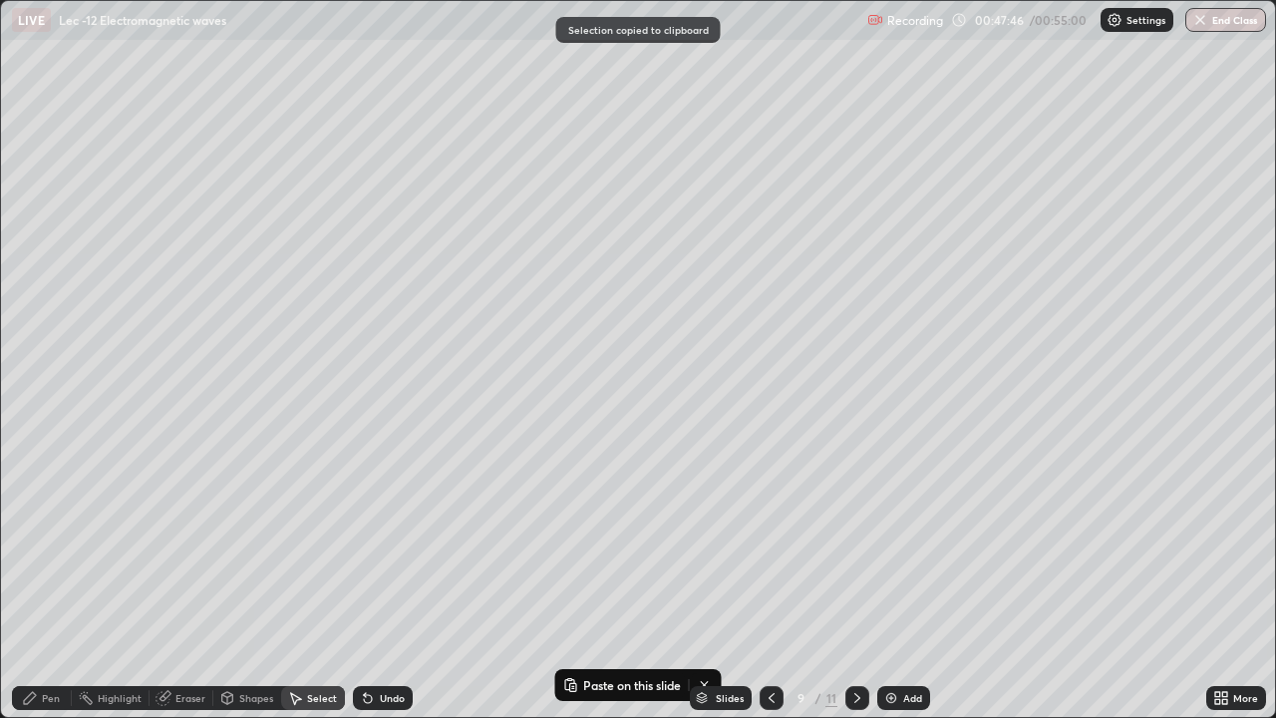
click at [855, 588] on icon at bounding box center [857, 698] width 16 height 16
click at [889, 588] on img at bounding box center [891, 698] width 16 height 16
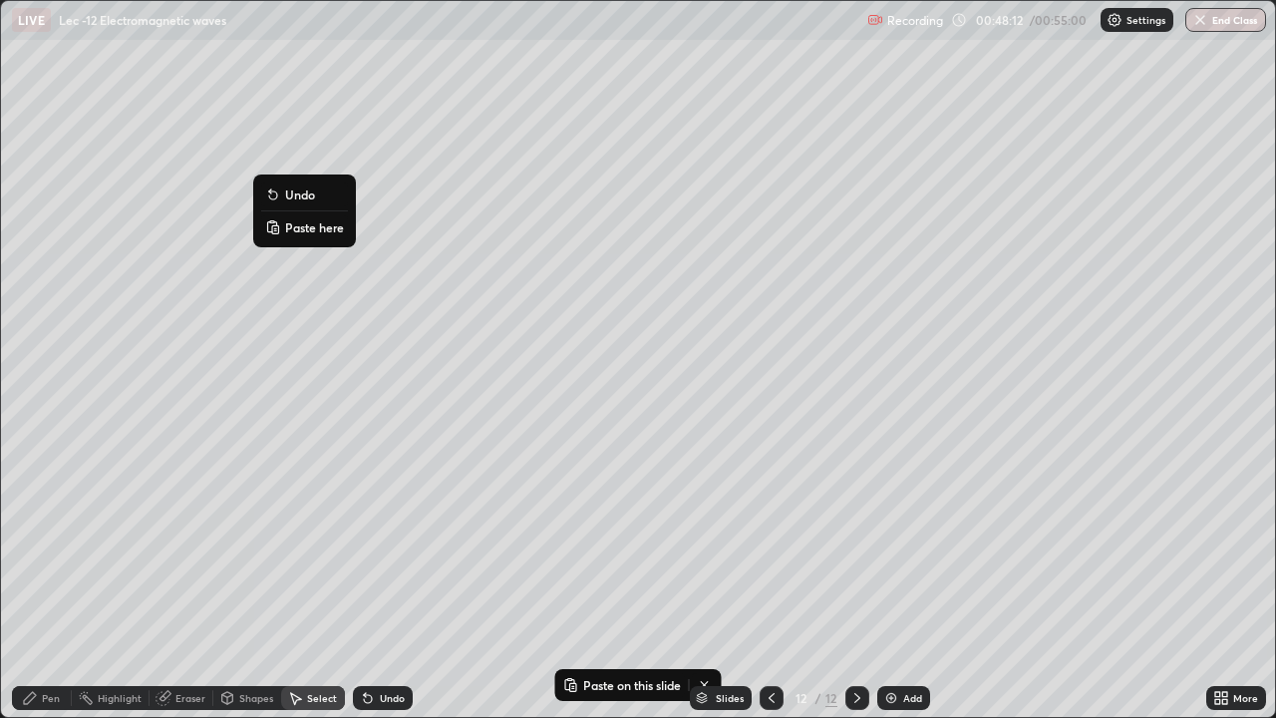
click at [289, 231] on p "Paste here" at bounding box center [314, 227] width 59 height 16
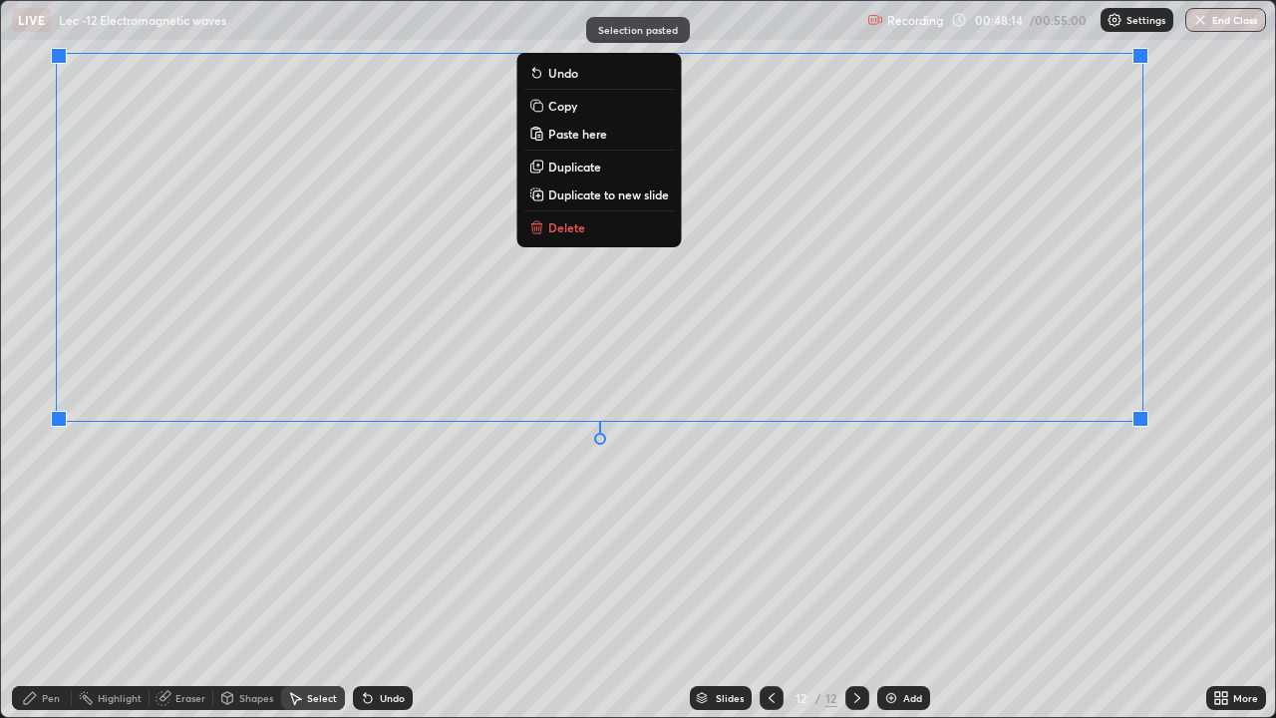
click at [49, 588] on div "Pen" at bounding box center [51, 698] width 18 height 10
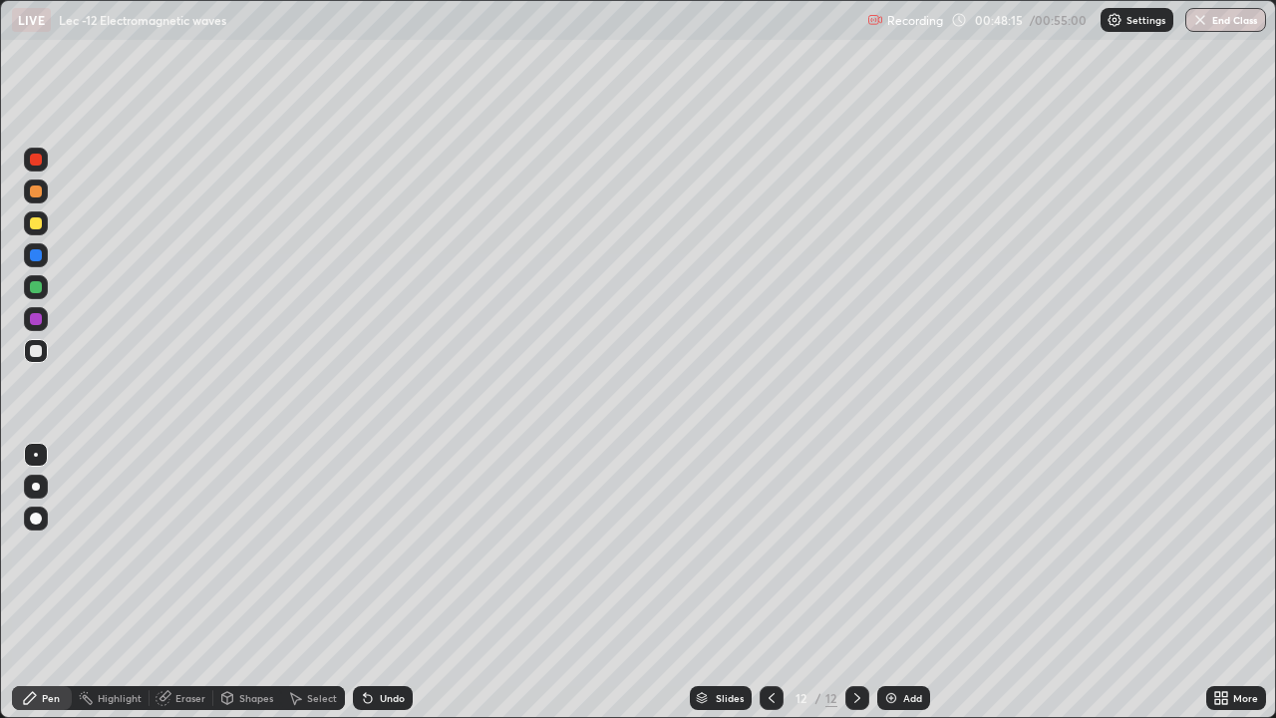
click at [38, 283] on div at bounding box center [36, 287] width 12 height 12
click at [771, 588] on icon at bounding box center [771, 698] width 6 height 10
click at [1111, 588] on div "Slides 11 / 12 Add" at bounding box center [809, 698] width 793 height 40
click at [1108, 588] on div "Slides 11 / 12 Add" at bounding box center [809, 698] width 793 height 40
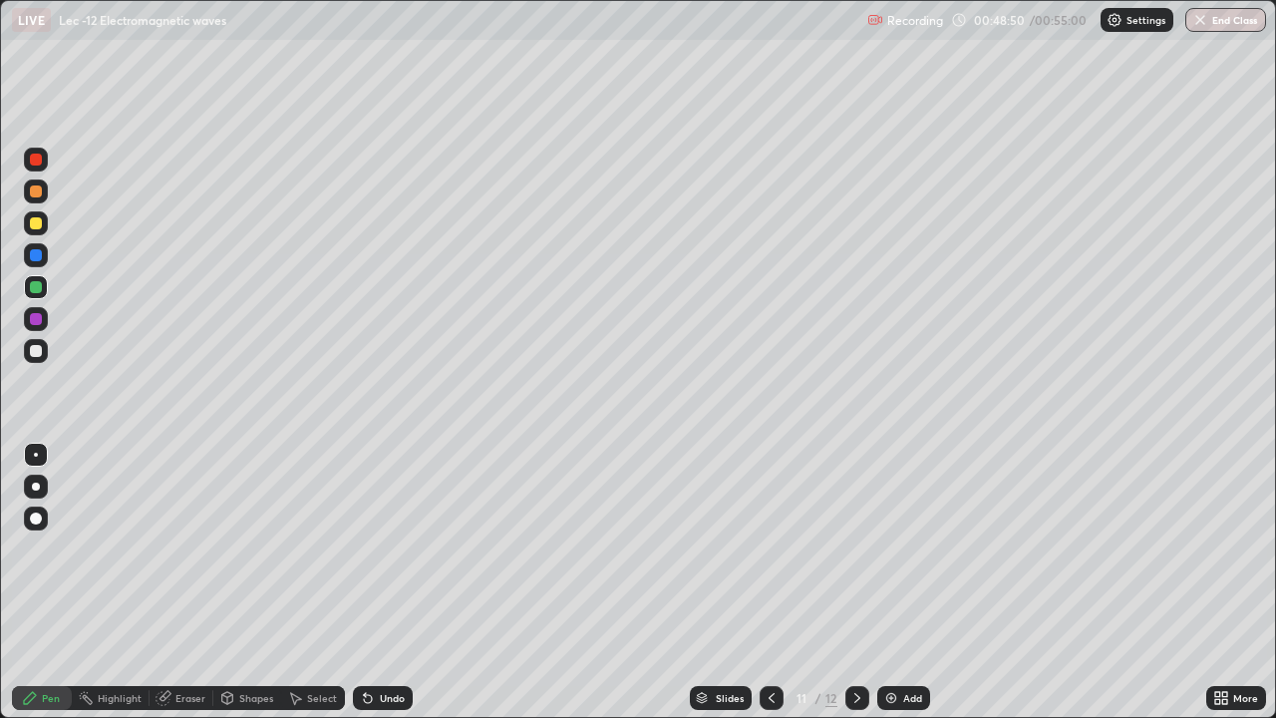
click at [1109, 588] on div "Slides 11 / 12 Add" at bounding box center [809, 698] width 793 height 40
click at [1111, 588] on div "Slides 11 / 12 Add" at bounding box center [809, 698] width 793 height 40
click at [1112, 588] on div "Slides 11 / 12 Add" at bounding box center [809, 698] width 793 height 40
click at [1115, 588] on div "Slides 11 / 12 Add" at bounding box center [809, 698] width 793 height 40
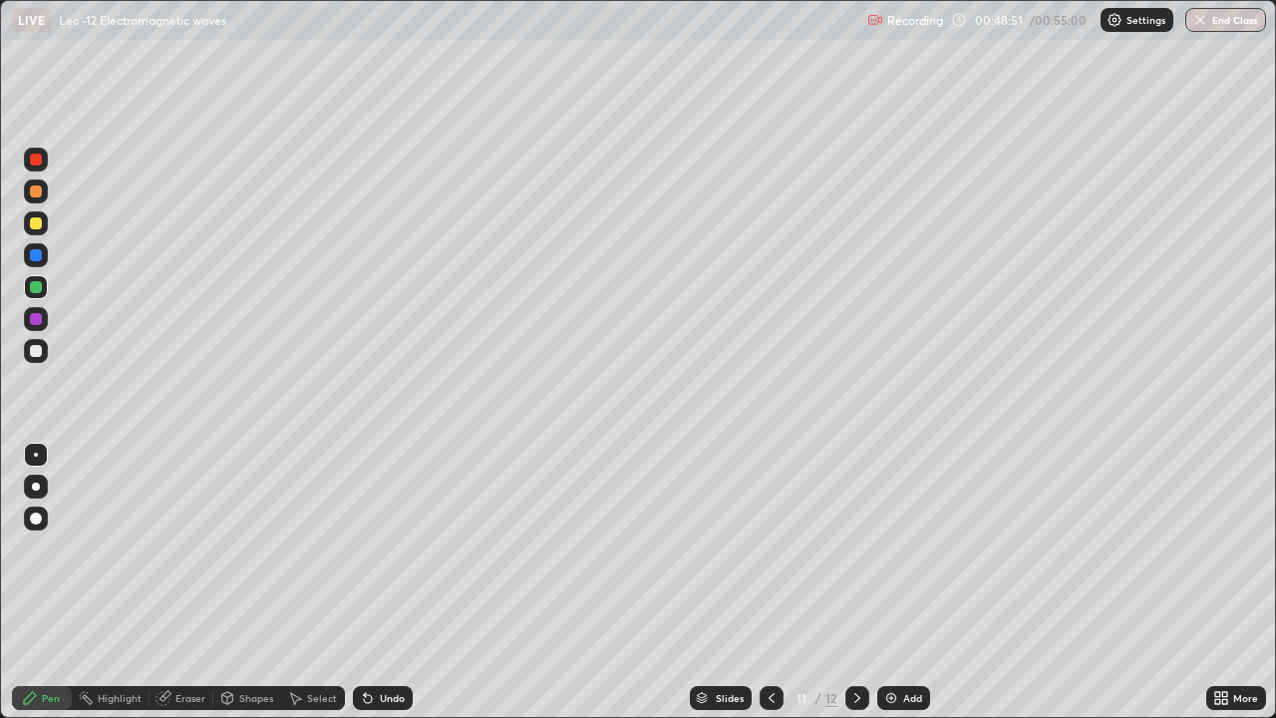
click at [1111, 588] on div "Slides 11 / 12 Add" at bounding box center [809, 698] width 793 height 40
click at [1117, 588] on div "Slides 11 / 12 Add" at bounding box center [809, 698] width 793 height 40
click at [1110, 588] on div "Slides 11 / 12 Add" at bounding box center [809, 698] width 793 height 40
click at [856, 588] on icon at bounding box center [857, 698] width 16 height 16
click at [314, 588] on div "Select" at bounding box center [322, 698] width 30 height 10
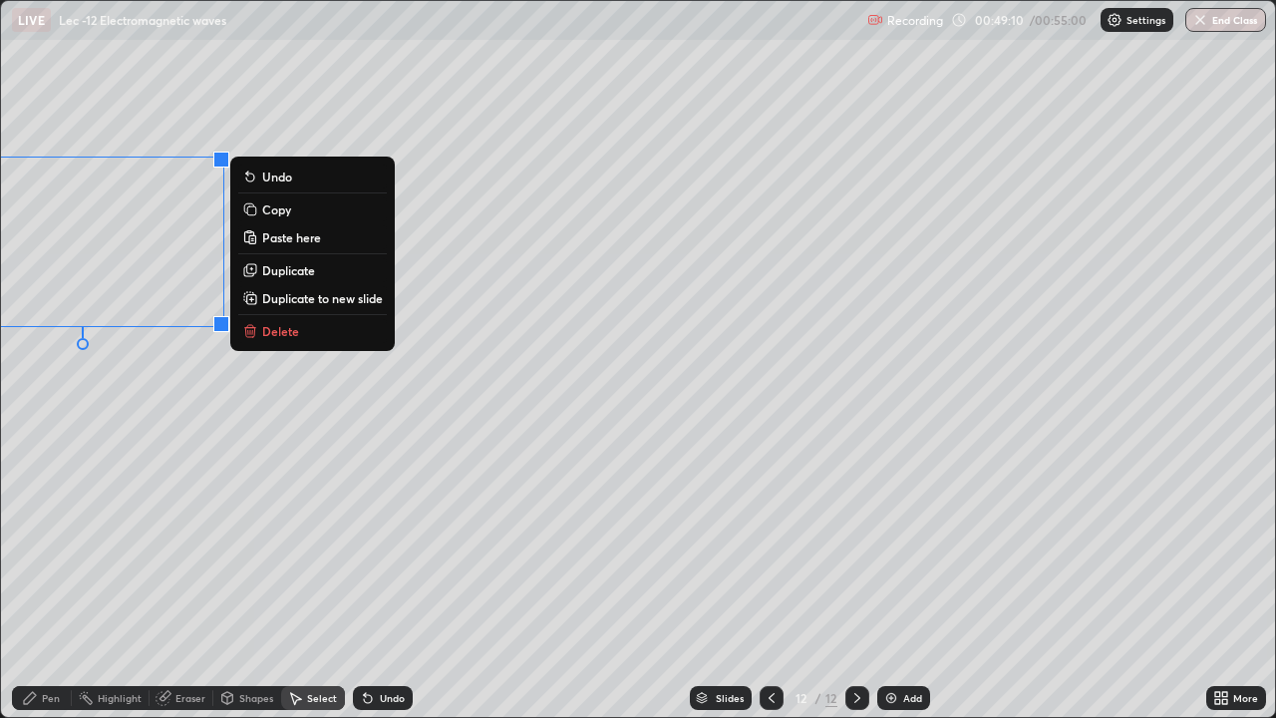
click at [183, 588] on div "Eraser" at bounding box center [190, 698] width 30 height 10
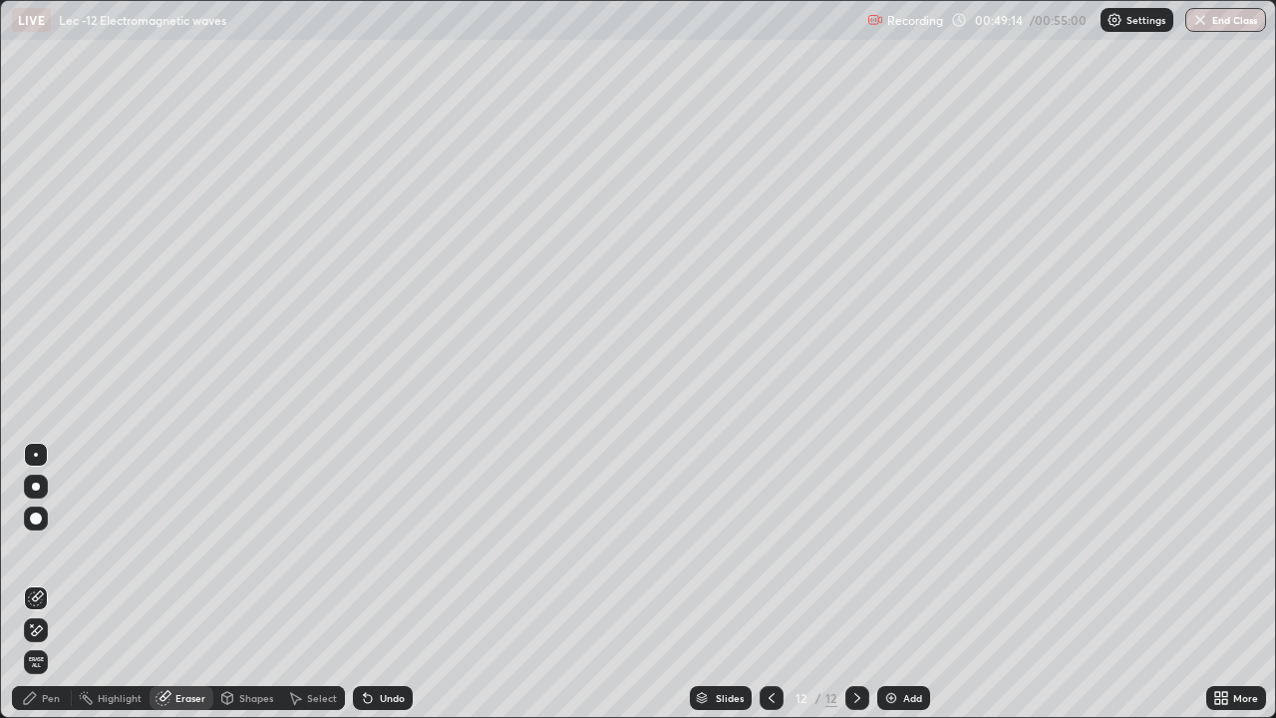
click at [42, 588] on div "Pen" at bounding box center [51, 698] width 18 height 10
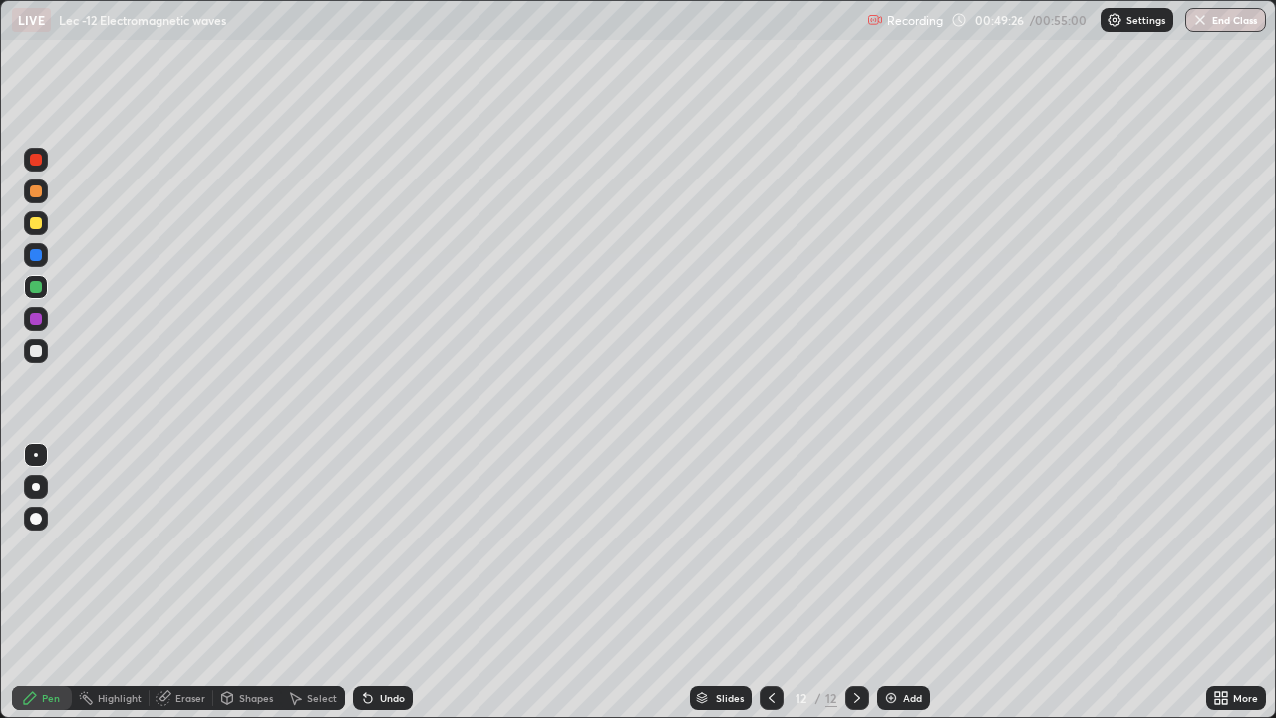
click at [374, 588] on div "Undo" at bounding box center [383, 698] width 60 height 24
click at [377, 588] on div "Undo" at bounding box center [383, 698] width 60 height 24
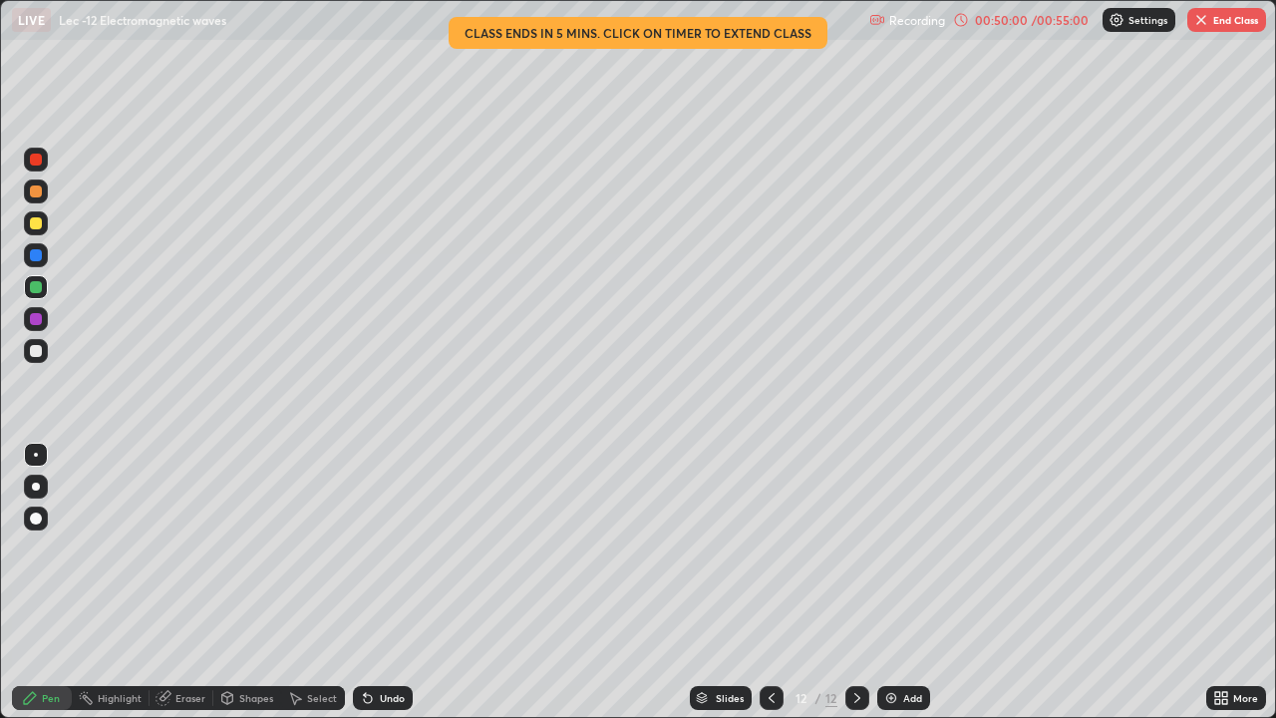
click at [375, 588] on div "Undo" at bounding box center [383, 698] width 60 height 24
click at [379, 588] on div "Undo" at bounding box center [383, 698] width 60 height 24
click at [375, 588] on div "Undo" at bounding box center [383, 698] width 60 height 24
click at [378, 588] on div "Undo" at bounding box center [383, 698] width 60 height 24
click at [376, 588] on div "Undo" at bounding box center [383, 698] width 60 height 24
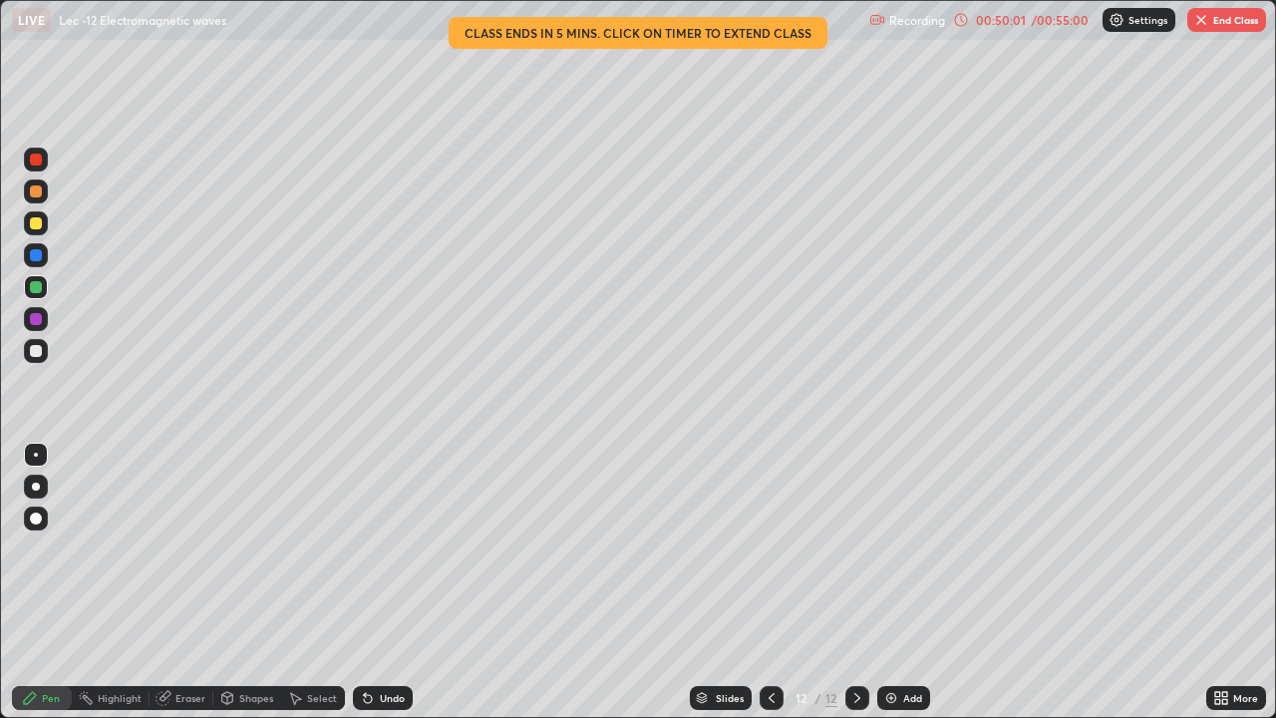
click at [377, 588] on div "Undo" at bounding box center [383, 698] width 60 height 24
click at [378, 588] on div "Undo" at bounding box center [383, 698] width 60 height 24
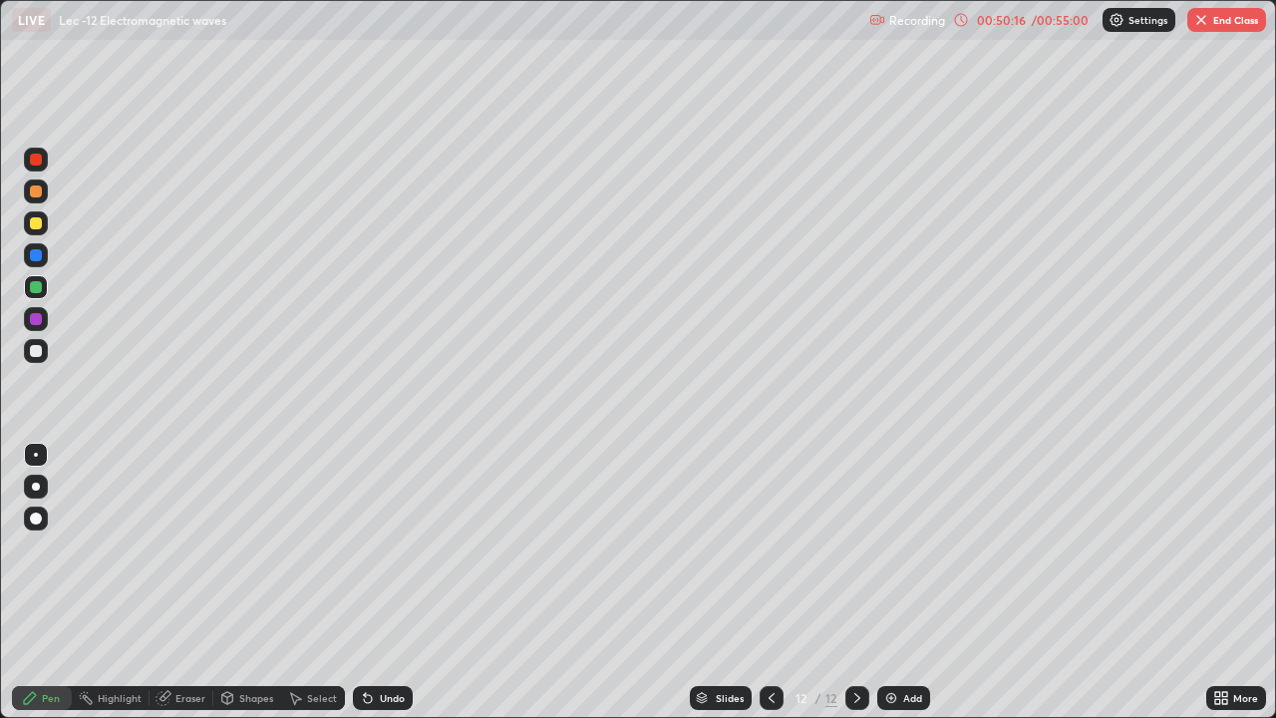
click at [179, 588] on div "Eraser" at bounding box center [190, 698] width 30 height 10
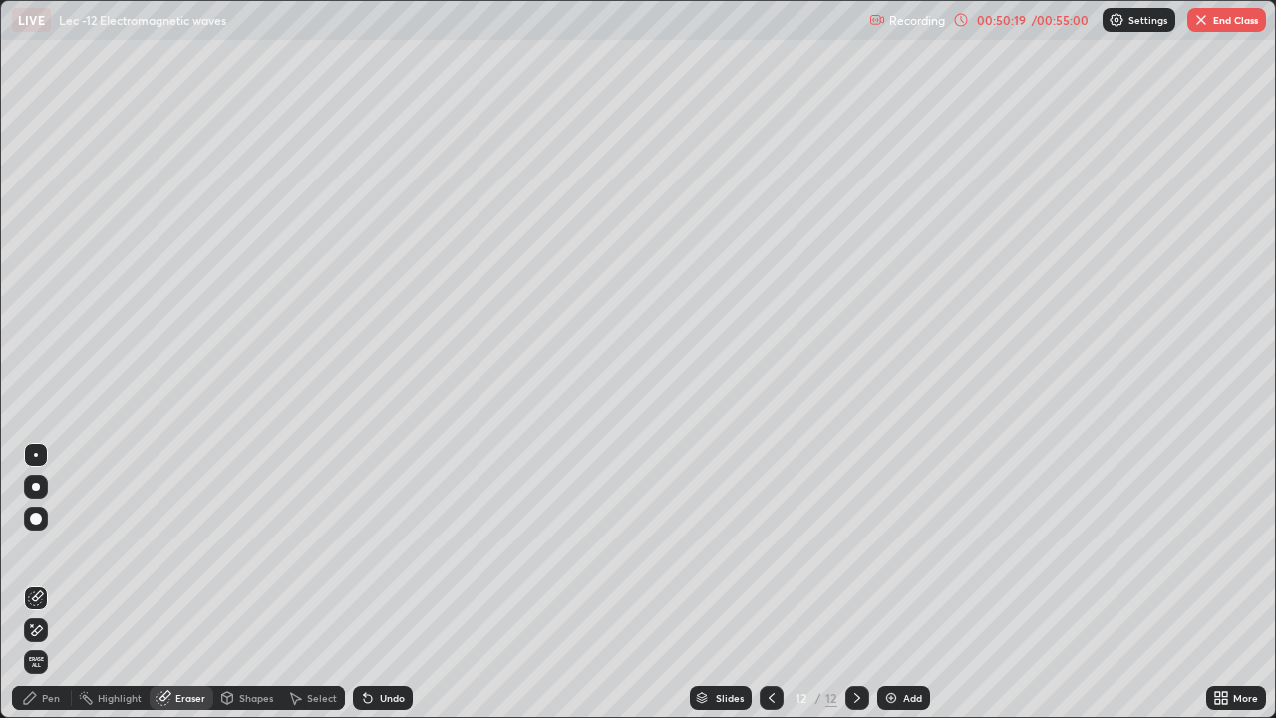
click at [19, 588] on div "Pen" at bounding box center [42, 698] width 60 height 24
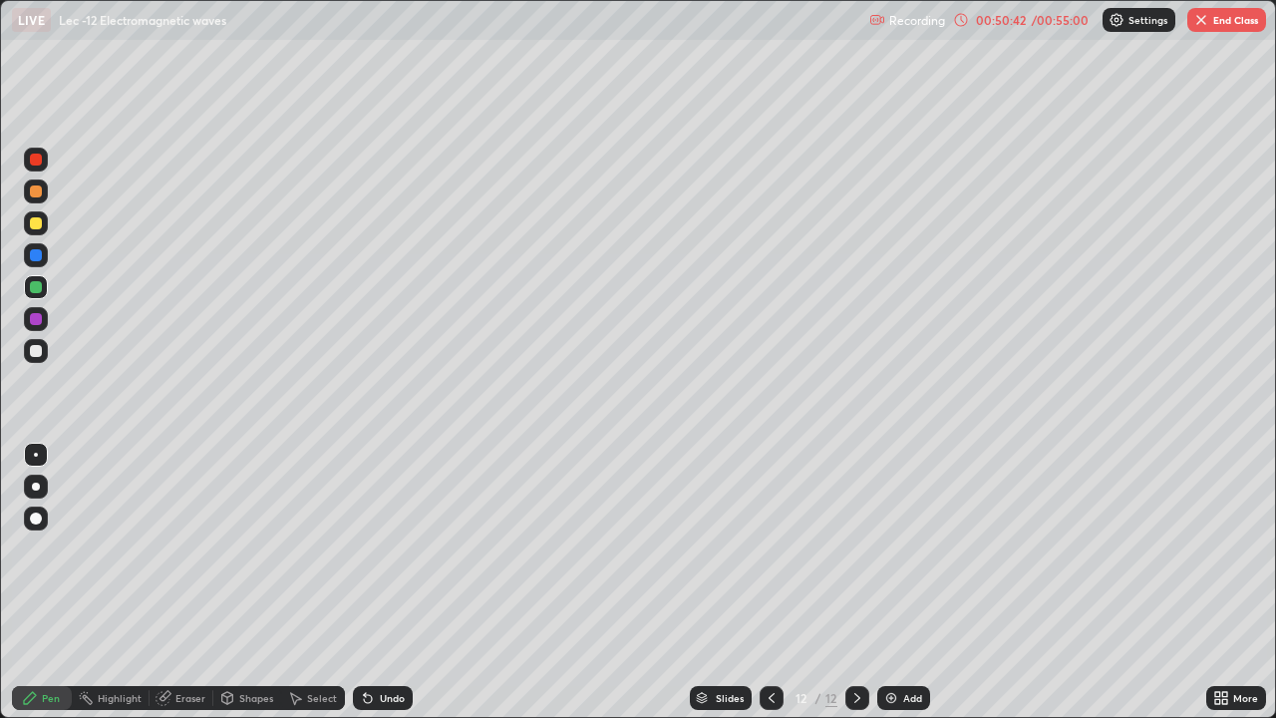
click at [899, 588] on div "Add" at bounding box center [903, 698] width 53 height 24
click at [768, 588] on icon at bounding box center [771, 698] width 6 height 10
click at [859, 588] on icon at bounding box center [857, 698] width 16 height 16
click at [912, 588] on div "Add" at bounding box center [912, 698] width 19 height 10
click at [37, 356] on div at bounding box center [36, 351] width 12 height 12
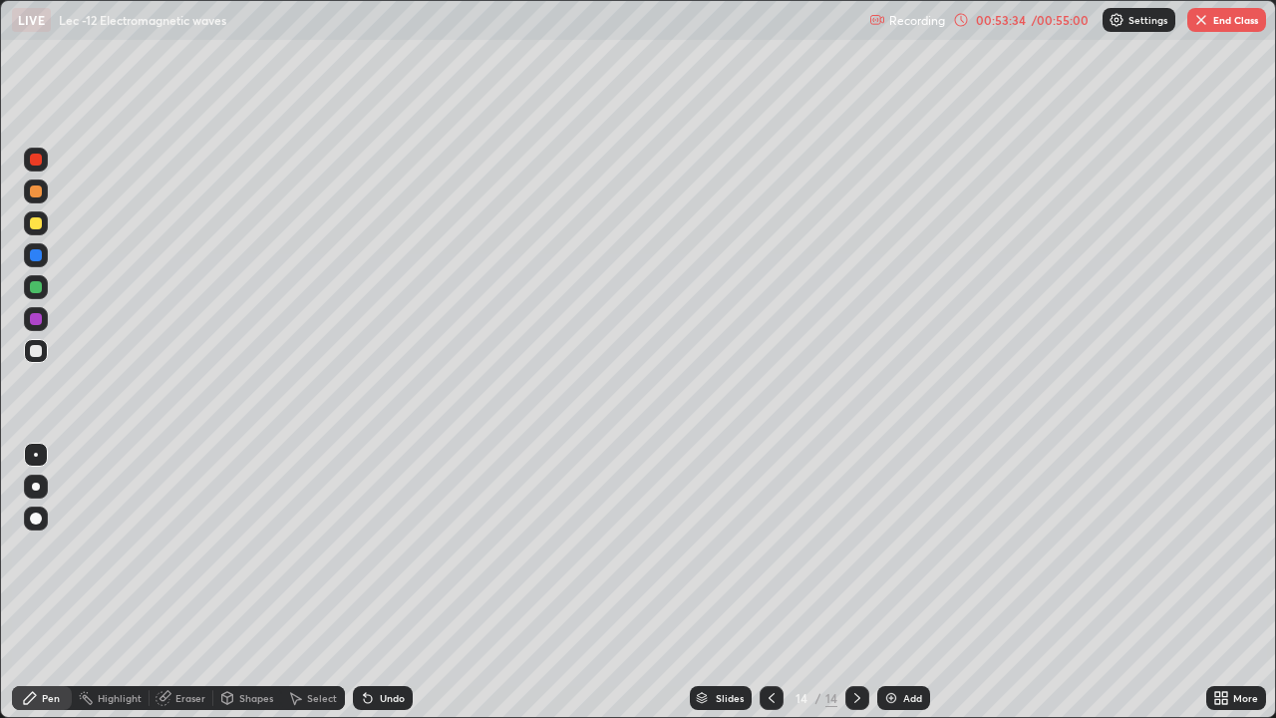
click at [308, 588] on div "Select" at bounding box center [322, 698] width 30 height 10
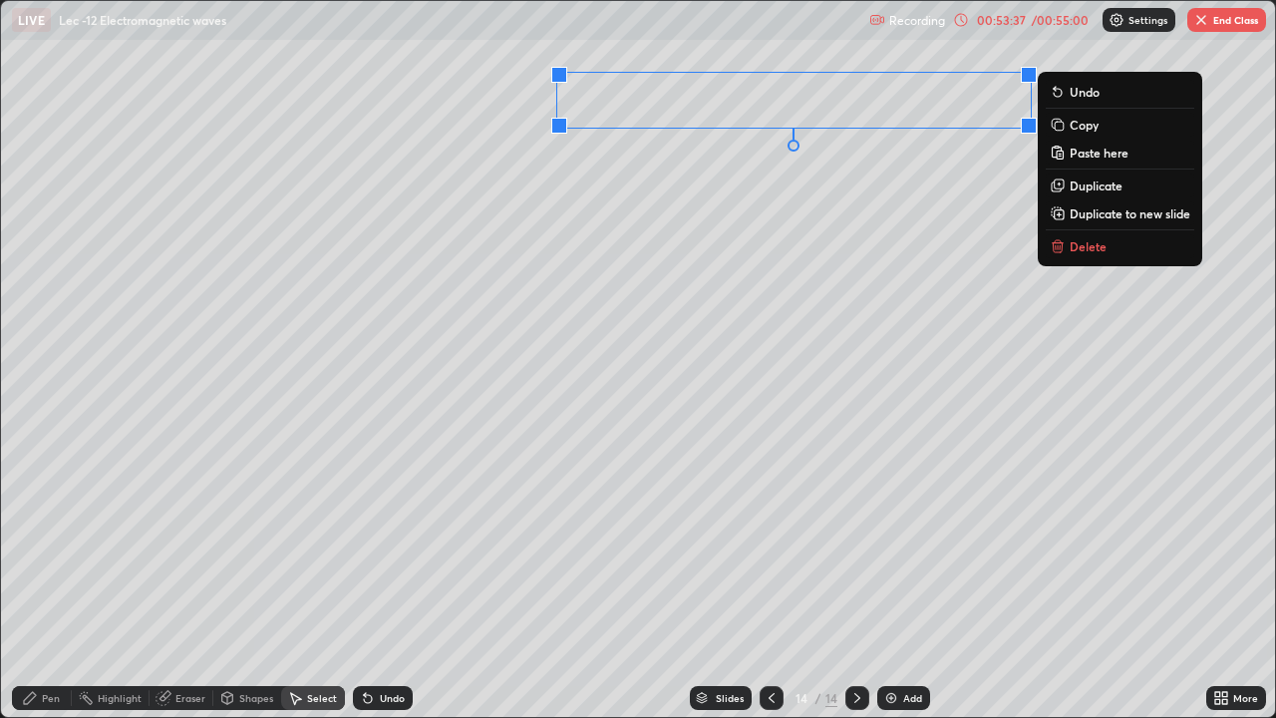
click at [41, 588] on div "Pen" at bounding box center [42, 698] width 60 height 24
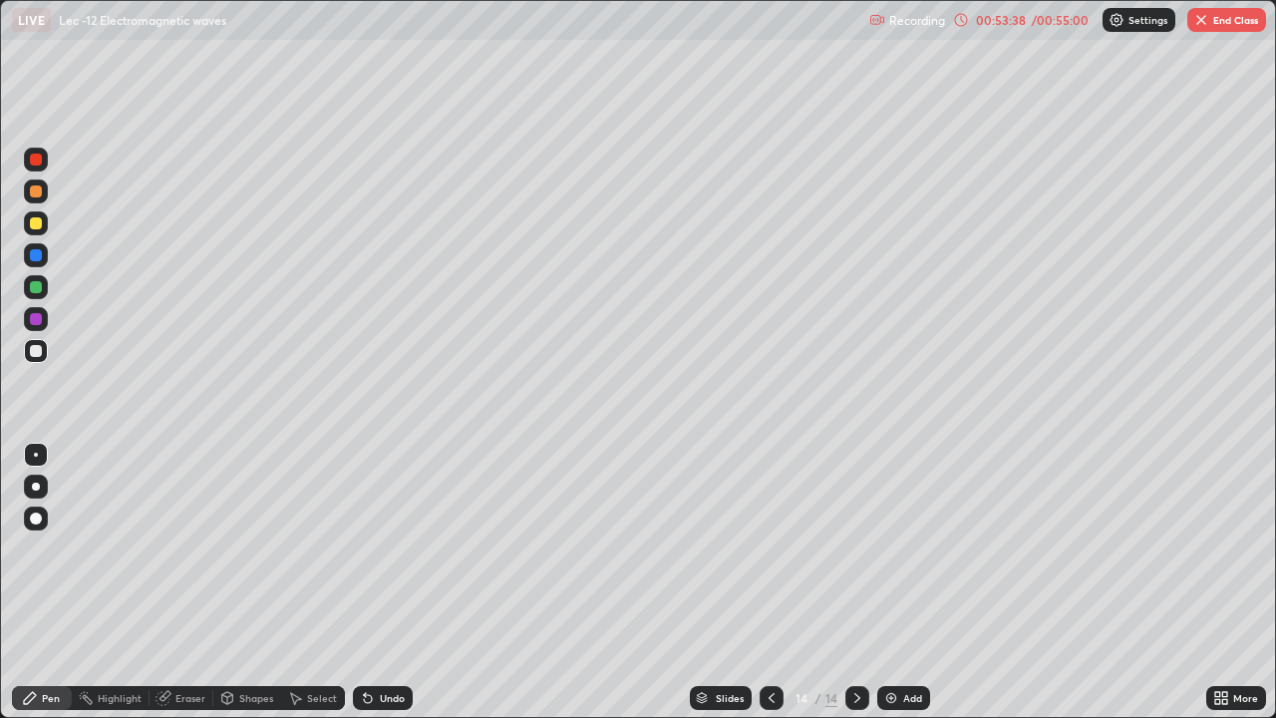
click at [41, 278] on div at bounding box center [36, 287] width 24 height 24
click at [324, 588] on div "Select" at bounding box center [322, 698] width 30 height 10
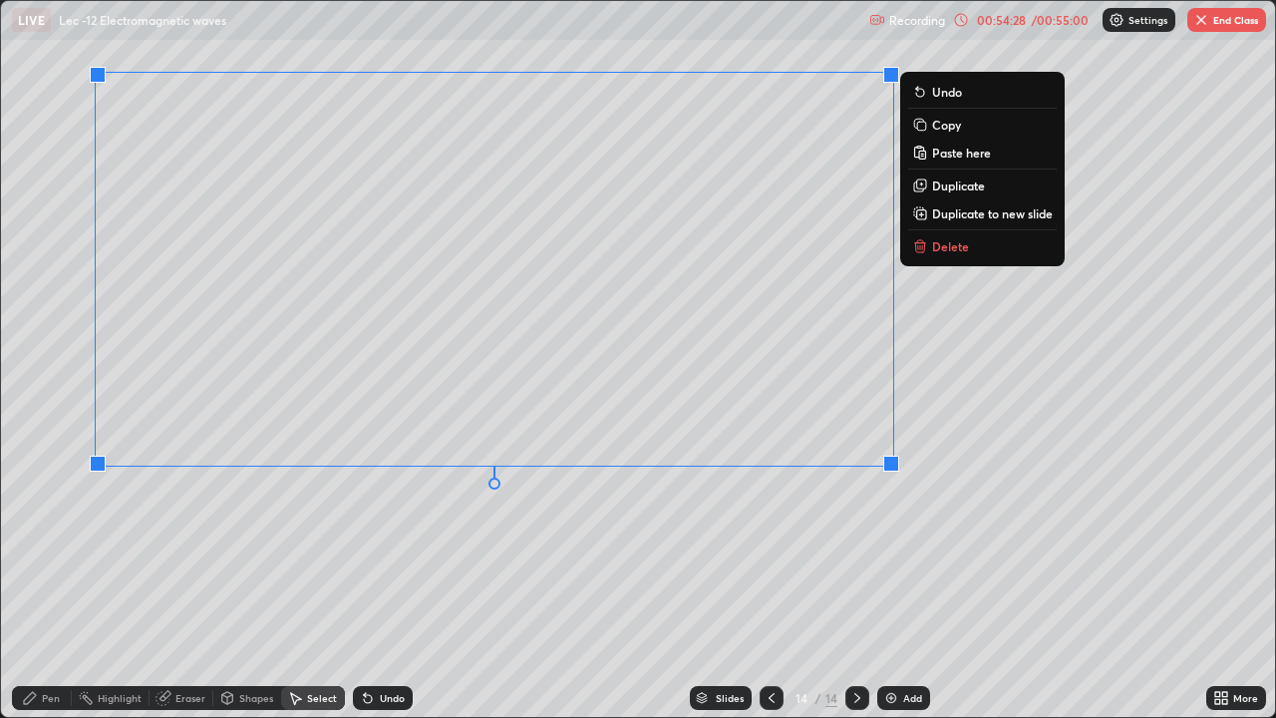
click at [40, 588] on div "Pen" at bounding box center [42, 698] width 60 height 24
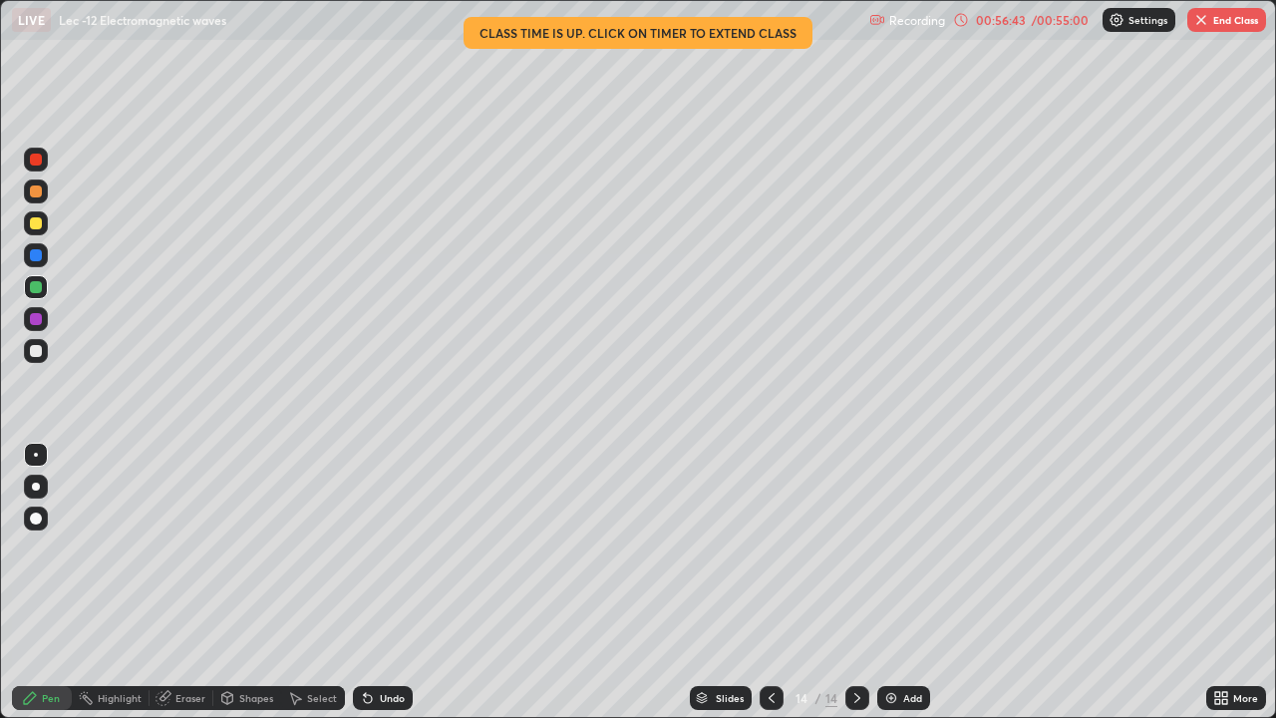
click at [1224, 588] on icon at bounding box center [1224, 694] width 5 height 5
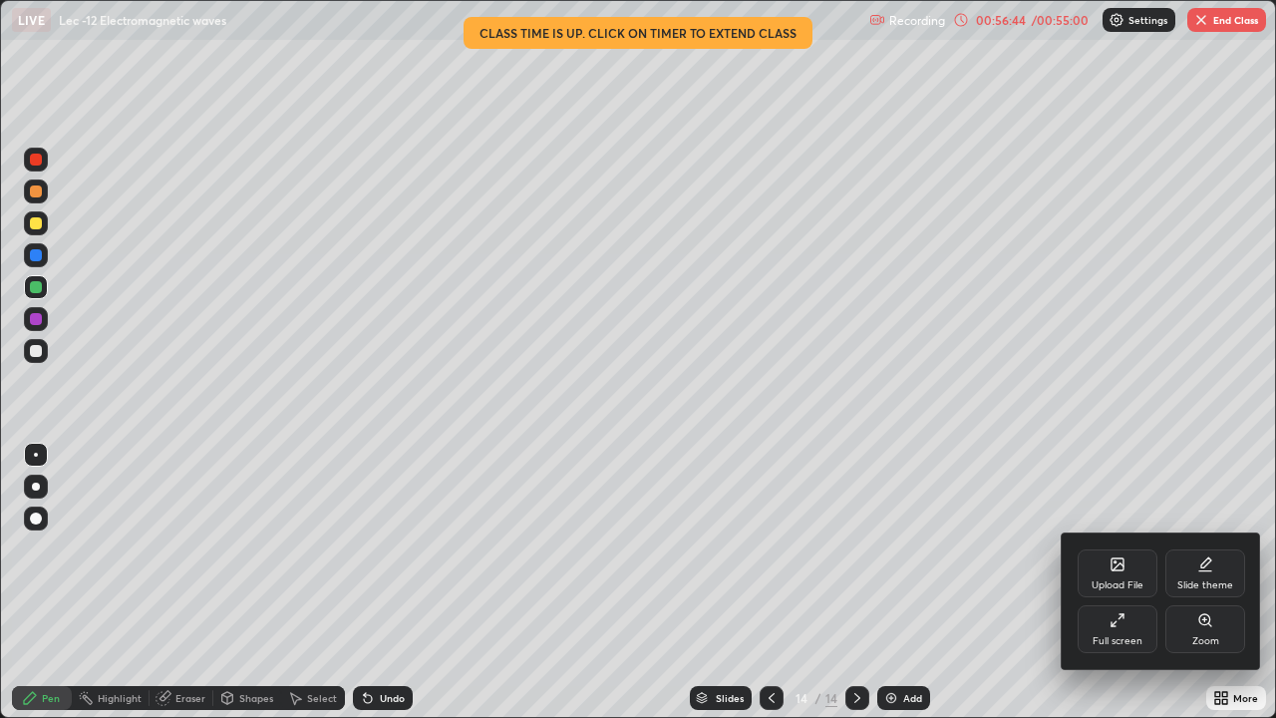
click at [1135, 588] on div "Full screen" at bounding box center [1117, 629] width 80 height 48
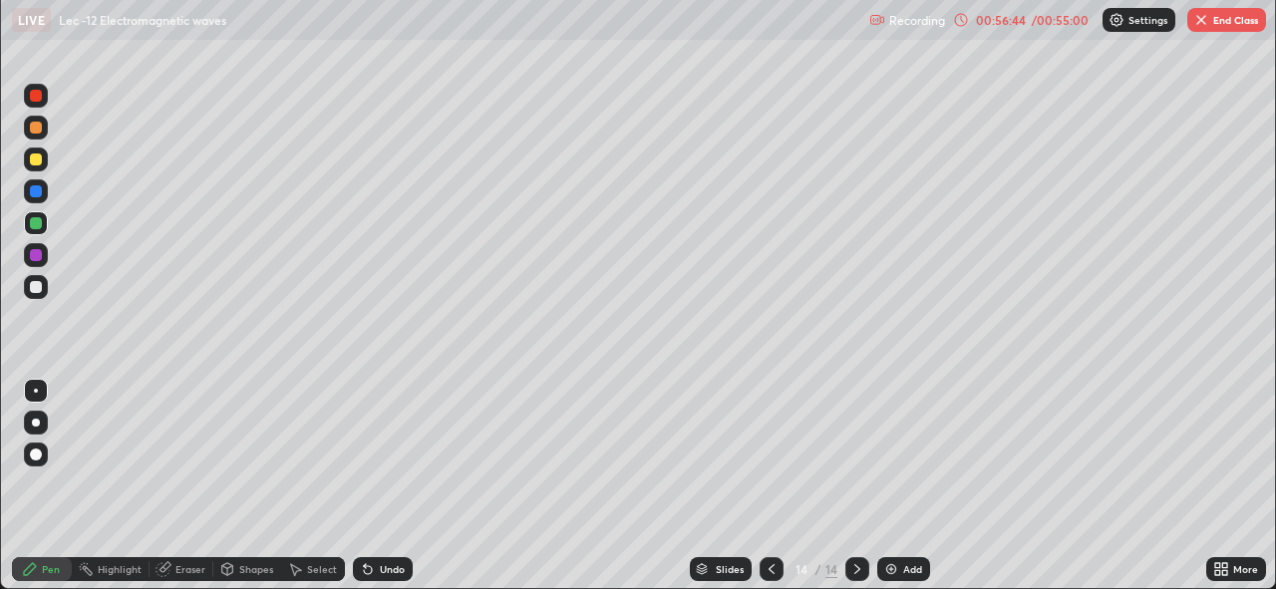
scroll to position [99068, 98382]
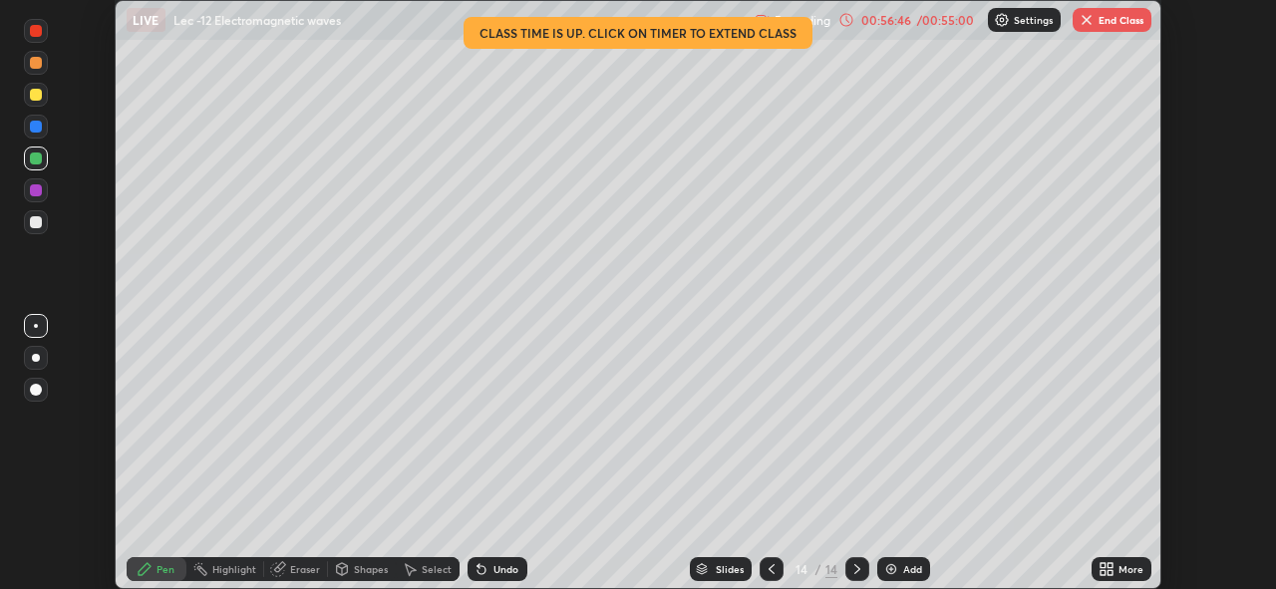
click at [1122, 25] on button "End Class" at bounding box center [1111, 20] width 79 height 24
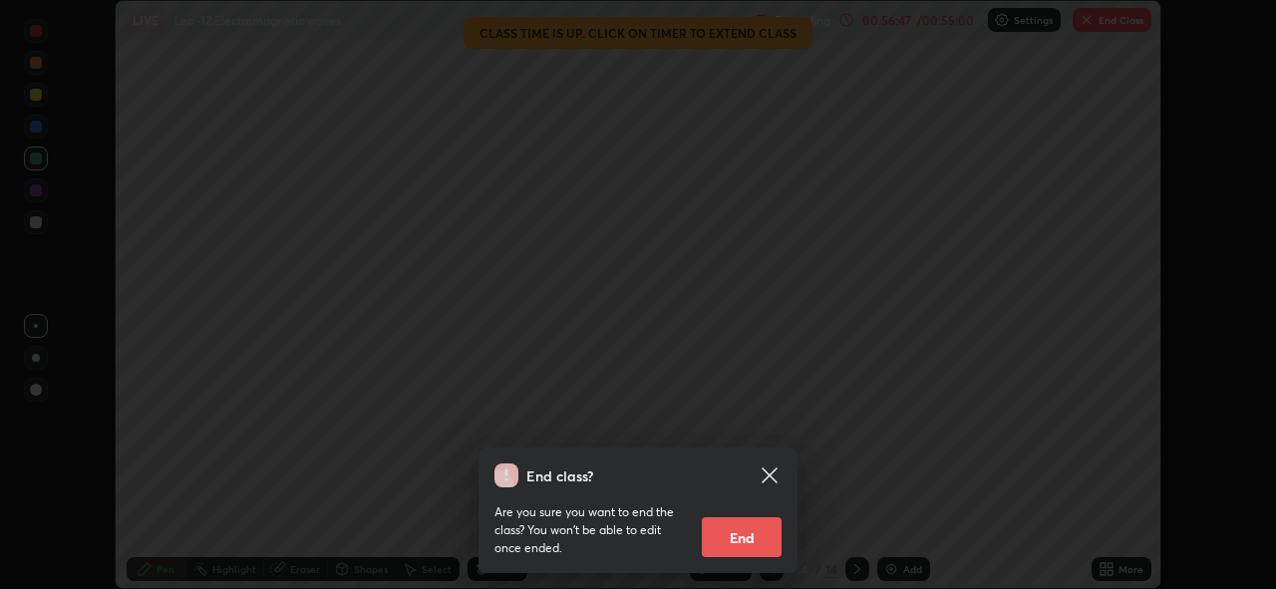
click at [767, 532] on button "End" at bounding box center [742, 537] width 80 height 40
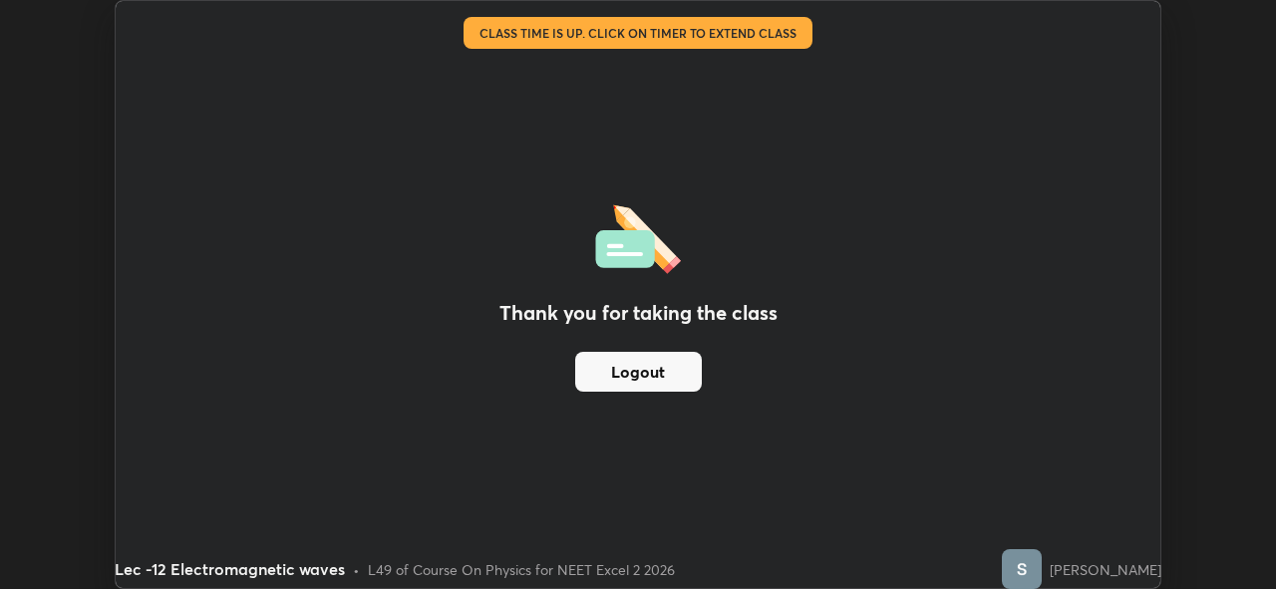
click at [1108, 405] on div "Thank you for taking the class Logout" at bounding box center [638, 294] width 1045 height 587
click at [751, 168] on div "Thank you for taking the class Logout" at bounding box center [638, 294] width 1045 height 587
